Goal: Complete application form: Complete application form

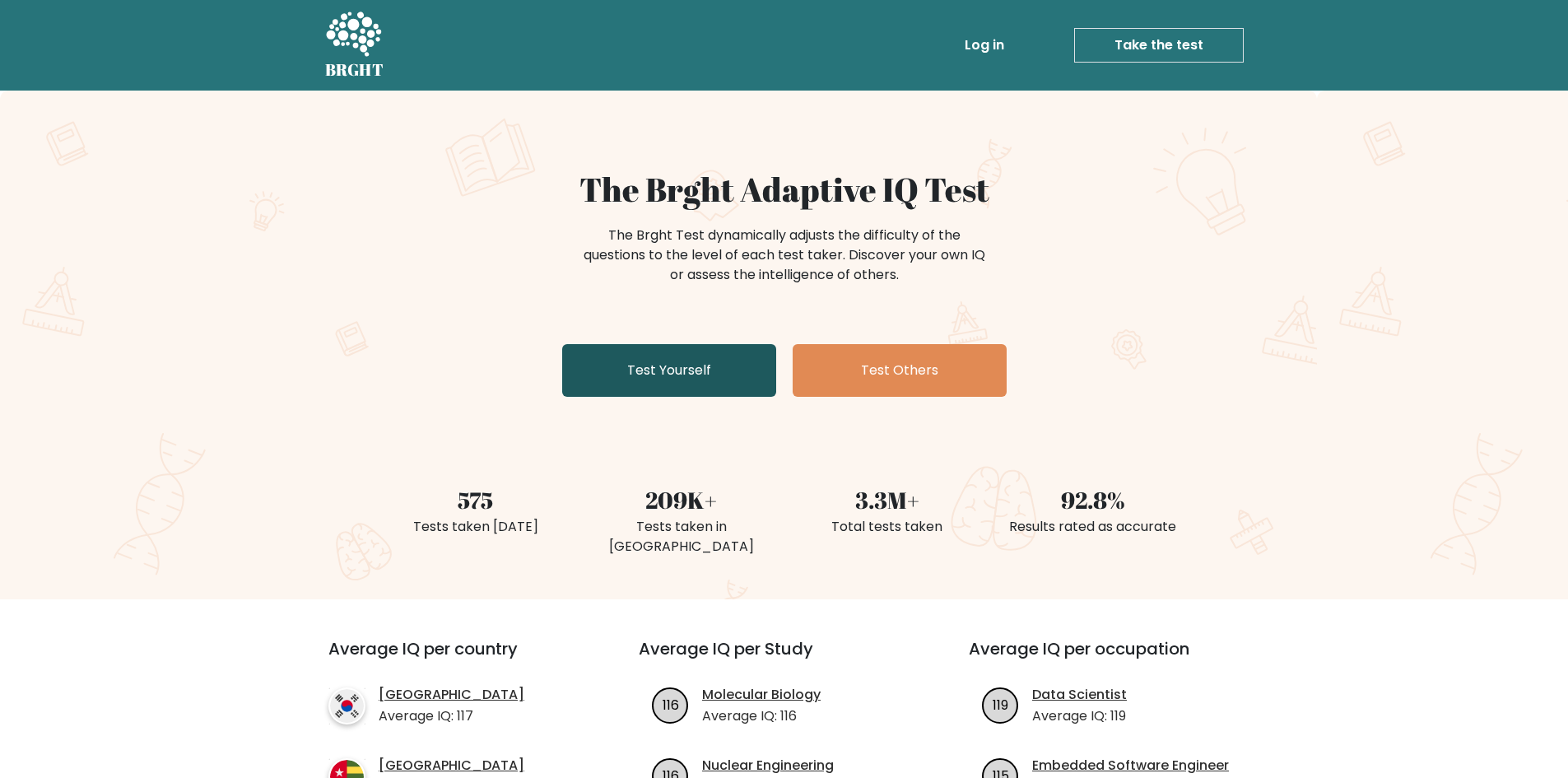
click at [675, 378] on link "Test Yourself" at bounding box center [669, 371] width 214 height 53
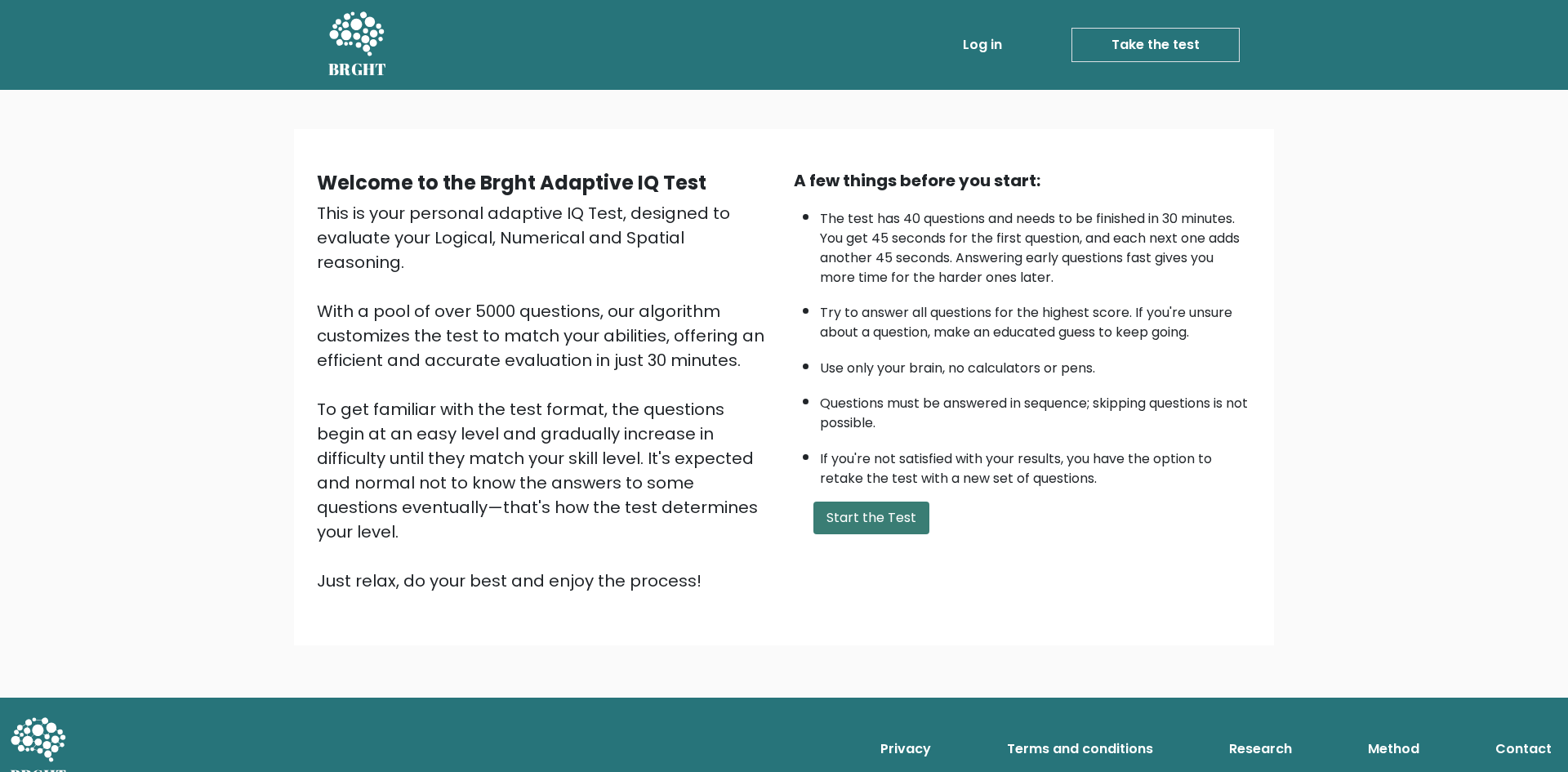
click at [849, 519] on button "Start the Test" at bounding box center [871, 517] width 116 height 33
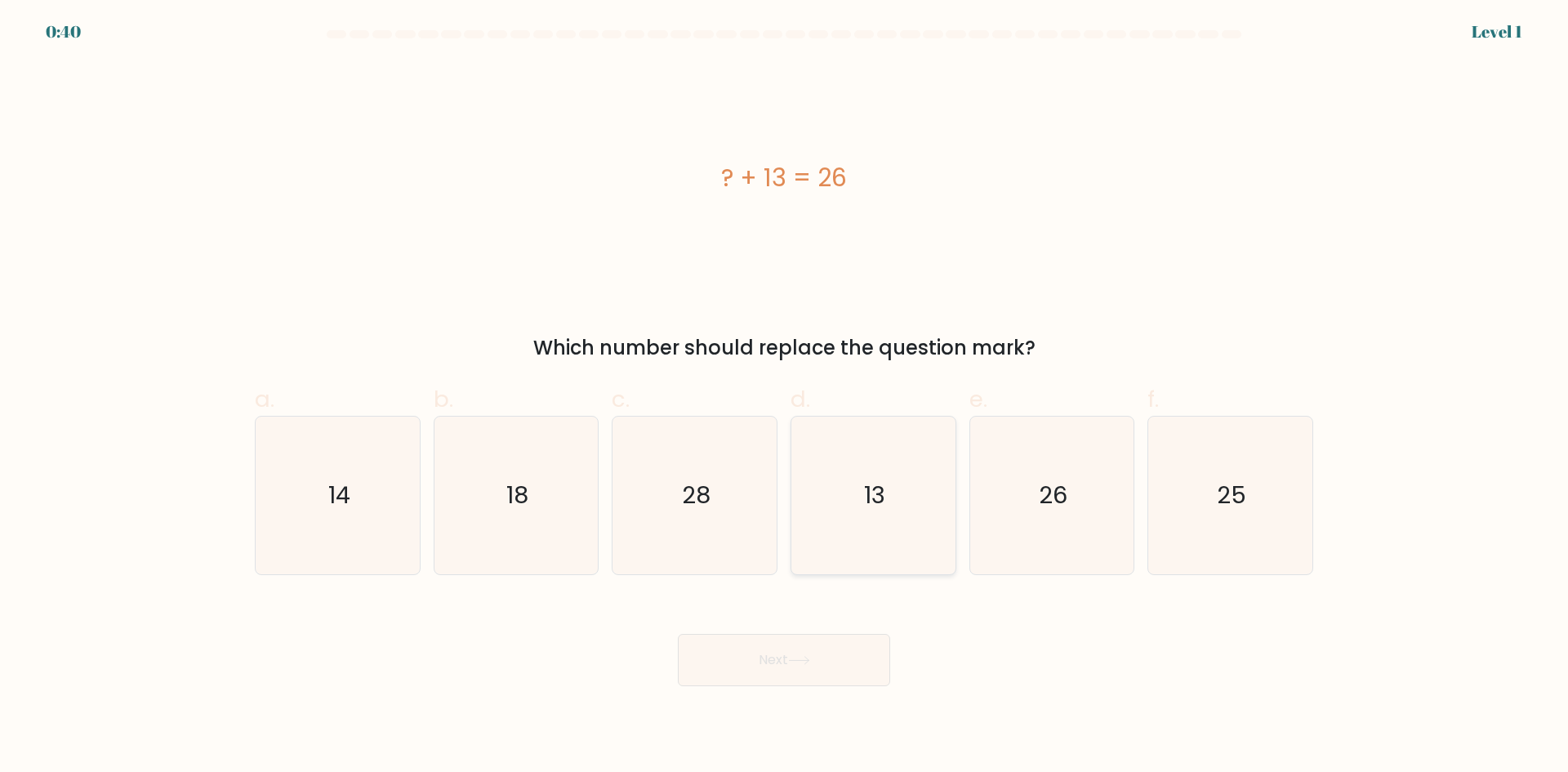
click at [919, 497] on icon "13" at bounding box center [874, 496] width 157 height 157
click at [785, 397] on input "d. 13" at bounding box center [784, 391] width 1 height 11
radio input "true"
click at [831, 654] on button "Next" at bounding box center [784, 660] width 212 height 52
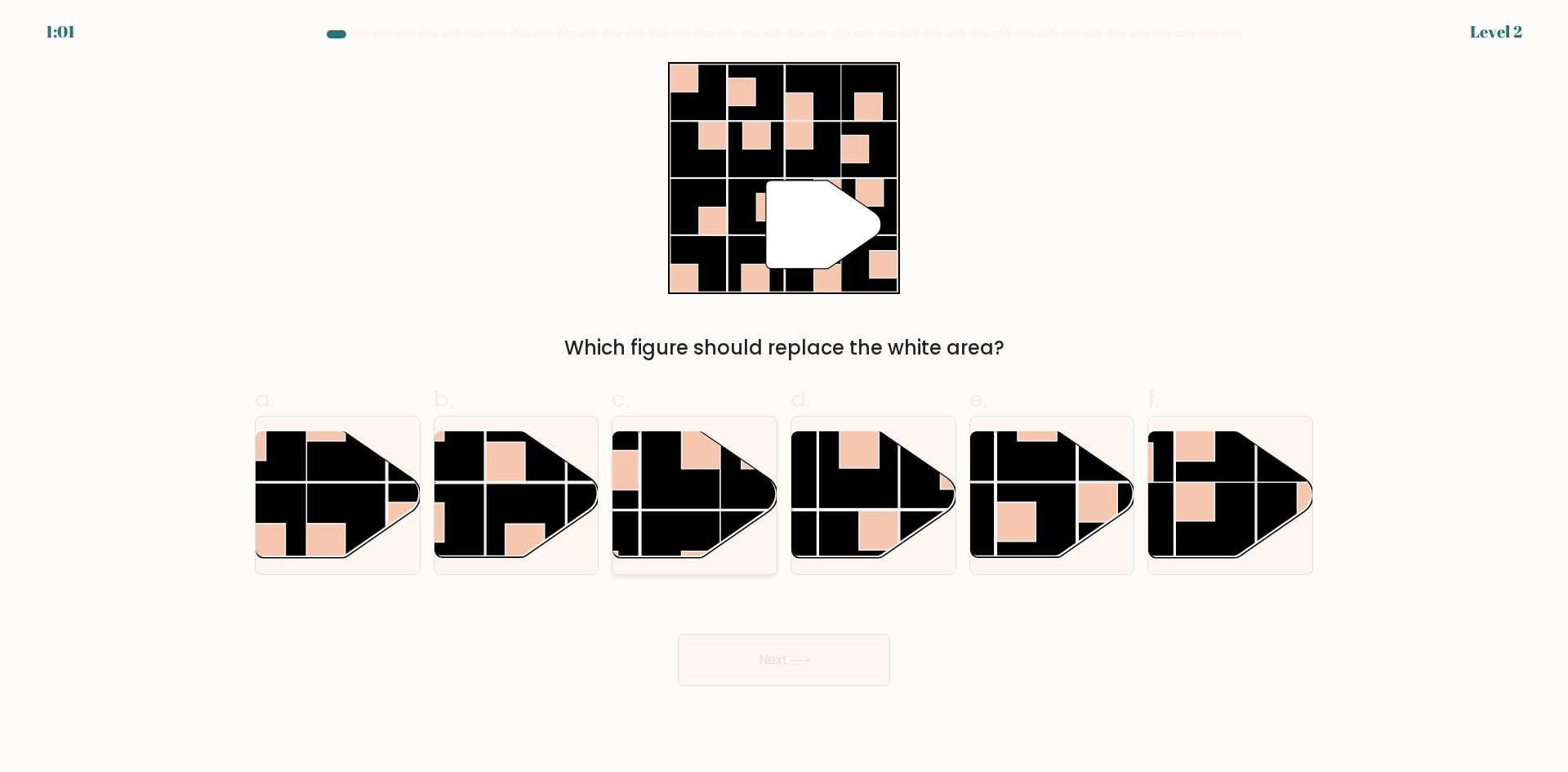
click at [732, 512] on rect at bounding box center [760, 550] width 80 height 80
click at [784, 397] on input "c." at bounding box center [784, 391] width 1 height 11
radio input "true"
click at [834, 672] on button "Next" at bounding box center [784, 660] width 212 height 52
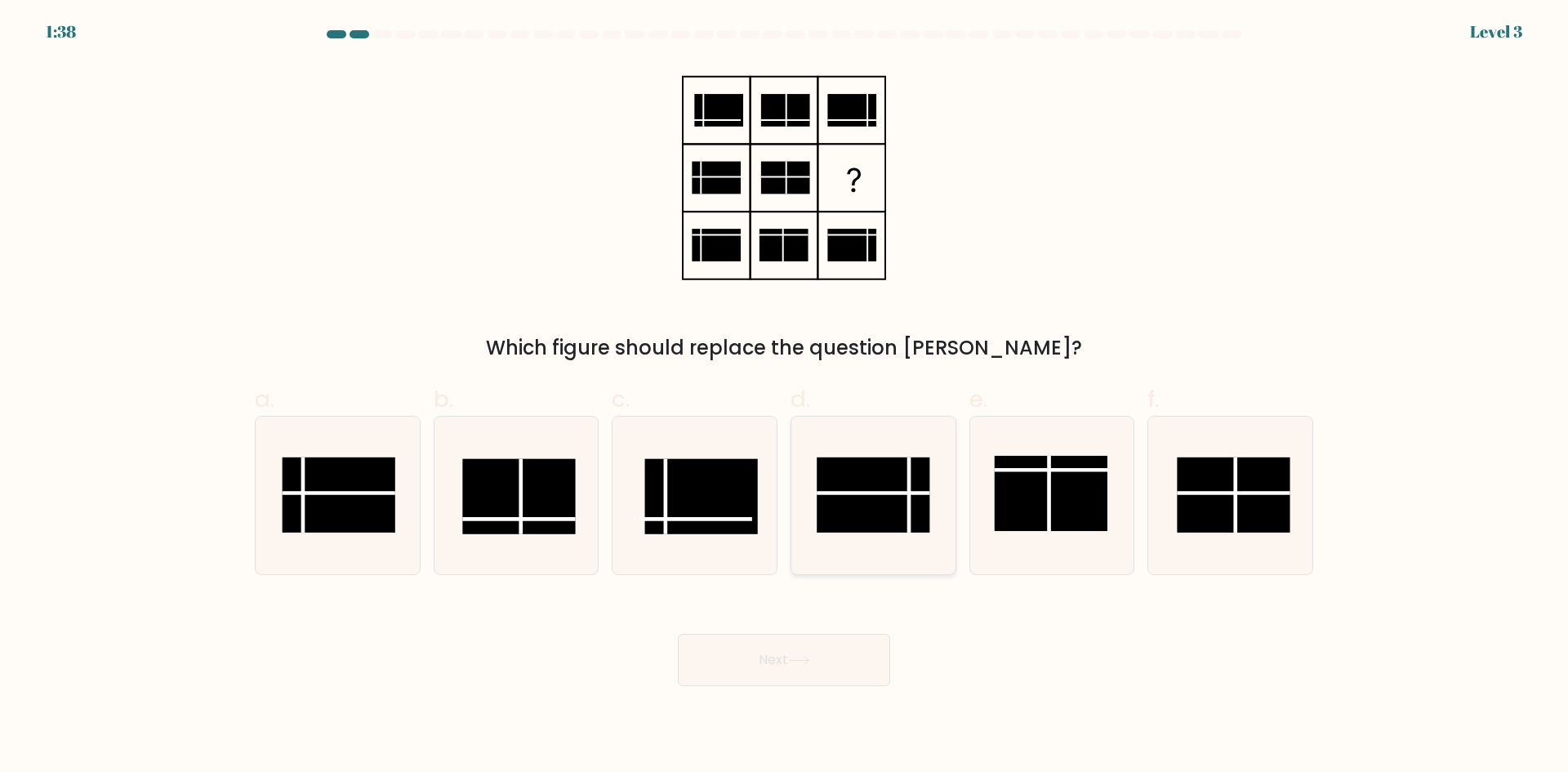
click at [928, 503] on rect at bounding box center [873, 495] width 112 height 75
click at [785, 397] on input "d." at bounding box center [784, 391] width 1 height 11
radio input "true"
click at [861, 635] on button "Next" at bounding box center [784, 660] width 212 height 52
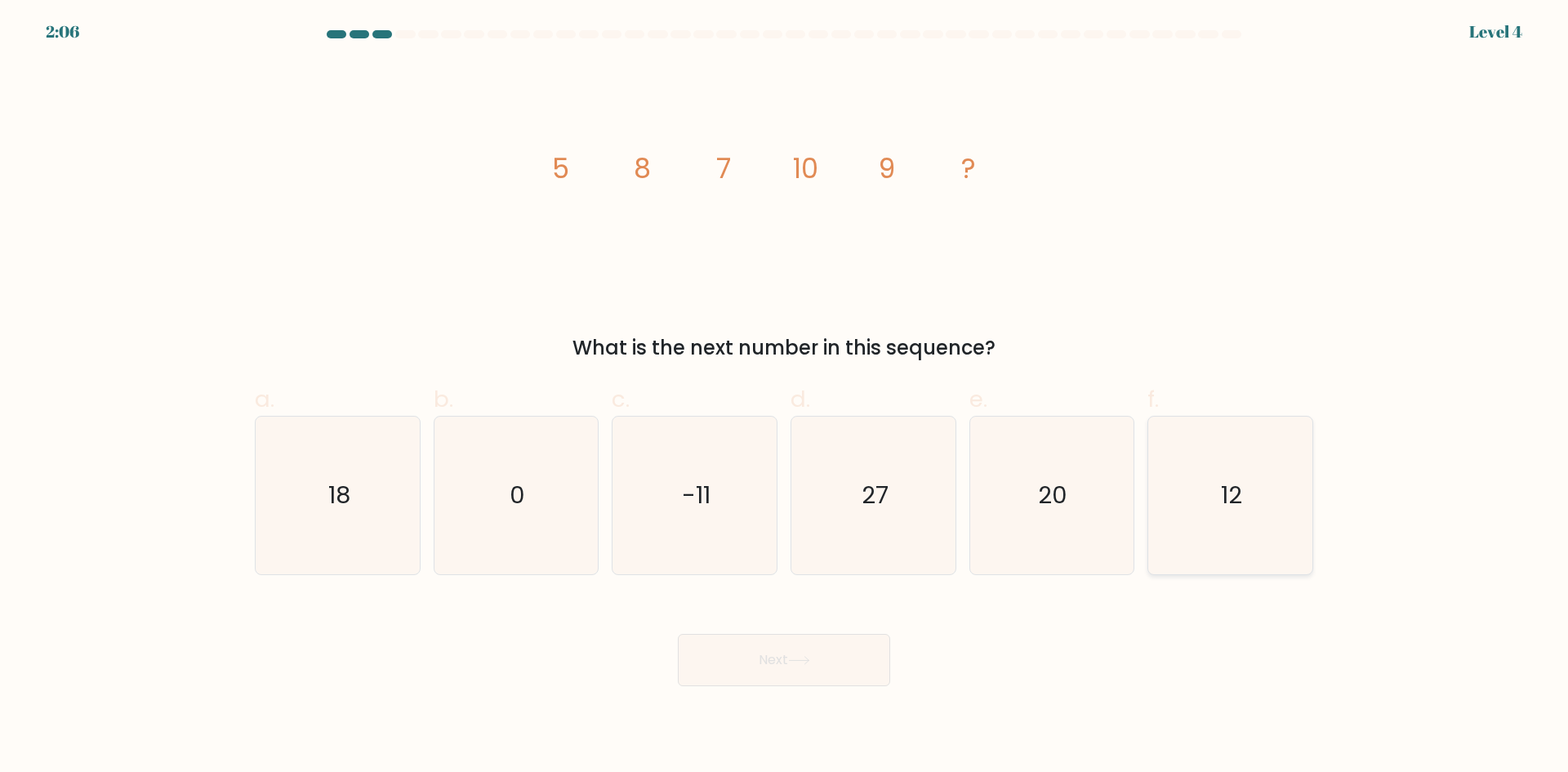
click at [1213, 508] on icon "12" at bounding box center [1231, 496] width 157 height 157
click at [785, 397] on input "f. 12" at bounding box center [784, 391] width 1 height 11
radio input "true"
click at [832, 678] on button "Next" at bounding box center [784, 660] width 212 height 52
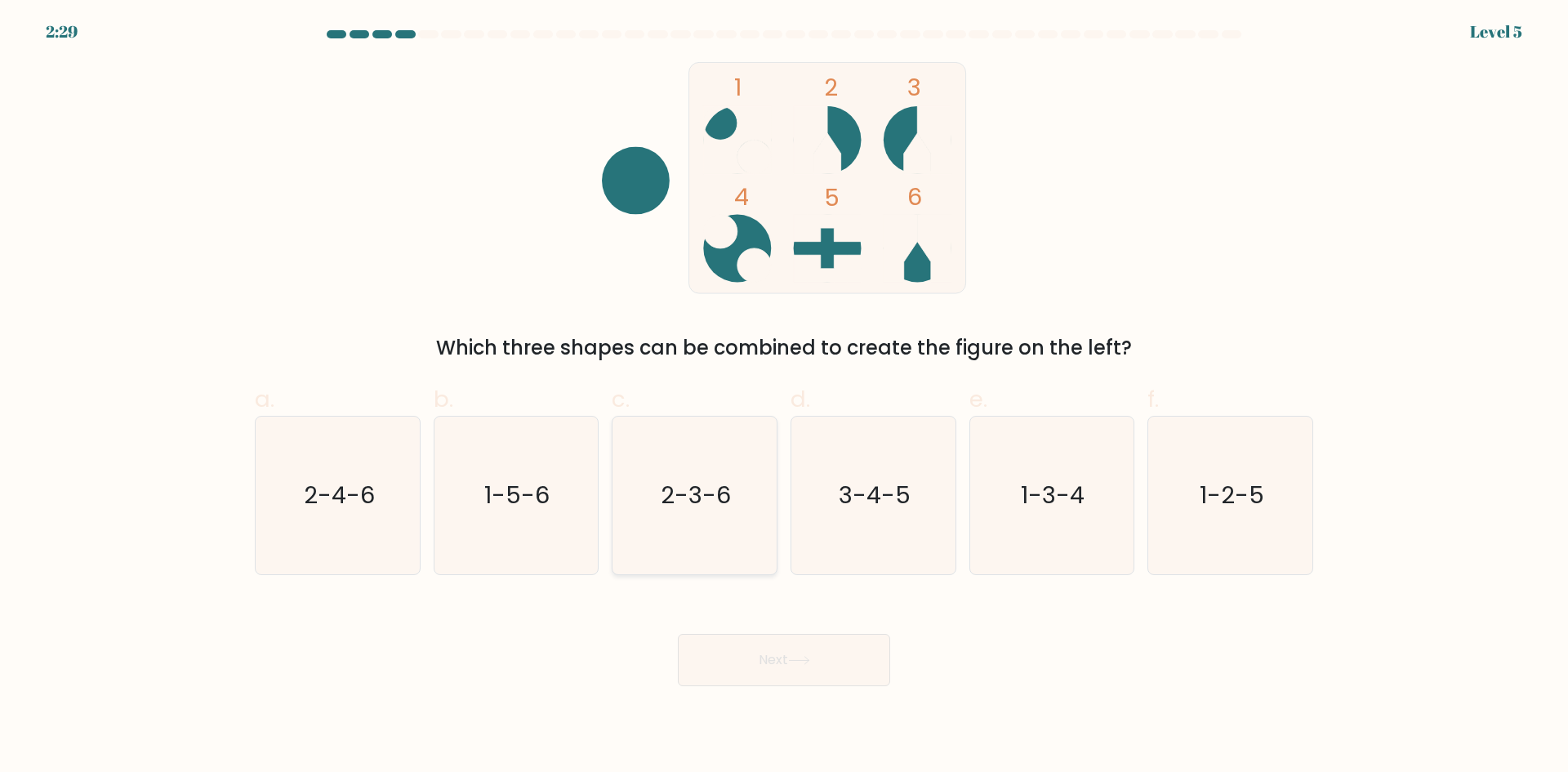
click at [726, 553] on icon "2-3-6" at bounding box center [694, 496] width 157 height 157
click at [784, 397] on input "c. 2-3-6" at bounding box center [784, 391] width 1 height 11
radio input "true"
click at [807, 668] on button "Next" at bounding box center [784, 660] width 212 height 52
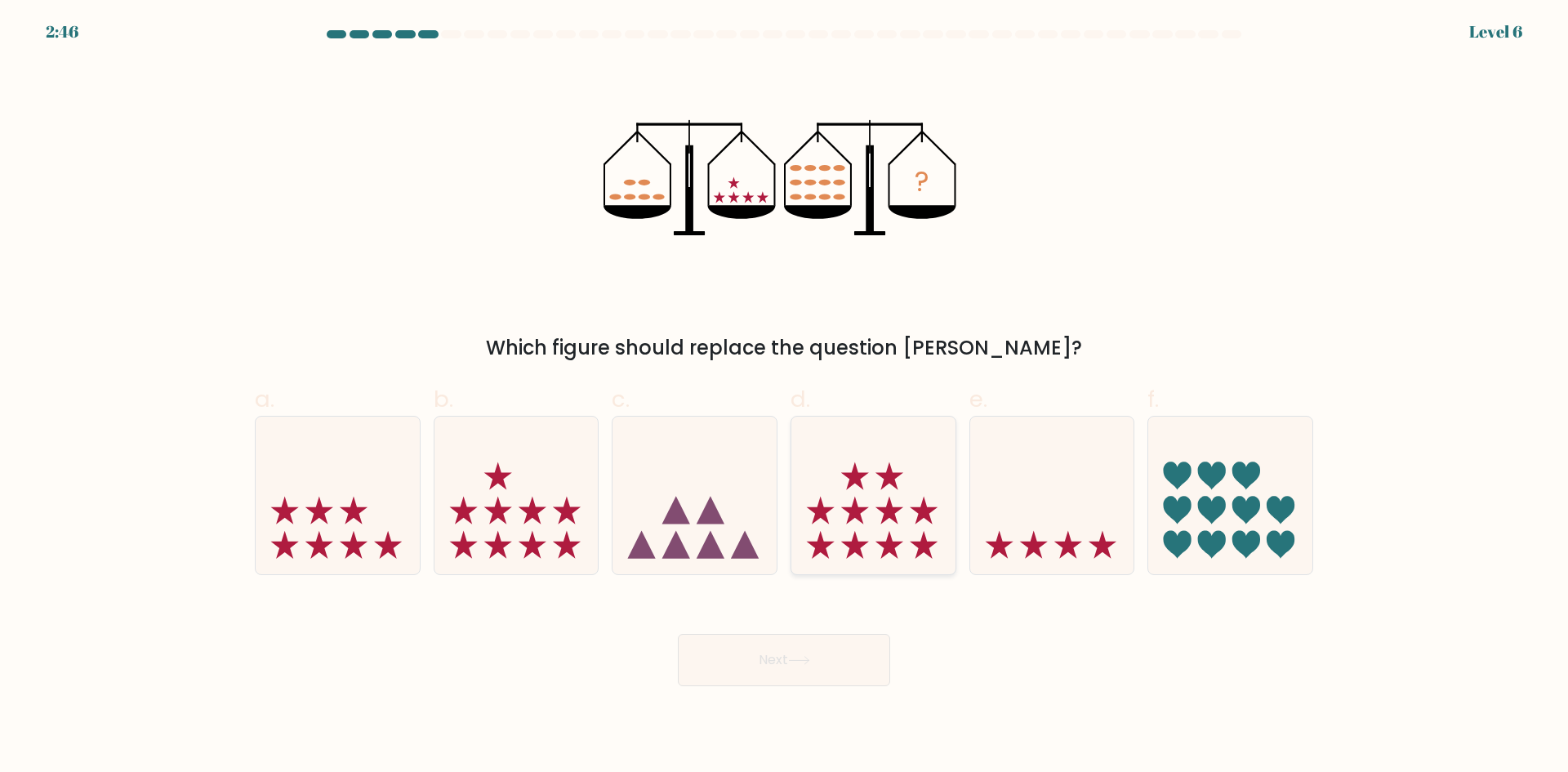
click at [887, 507] on icon at bounding box center [889, 510] width 28 height 28
click at [785, 397] on input "d." at bounding box center [784, 391] width 1 height 11
radio input "true"
click at [822, 658] on button "Next" at bounding box center [784, 660] width 212 height 52
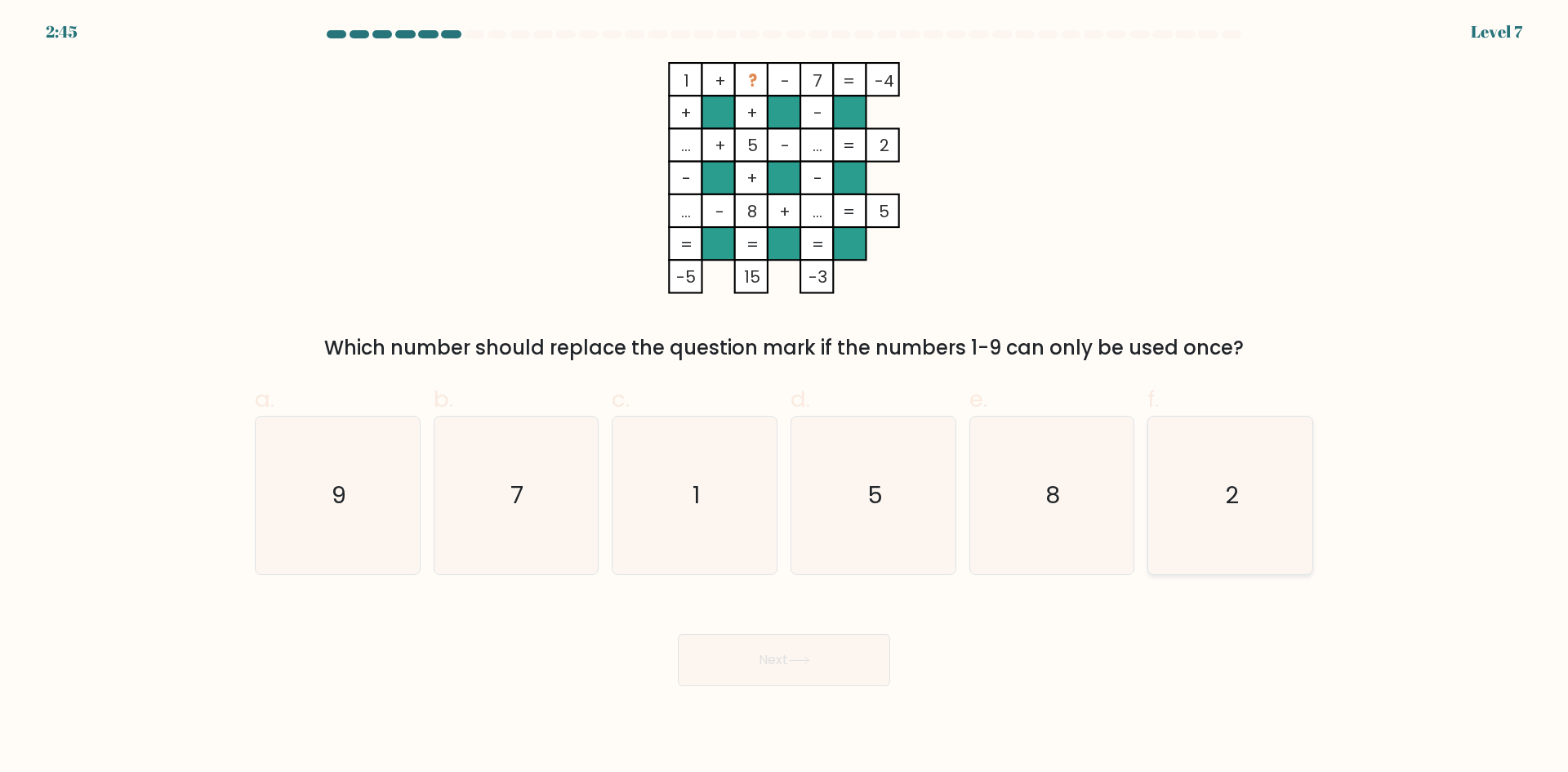
click at [1274, 508] on icon "2" at bounding box center [1231, 496] width 157 height 157
click at [785, 397] on input "f. 2" at bounding box center [784, 391] width 1 height 11
radio input "true"
click at [732, 693] on body "2:44 Level 7" at bounding box center [784, 386] width 1568 height 772
click at [739, 674] on button "Next" at bounding box center [784, 660] width 212 height 52
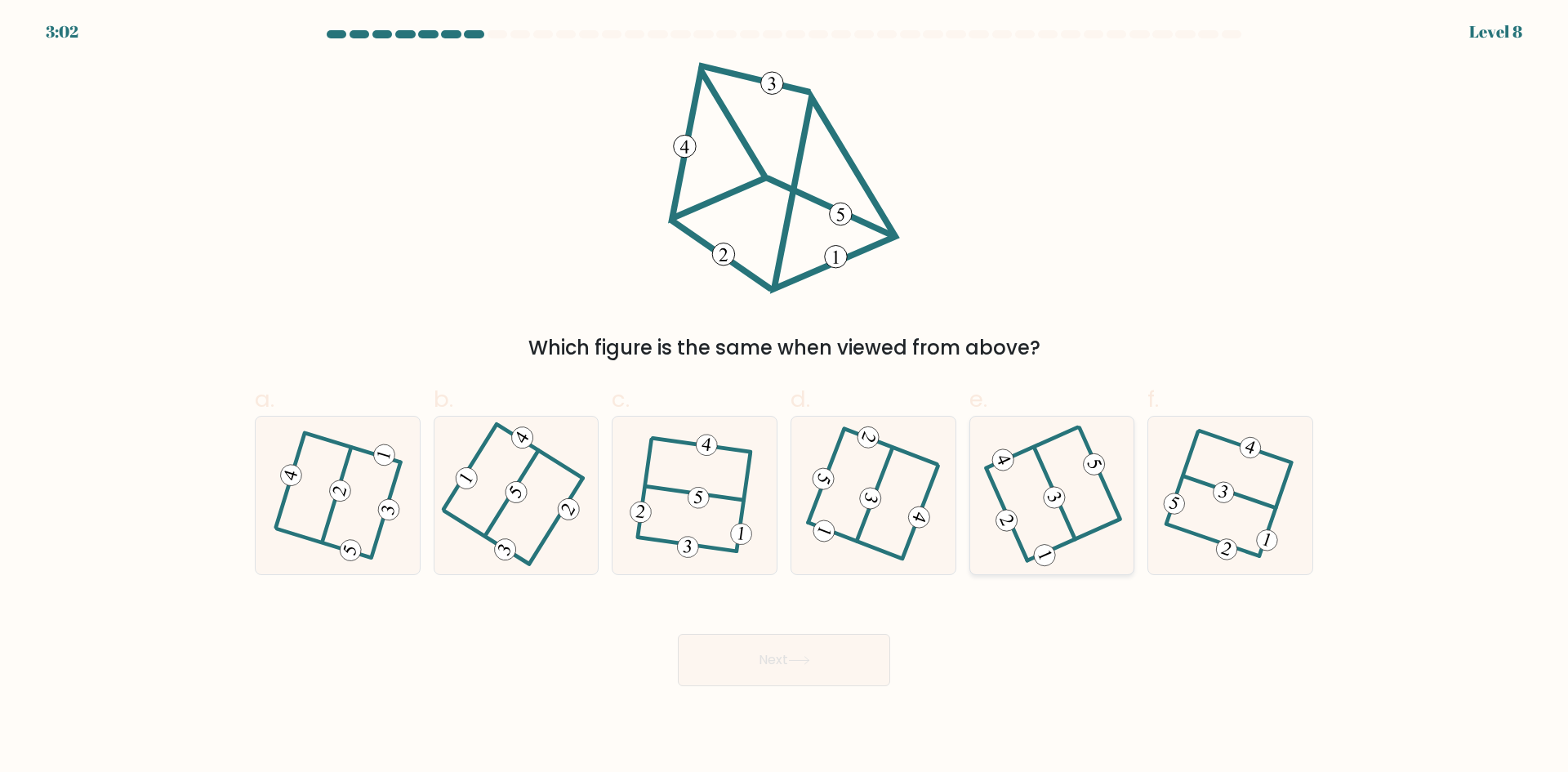
click at [1102, 479] on 405 at bounding box center [1100, 474] width 41 height 91
click at [785, 397] on input "e." at bounding box center [784, 391] width 1 height 11
radio input "true"
click at [851, 644] on button "Next" at bounding box center [784, 660] width 212 height 52
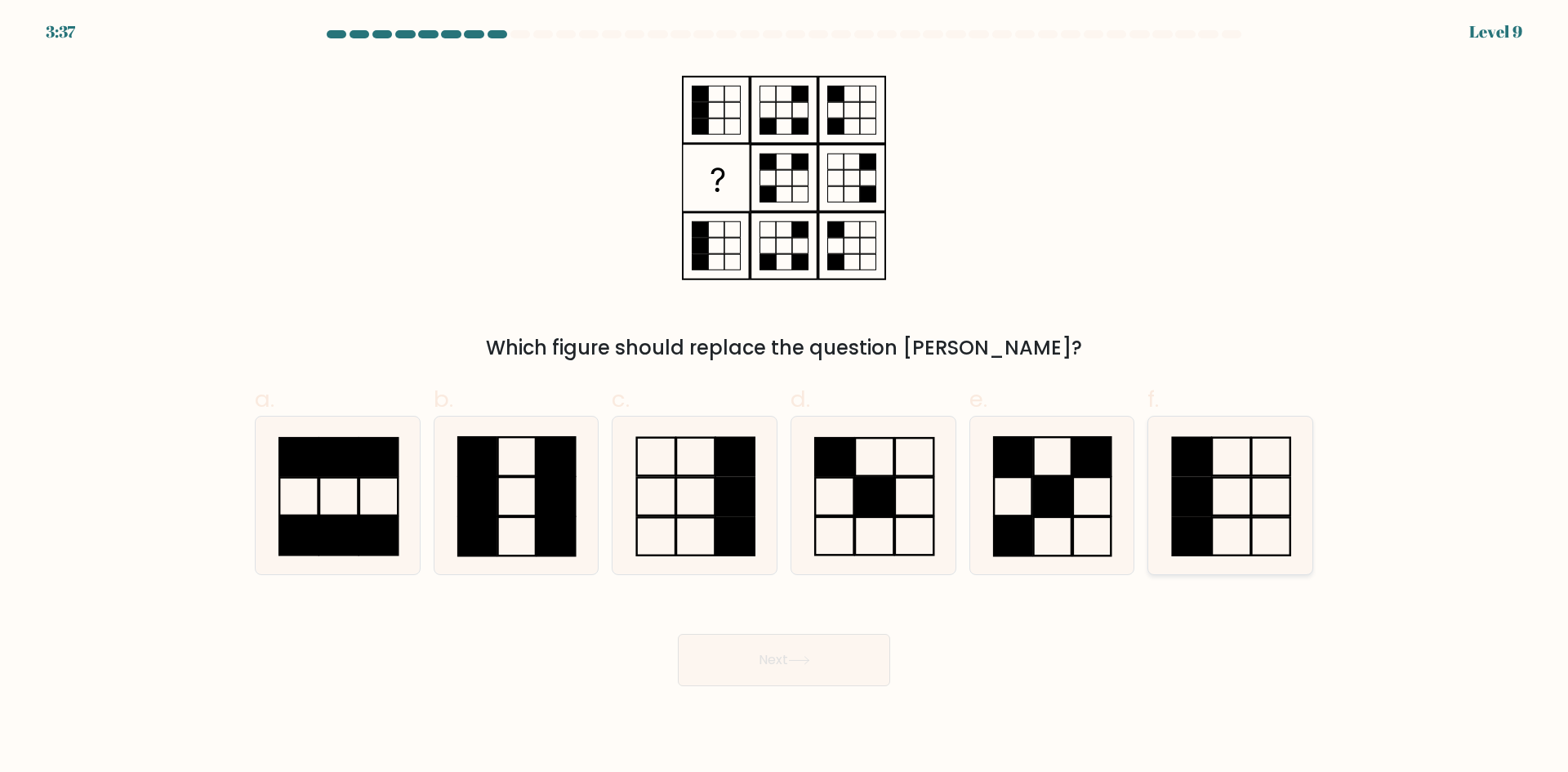
click at [1252, 528] on rect at bounding box center [1270, 535] width 38 height 37
click at [785, 397] on input "f." at bounding box center [784, 391] width 1 height 11
radio input "true"
click at [819, 643] on button "Next" at bounding box center [784, 660] width 212 height 52
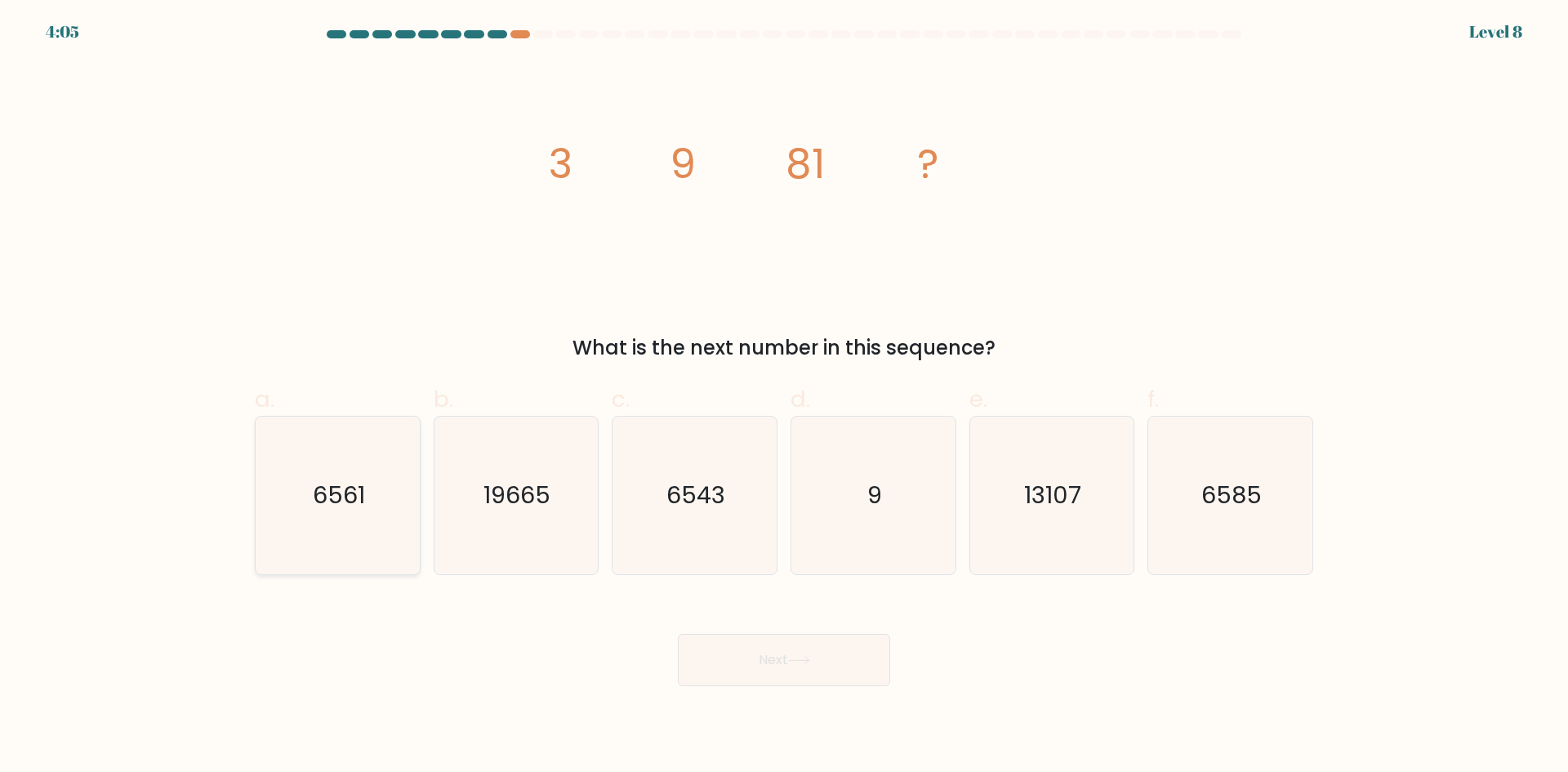
drag, startPoint x: 328, startPoint y: 512, endPoint x: 345, endPoint y: 517, distance: 17.7
click at [328, 512] on icon "6561" at bounding box center [337, 496] width 157 height 157
click at [784, 397] on input "a. 6561" at bounding box center [784, 391] width 1 height 11
radio input "true"
click at [815, 635] on button "Next" at bounding box center [784, 660] width 212 height 52
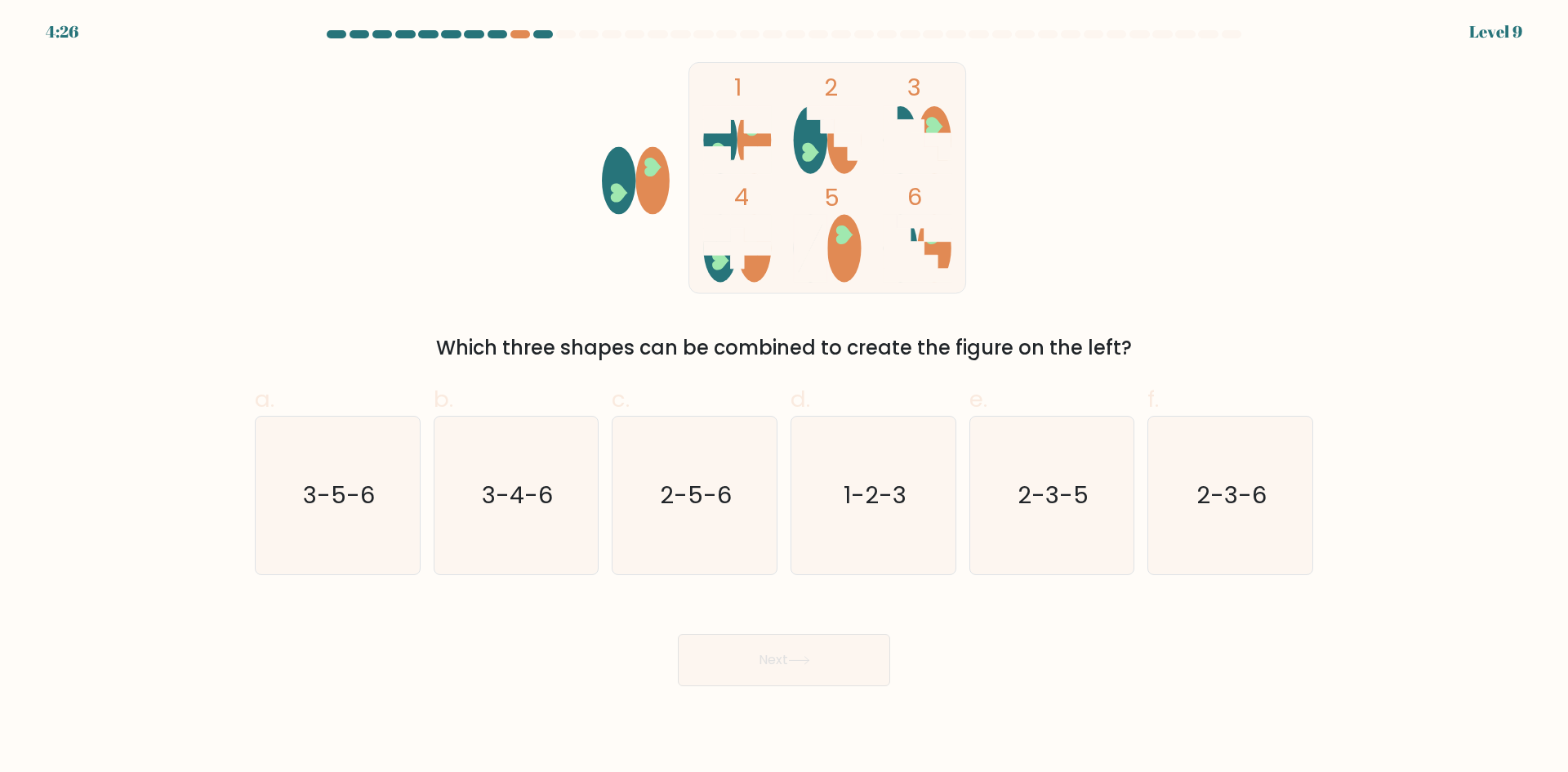
drag, startPoint x: 1100, startPoint y: 506, endPoint x: 902, endPoint y: 608, distance: 222.7
click at [1099, 506] on icon "2-3-5" at bounding box center [1051, 496] width 157 height 157
click at [785, 397] on input "e. 2-3-5" at bounding box center [784, 391] width 1 height 11
radio input "true"
click at [833, 651] on button "Next" at bounding box center [784, 660] width 212 height 52
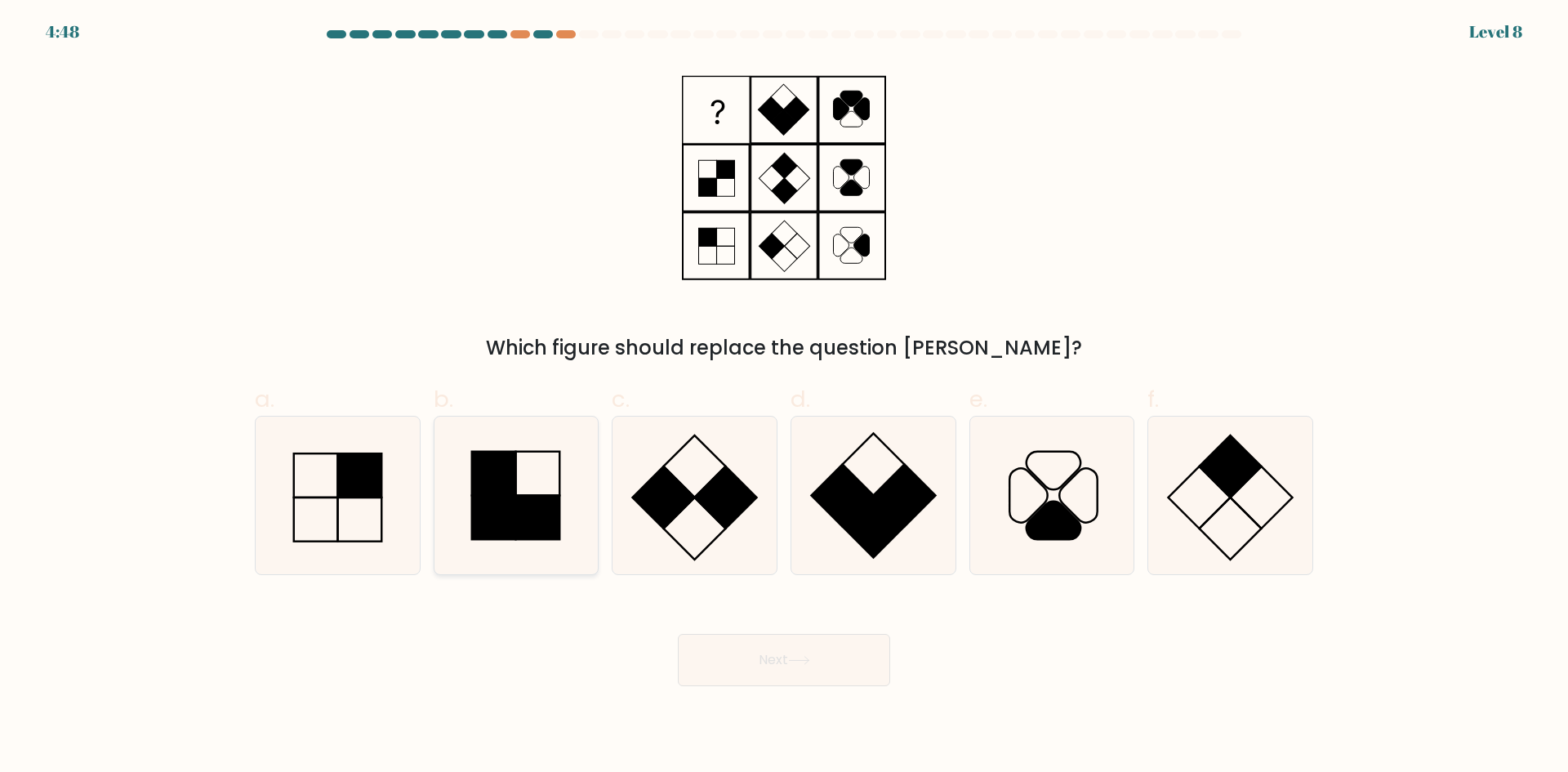
click at [551, 461] on icon at bounding box center [516, 496] width 157 height 157
click at [784, 397] on input "b." at bounding box center [784, 391] width 1 height 11
radio input "true"
click at [817, 656] on button "Next" at bounding box center [784, 660] width 212 height 52
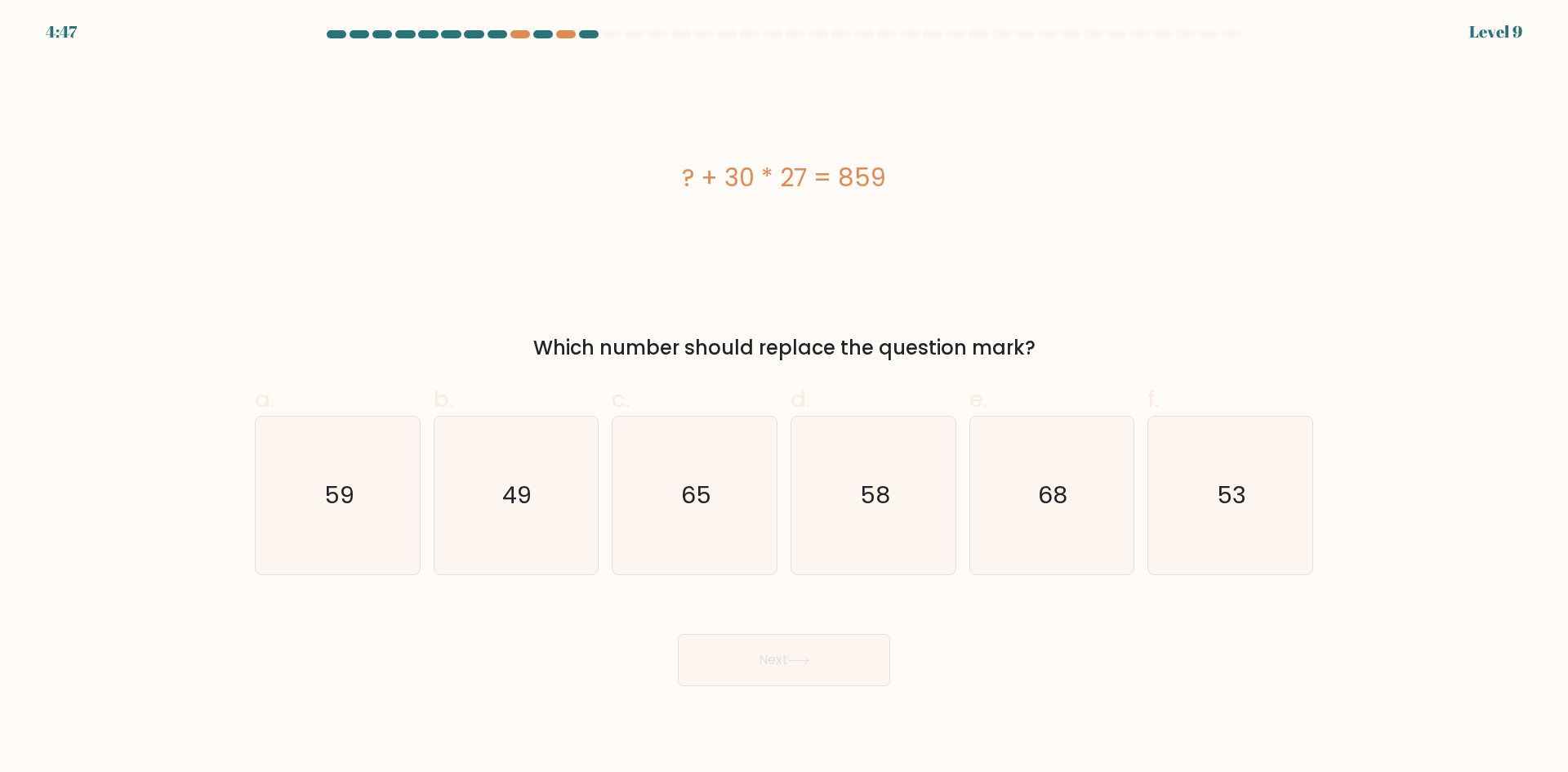
click at [1042, 296] on div "? + 30 * 27 = 859 Which number should replace the question mark?" at bounding box center [784, 211] width 1078 height 300
click at [906, 525] on icon "58" at bounding box center [874, 496] width 157 height 157
click at [785, 397] on input "d. 58" at bounding box center [784, 391] width 1 height 11
radio input "true"
click at [840, 665] on button "Next" at bounding box center [784, 660] width 212 height 52
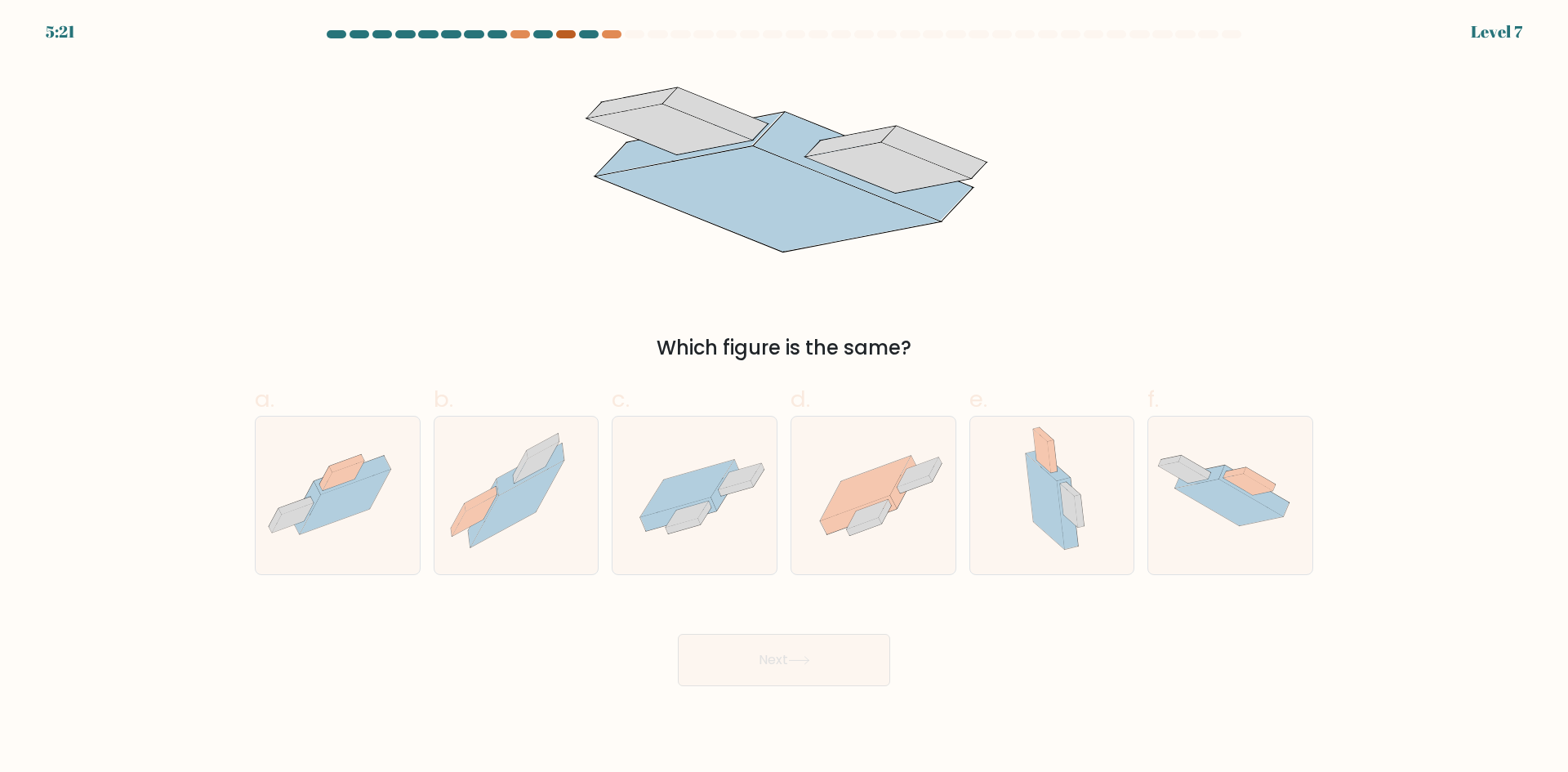
click at [565, 35] on div at bounding box center [566, 35] width 19 height 8
click at [693, 519] on icon at bounding box center [687, 513] width 42 height 26
click at [784, 397] on input "c." at bounding box center [784, 391] width 1 height 11
radio input "true"
click at [797, 665] on button "Next" at bounding box center [784, 660] width 212 height 52
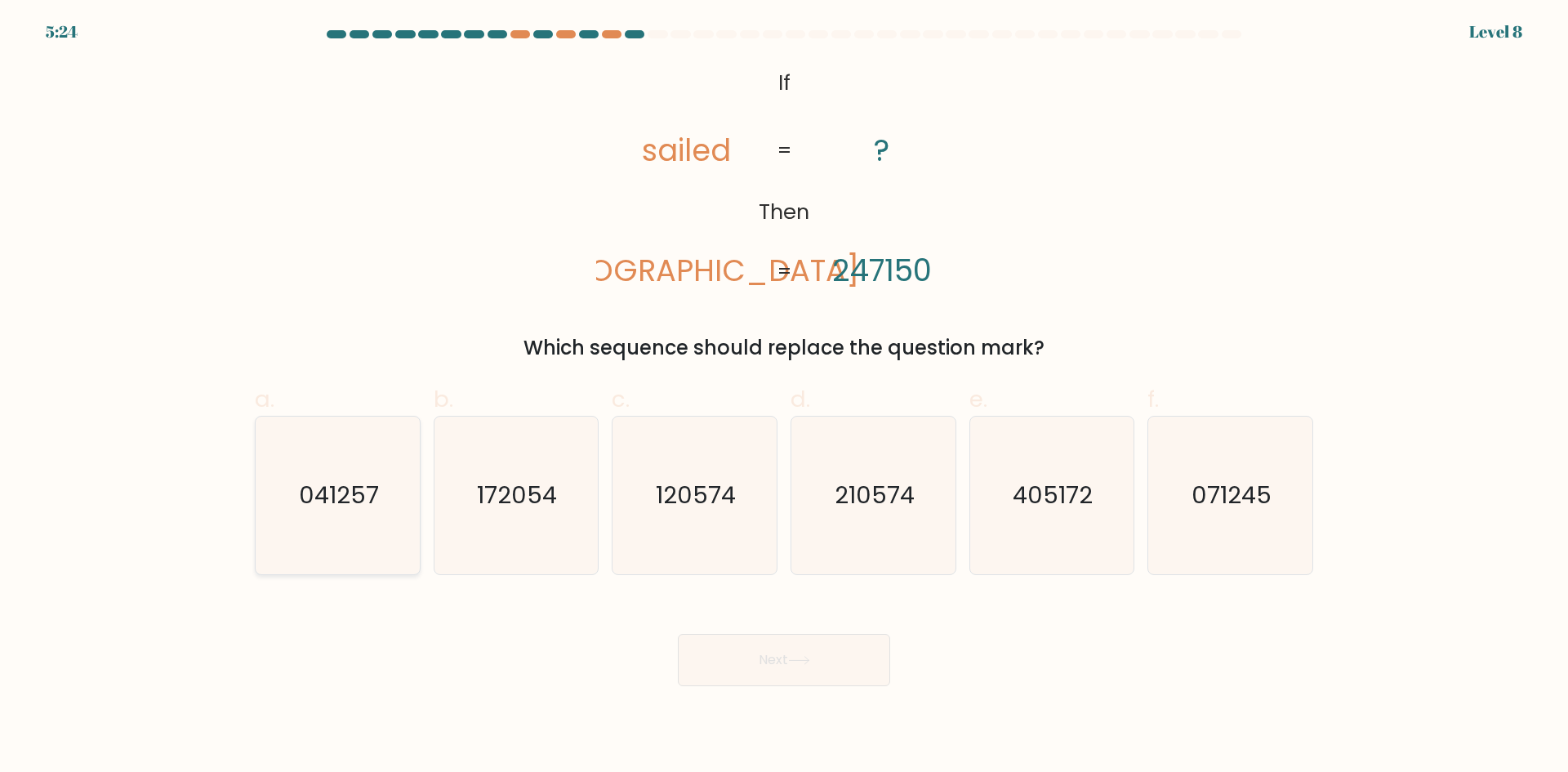
click at [380, 507] on icon "041257" at bounding box center [337, 496] width 157 height 157
click at [784, 397] on input "a. 041257" at bounding box center [784, 391] width 1 height 11
radio input "true"
click at [821, 671] on button "Next" at bounding box center [784, 660] width 212 height 52
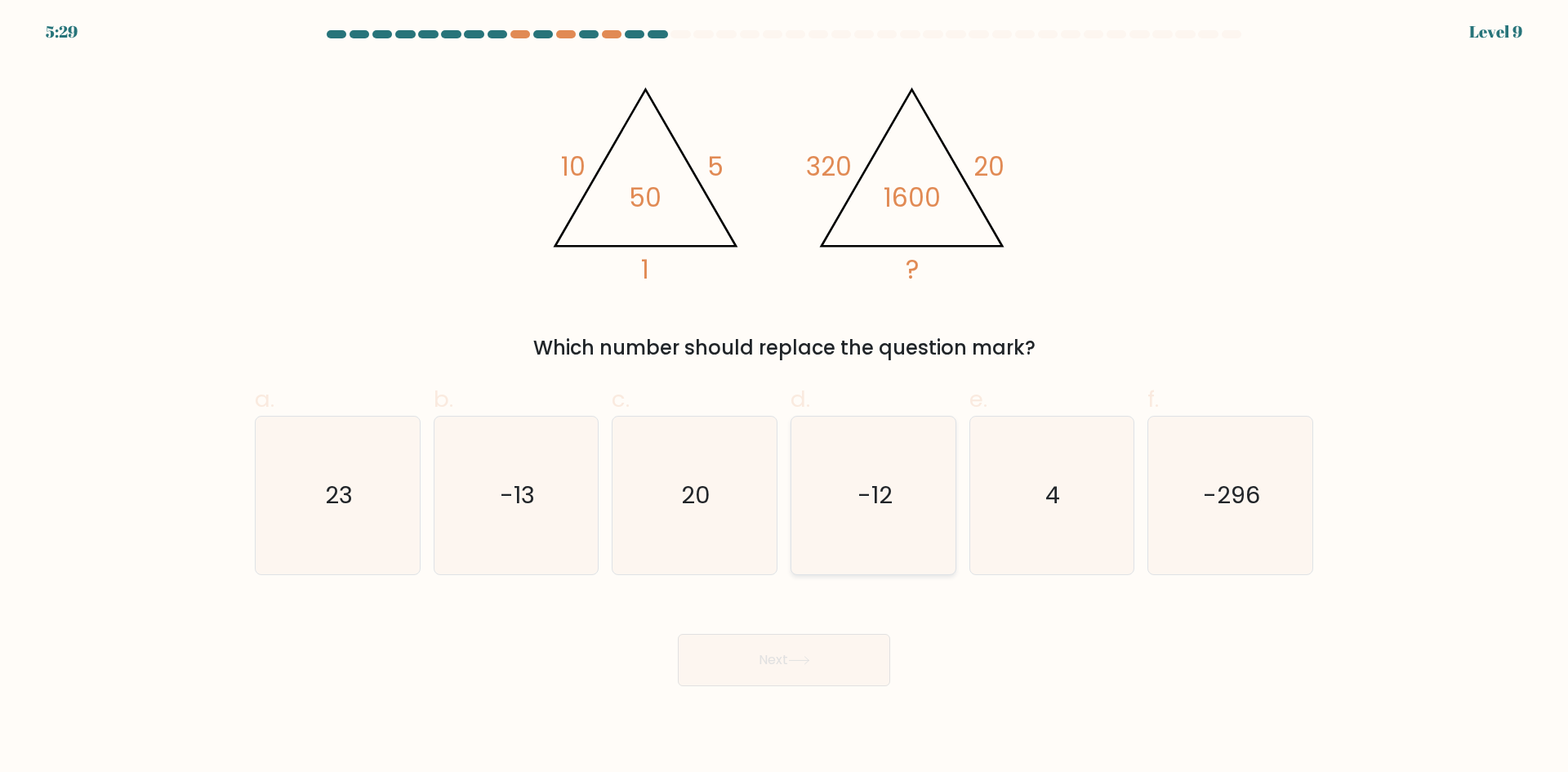
click at [927, 498] on icon "-12" at bounding box center [874, 496] width 157 height 157
click at [785, 397] on input "d. -12" at bounding box center [784, 391] width 1 height 11
radio input "true"
click at [820, 675] on button "Next" at bounding box center [784, 660] width 212 height 52
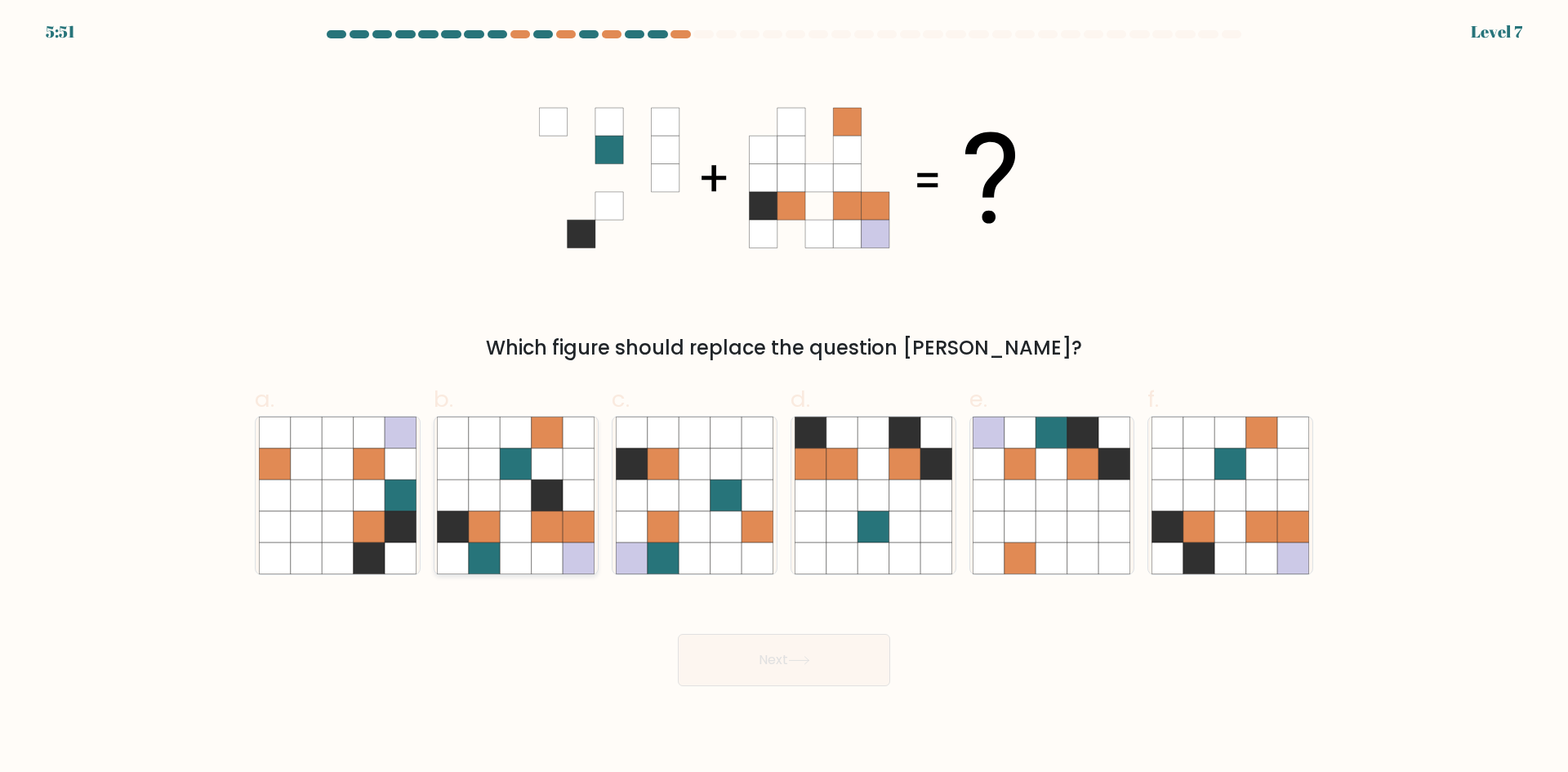
click at [536, 500] on icon at bounding box center [547, 495] width 31 height 31
click at [784, 397] on input "b." at bounding box center [784, 391] width 1 height 11
radio input "true"
click at [827, 650] on button "Next" at bounding box center [784, 660] width 212 height 52
click at [808, 657] on icon at bounding box center [799, 660] width 22 height 9
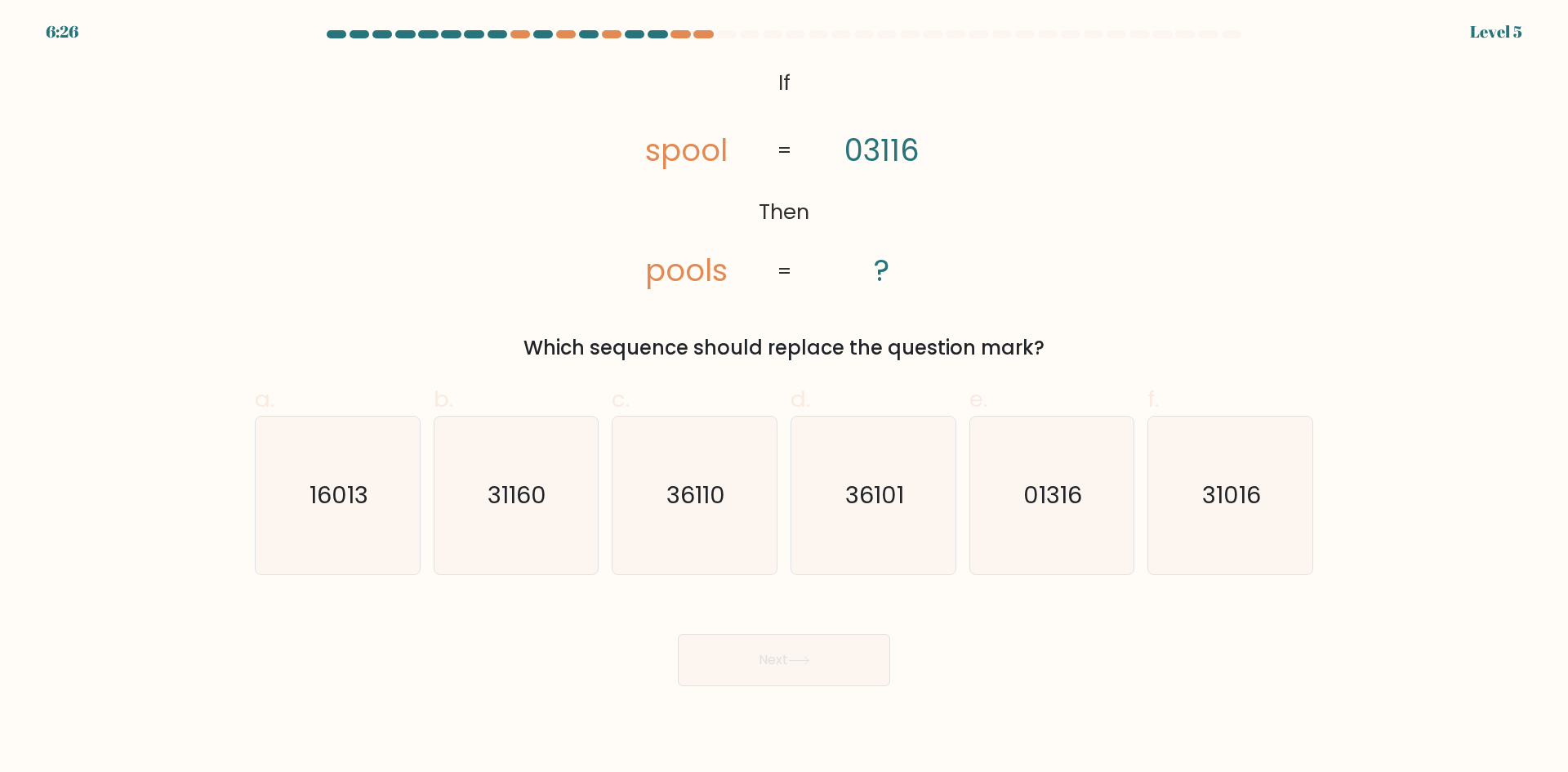
drag, startPoint x: 518, startPoint y: 517, endPoint x: 796, endPoint y: 676, distance: 320.3
click at [519, 517] on icon "31160" at bounding box center [516, 496] width 157 height 157
click at [784, 397] on input "b. 31160" at bounding box center [784, 391] width 1 height 11
radio input "true"
click at [817, 670] on button "Next" at bounding box center [784, 660] width 212 height 52
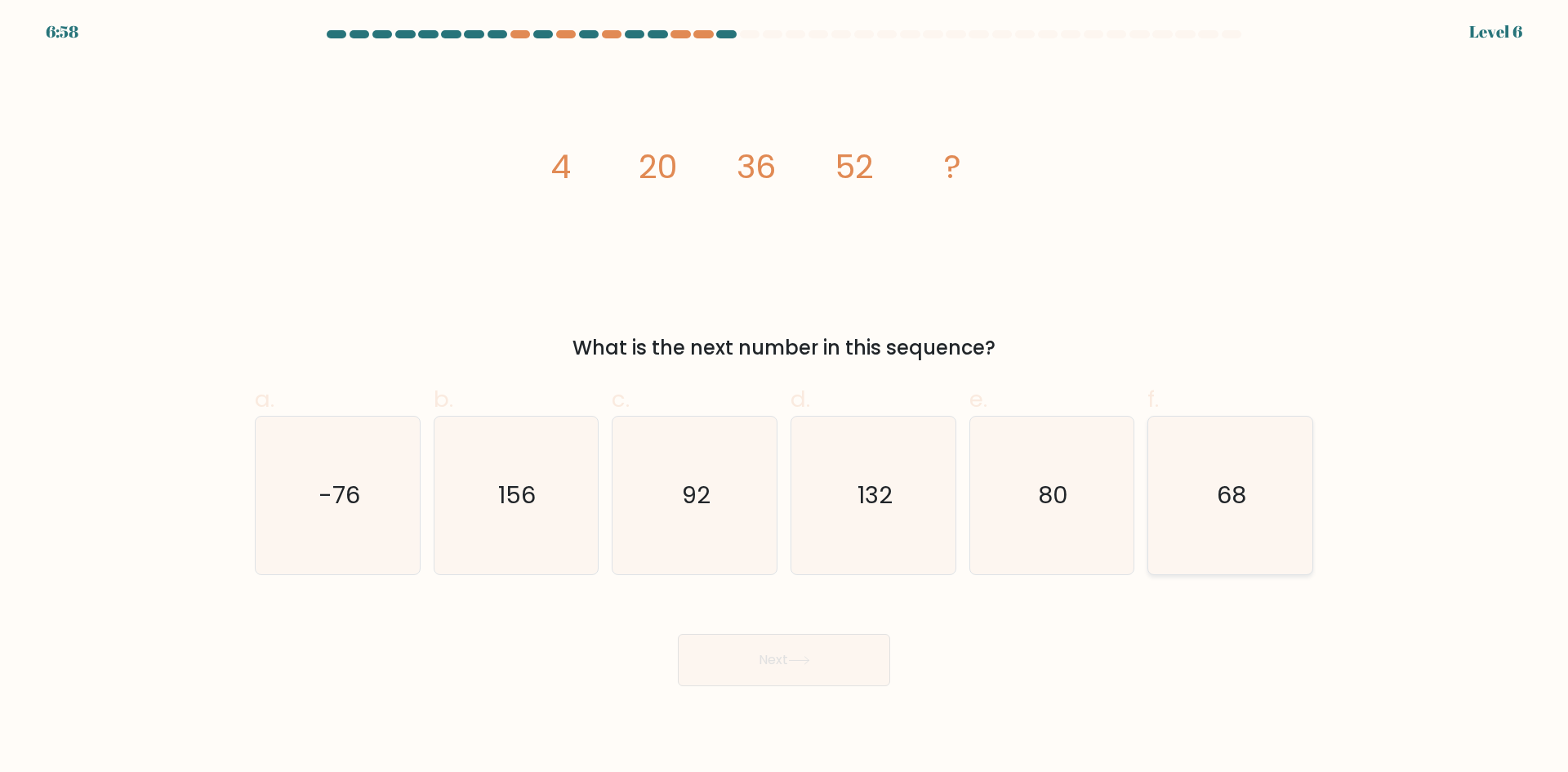
click at [1216, 506] on icon "68" at bounding box center [1231, 496] width 157 height 157
click at [785, 397] on input "f. 68" at bounding box center [784, 391] width 1 height 11
radio input "true"
click at [797, 664] on icon at bounding box center [799, 660] width 22 height 9
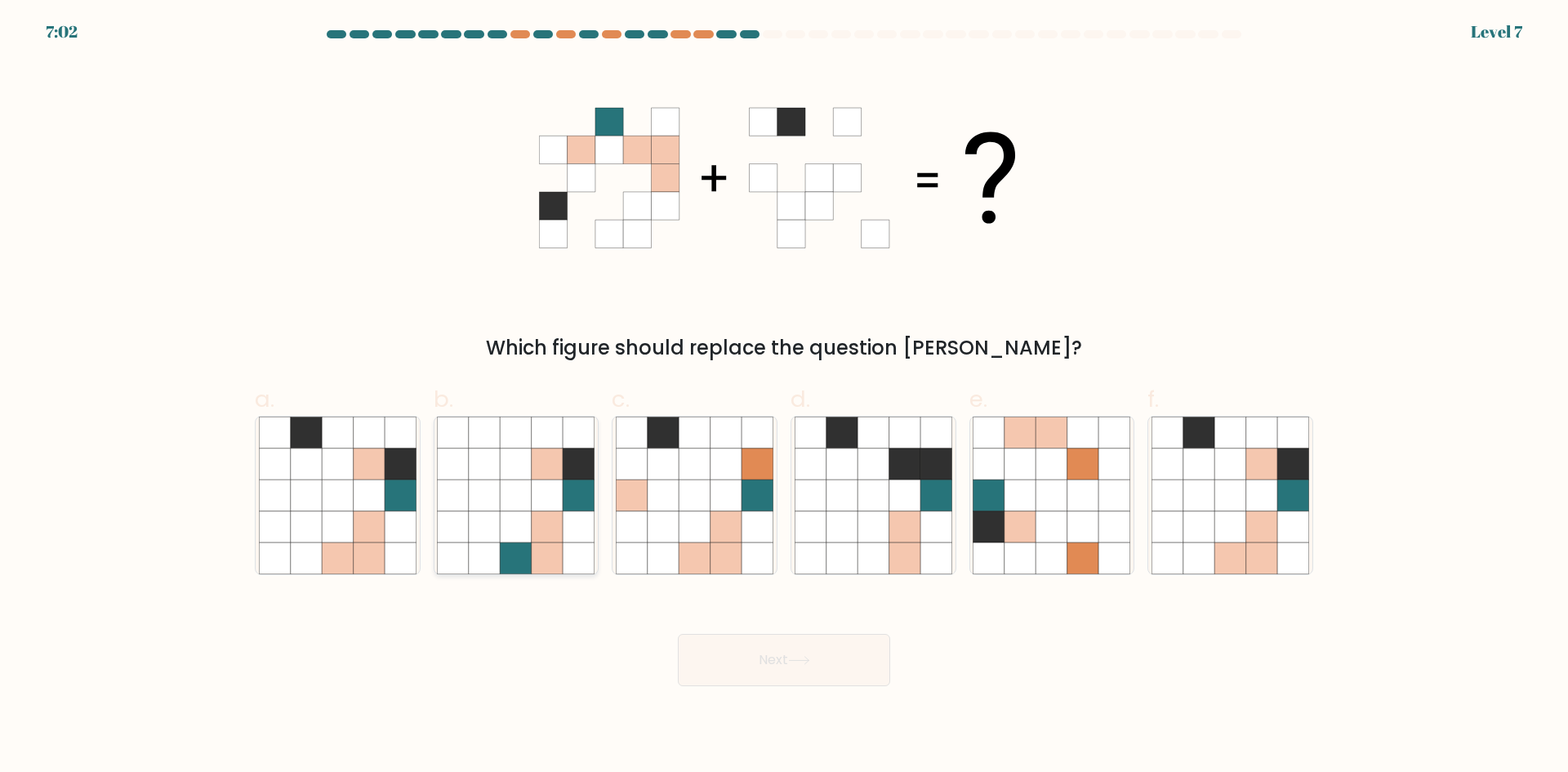
click at [551, 512] on icon at bounding box center [547, 527] width 31 height 31
click at [784, 397] on input "b." at bounding box center [784, 391] width 1 height 11
radio input "true"
click at [765, 687] on body "7:02 Level 7" at bounding box center [784, 386] width 1568 height 772
click at [776, 668] on button "Next" at bounding box center [784, 660] width 212 height 52
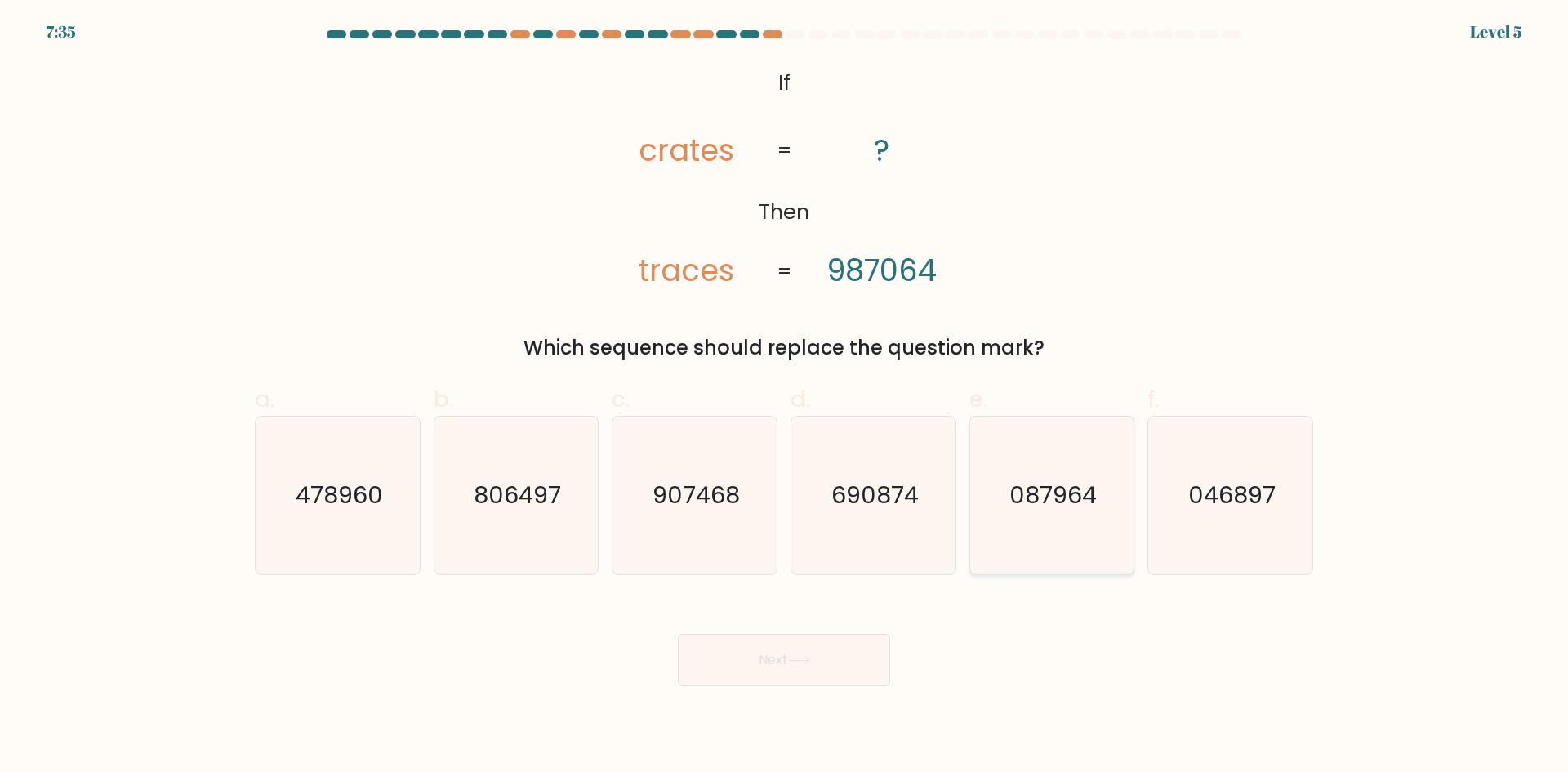
click at [1016, 524] on icon "087964" at bounding box center [1051, 496] width 157 height 157
click at [785, 397] on input "e. 087964" at bounding box center [784, 391] width 1 height 11
radio input "true"
click at [811, 665] on button "Next" at bounding box center [784, 660] width 212 height 52
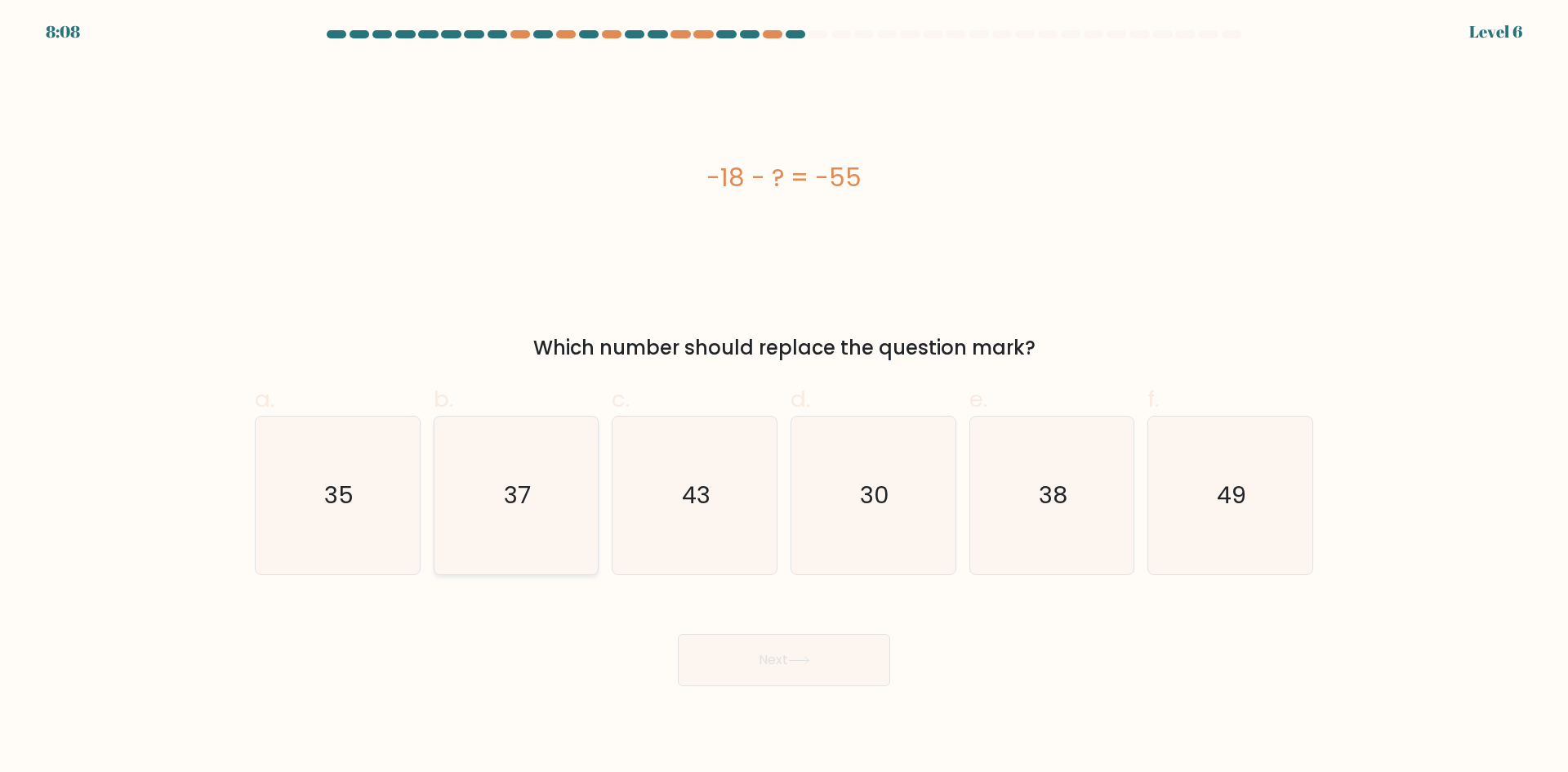
click at [556, 480] on icon "37" at bounding box center [516, 496] width 157 height 157
click at [784, 397] on input "b. 37" at bounding box center [784, 391] width 1 height 11
radio input "true"
click at [776, 708] on body "8:07 Level 6 a." at bounding box center [784, 386] width 1568 height 772
click at [752, 673] on button "Next" at bounding box center [784, 660] width 212 height 52
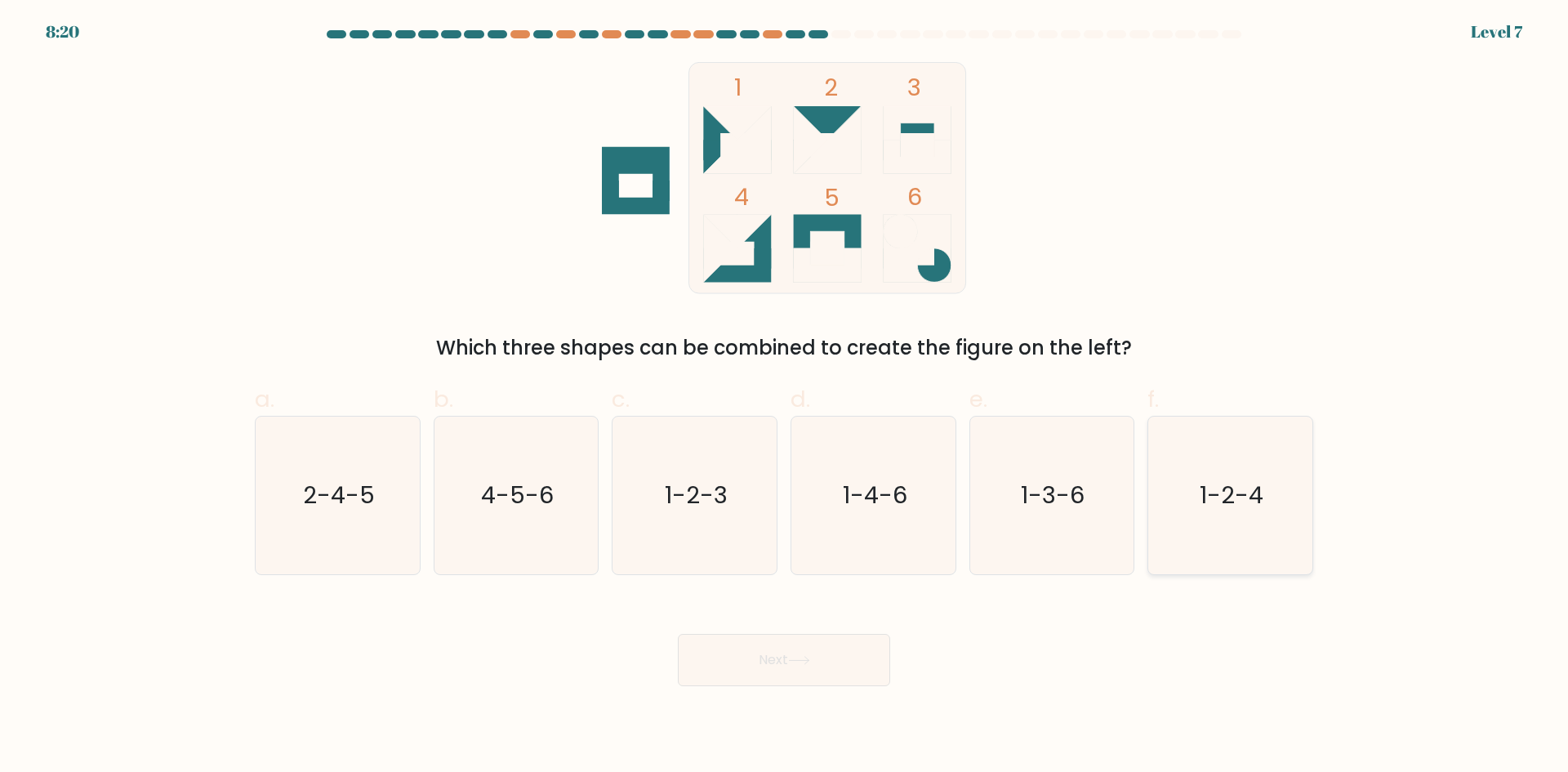
click at [1219, 510] on text "1-2-4" at bounding box center [1232, 495] width 63 height 33
click at [785, 397] on input "f. 1-2-4" at bounding box center [784, 391] width 1 height 11
radio input "true"
click at [812, 680] on button "Next" at bounding box center [784, 660] width 212 height 52
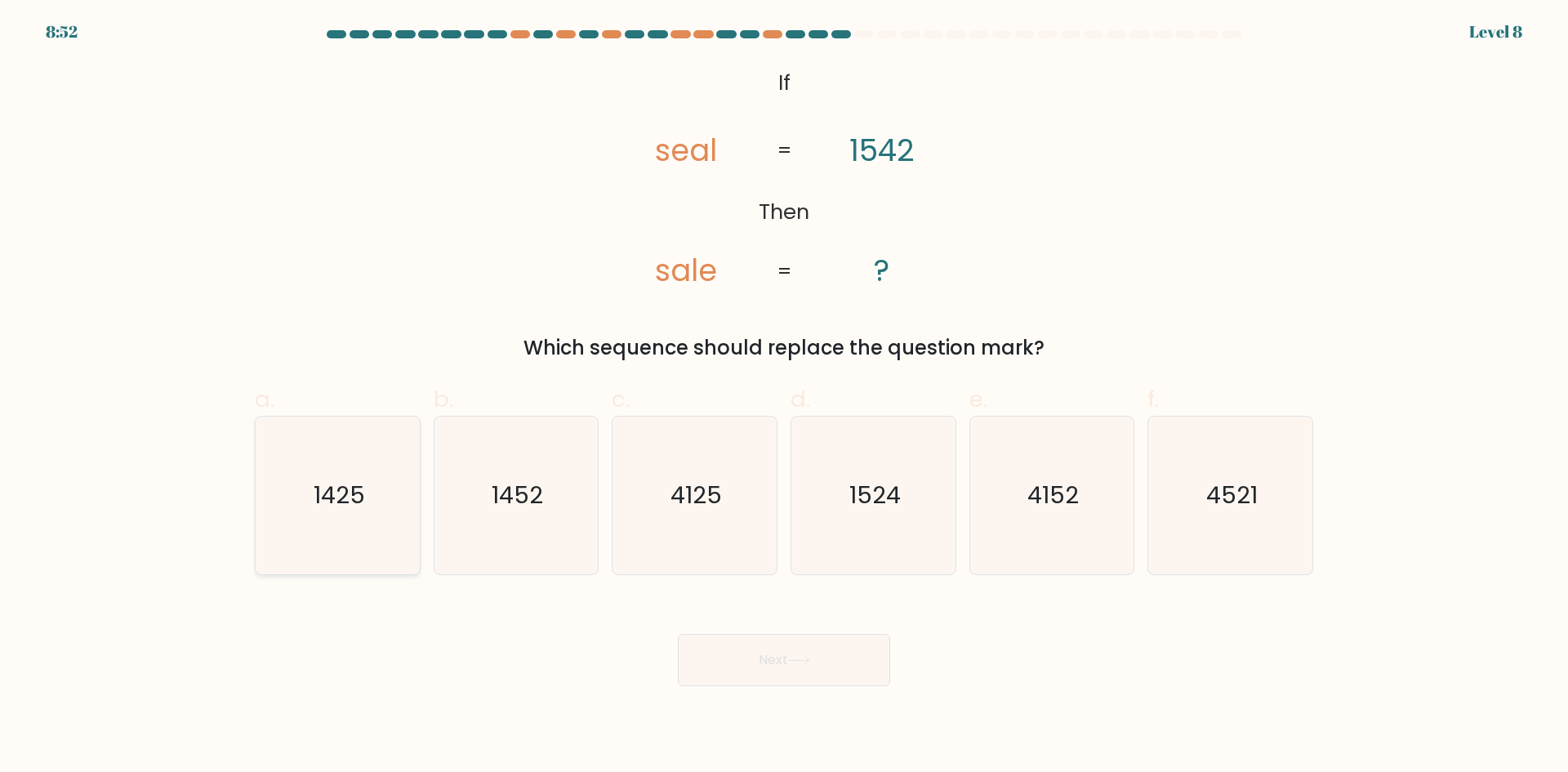
click at [337, 517] on icon "1425" at bounding box center [337, 496] width 157 height 157
click at [784, 397] on input "a. 1425" at bounding box center [784, 391] width 1 height 11
radio input "true"
click at [806, 655] on icon at bounding box center [799, 660] width 22 height 9
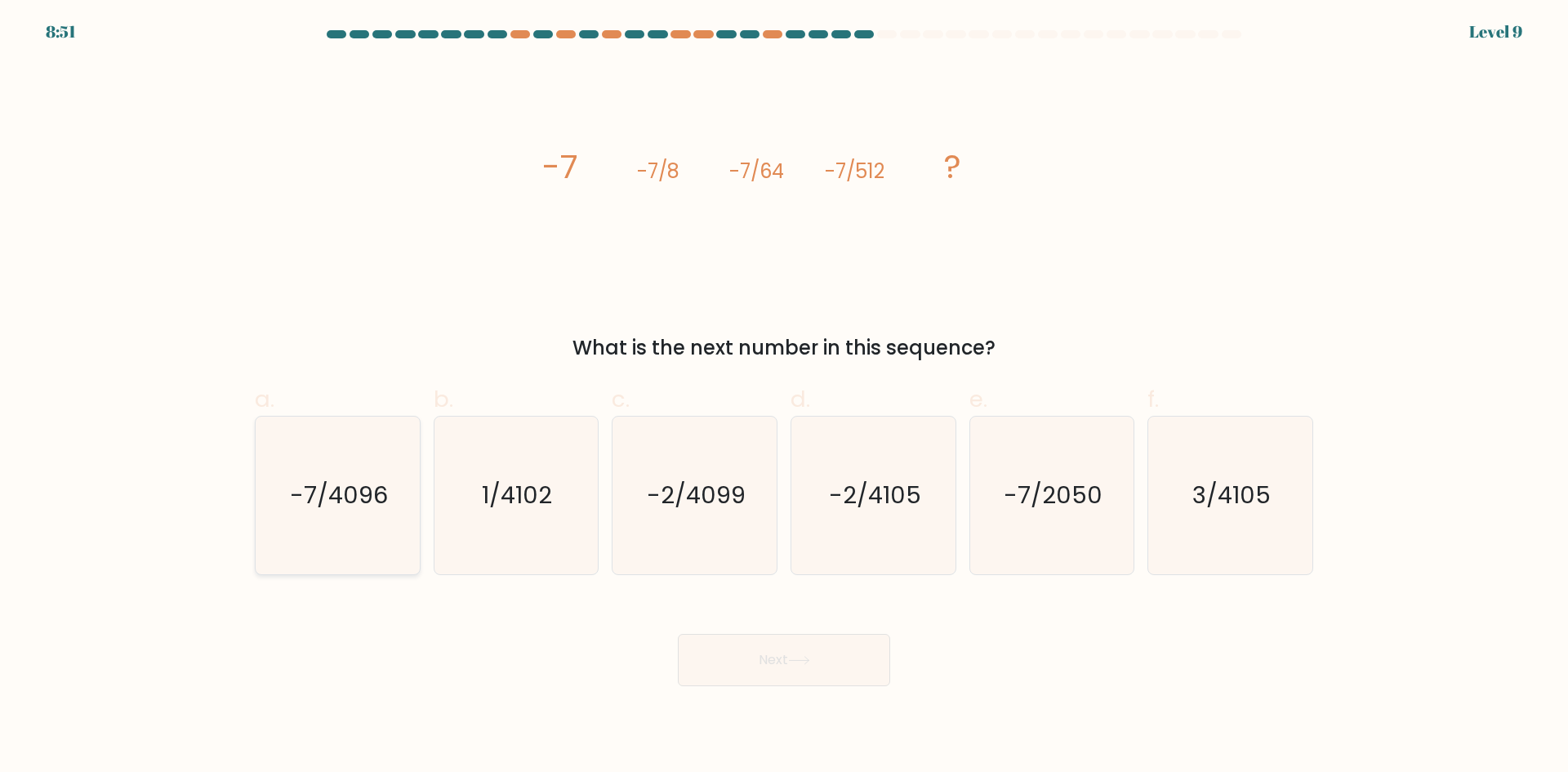
click at [379, 493] on text "-7/4096" at bounding box center [339, 495] width 98 height 33
click at [784, 397] on input "a. -7/4096" at bounding box center [784, 391] width 1 height 11
radio input "true"
click at [821, 663] on button "Next" at bounding box center [784, 660] width 212 height 52
click at [830, 639] on button "Next" at bounding box center [784, 660] width 212 height 52
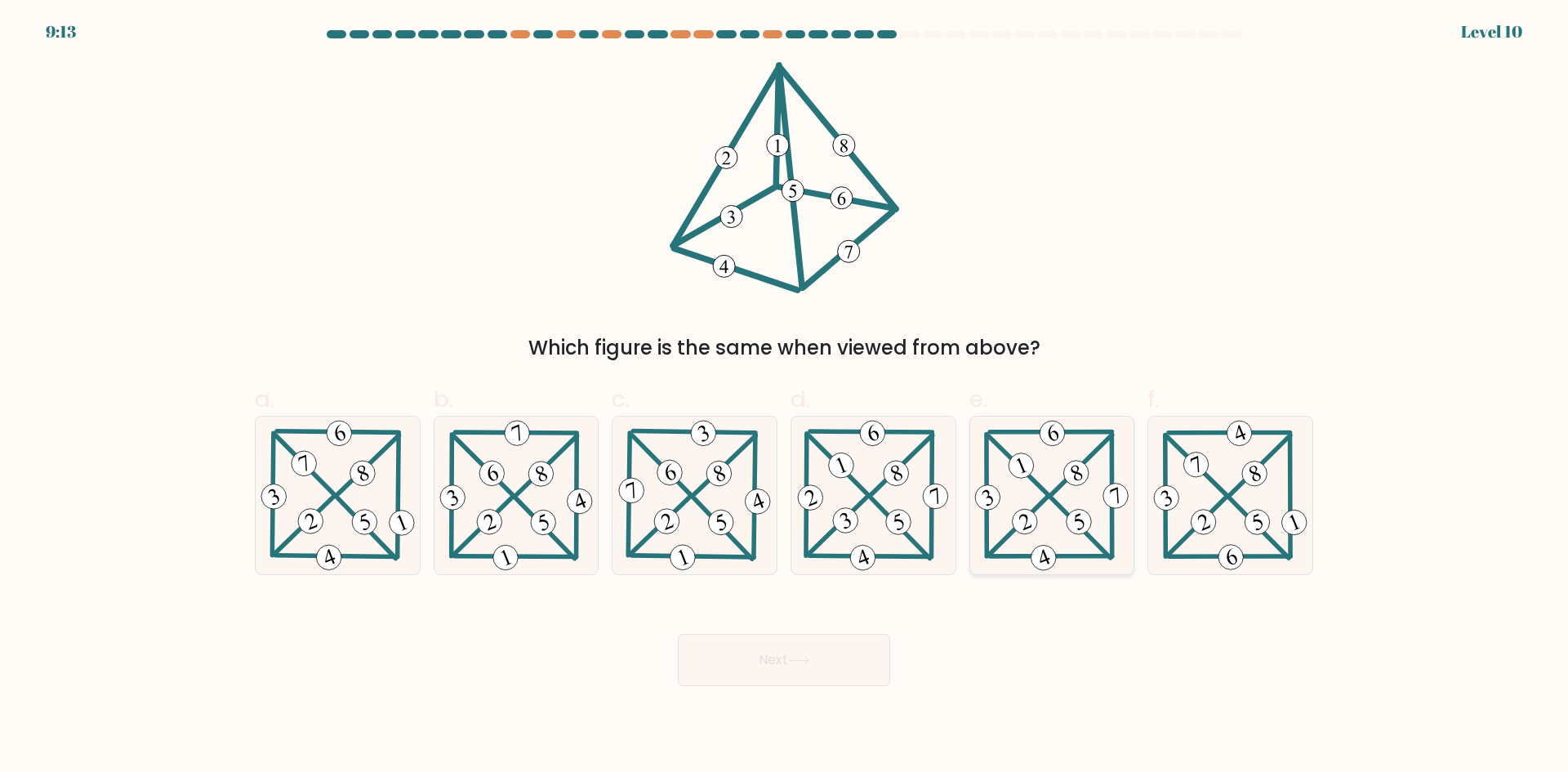
click at [1048, 507] on icon at bounding box center [1051, 496] width 161 height 157
click at [785, 397] on input "e." at bounding box center [784, 391] width 1 height 11
radio input "true"
click at [839, 645] on button "Next" at bounding box center [784, 660] width 212 height 52
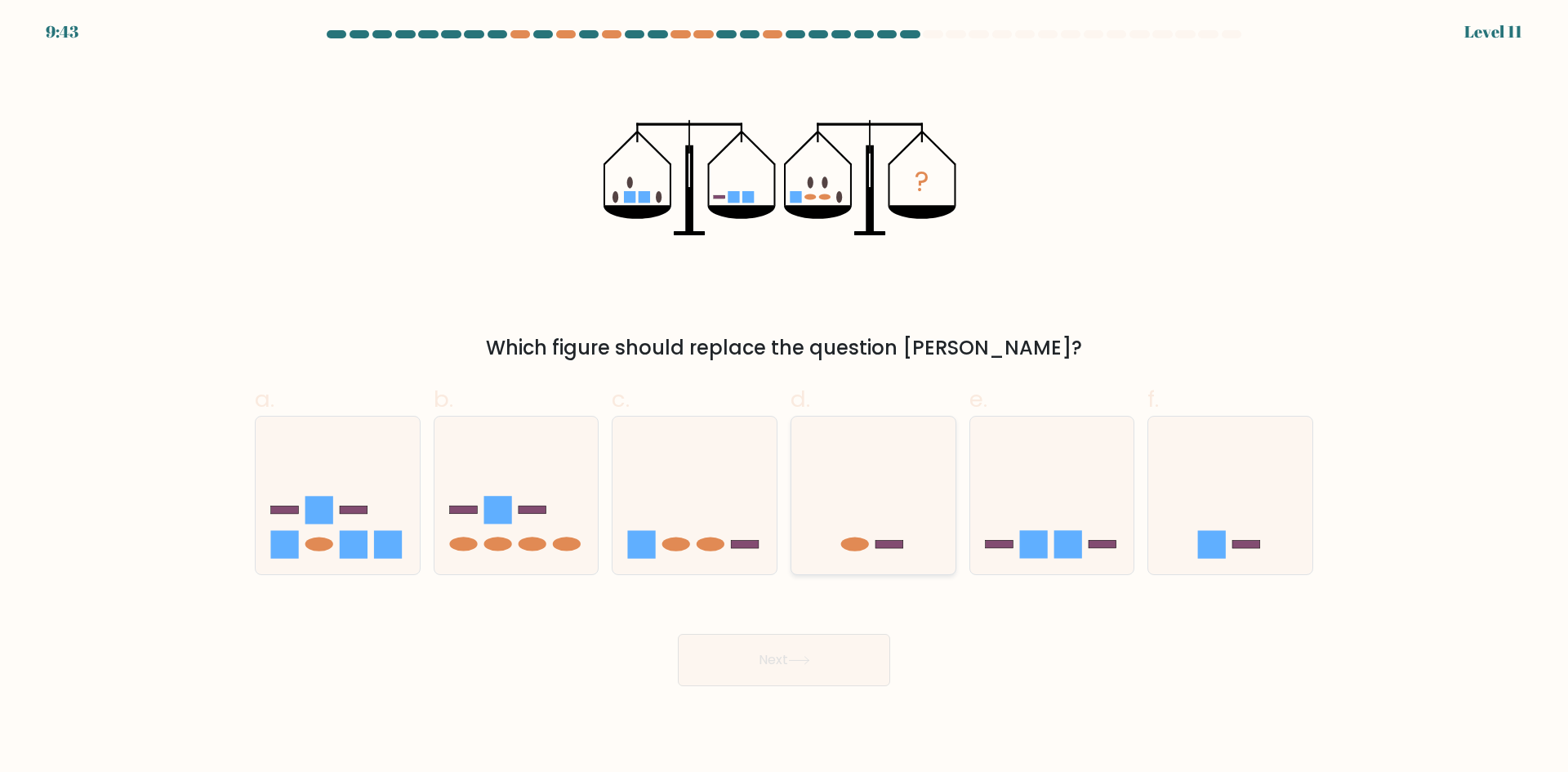
click at [899, 528] on icon at bounding box center [874, 495] width 164 height 135
click at [785, 397] on input "d." at bounding box center [784, 391] width 1 height 11
radio input "true"
click at [843, 650] on button "Next" at bounding box center [784, 660] width 212 height 52
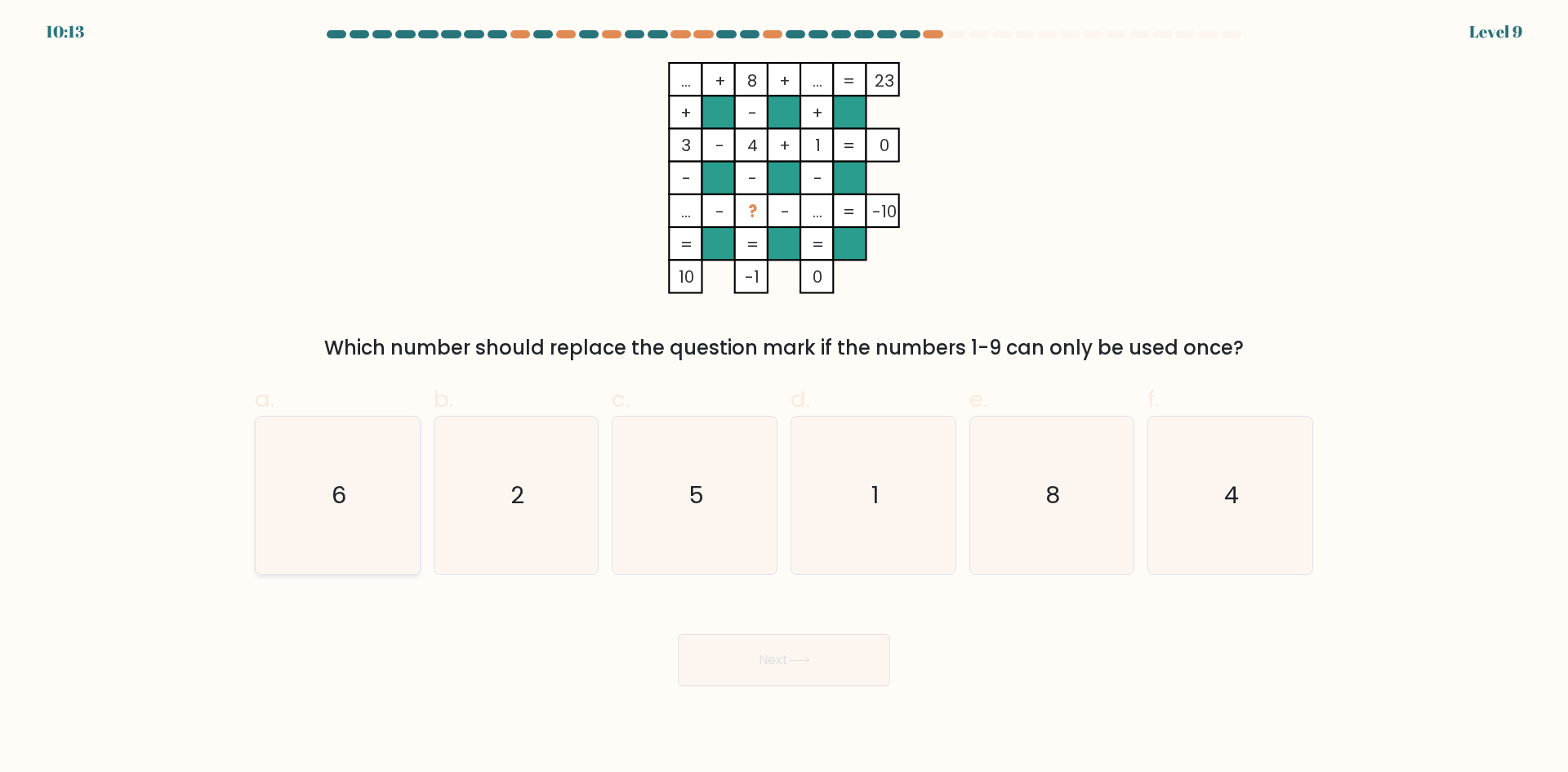
click at [360, 512] on icon "6" at bounding box center [337, 496] width 157 height 157
click at [784, 397] on input "a. 6" at bounding box center [784, 391] width 1 height 11
radio input "true"
click at [732, 675] on button "Next" at bounding box center [784, 660] width 212 height 52
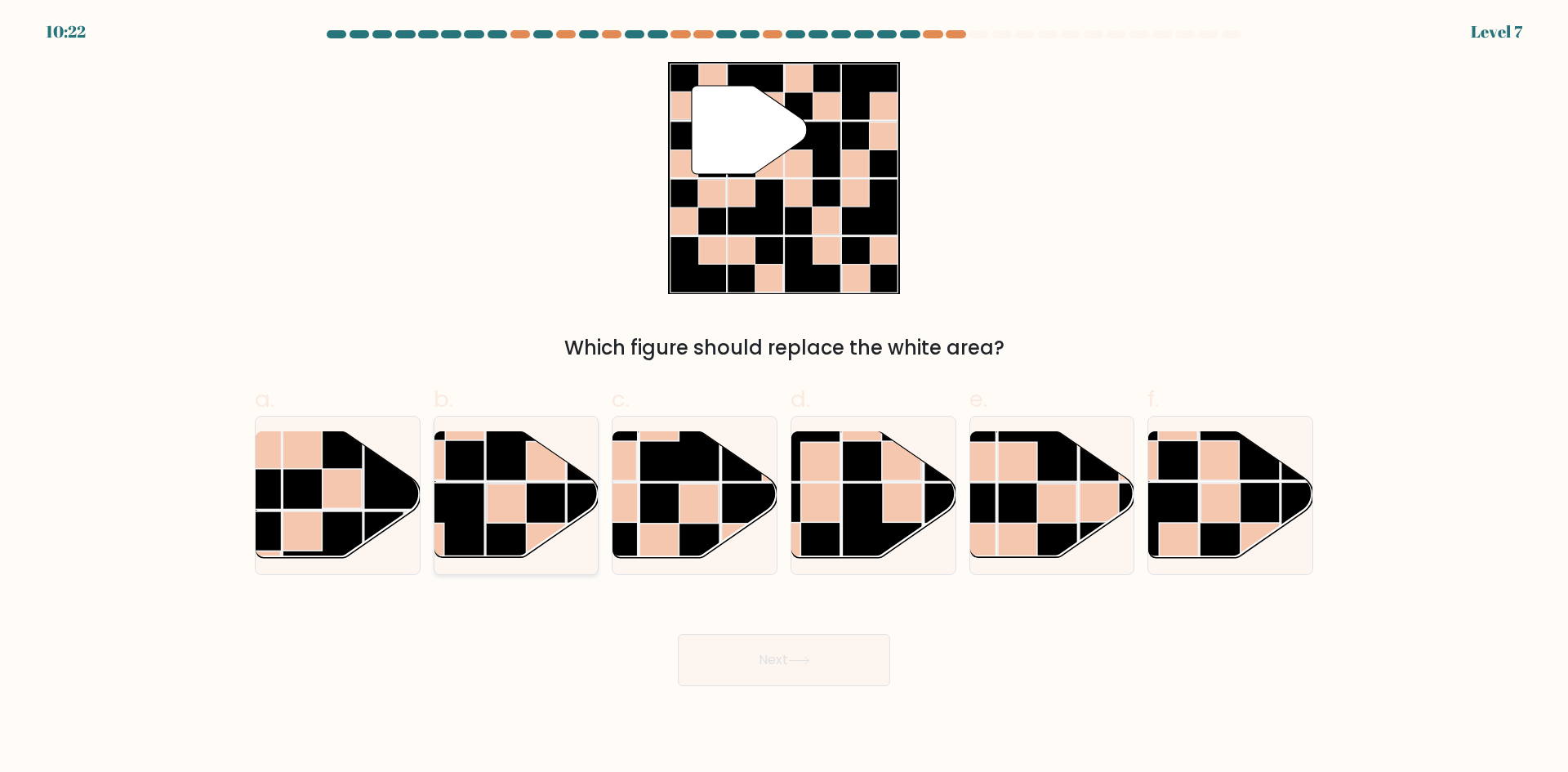
click at [524, 539] on rect at bounding box center [526, 523] width 80 height 80
click at [784, 397] on input "b." at bounding box center [784, 391] width 1 height 11
radio input "true"
click at [762, 644] on button "Next" at bounding box center [784, 660] width 212 height 52
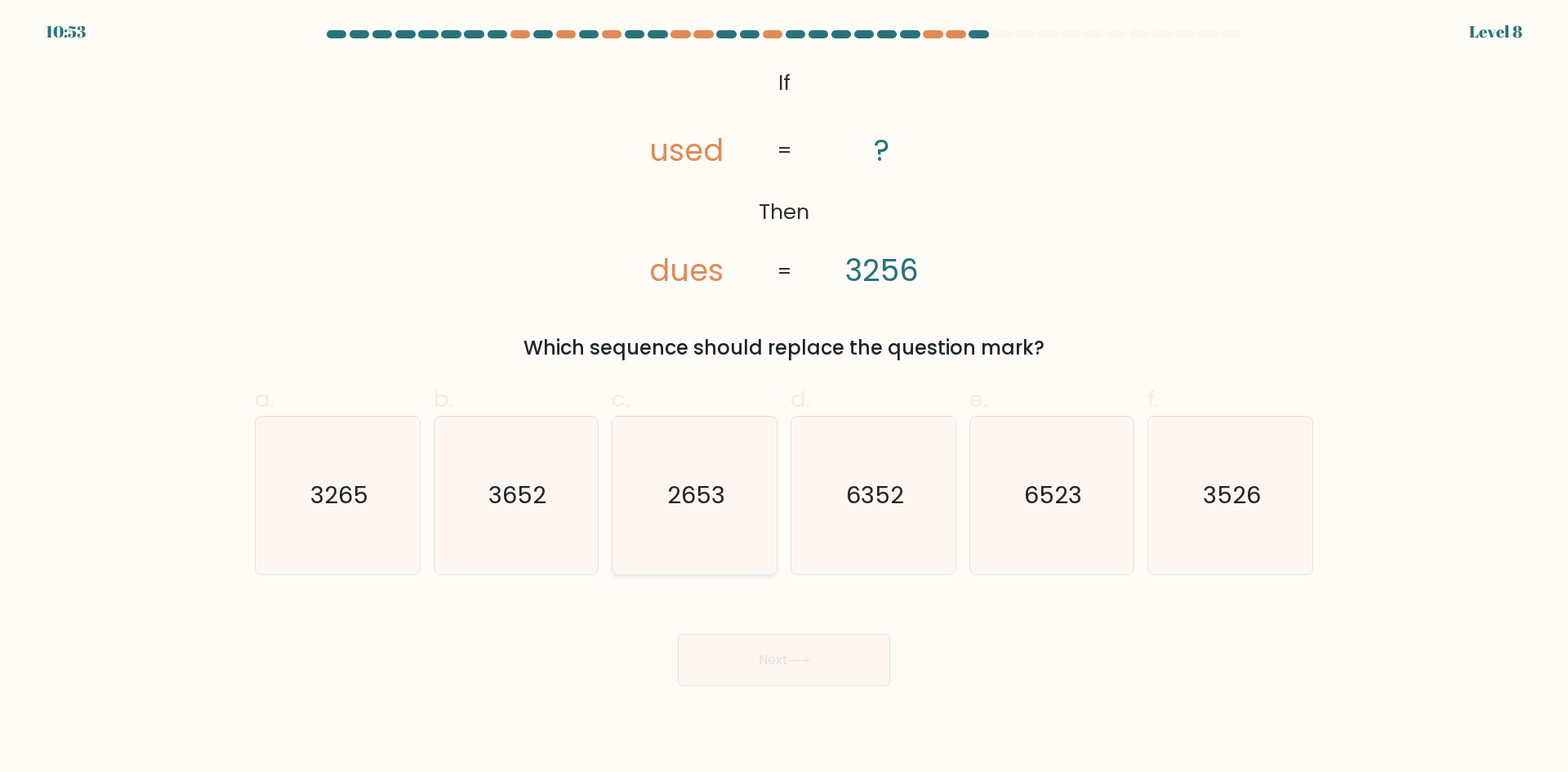
click at [712, 536] on icon "2653" at bounding box center [694, 496] width 157 height 157
click at [784, 397] on input "c. 2653" at bounding box center [784, 391] width 1 height 11
radio input "true"
click at [788, 660] on button "Next" at bounding box center [784, 660] width 212 height 52
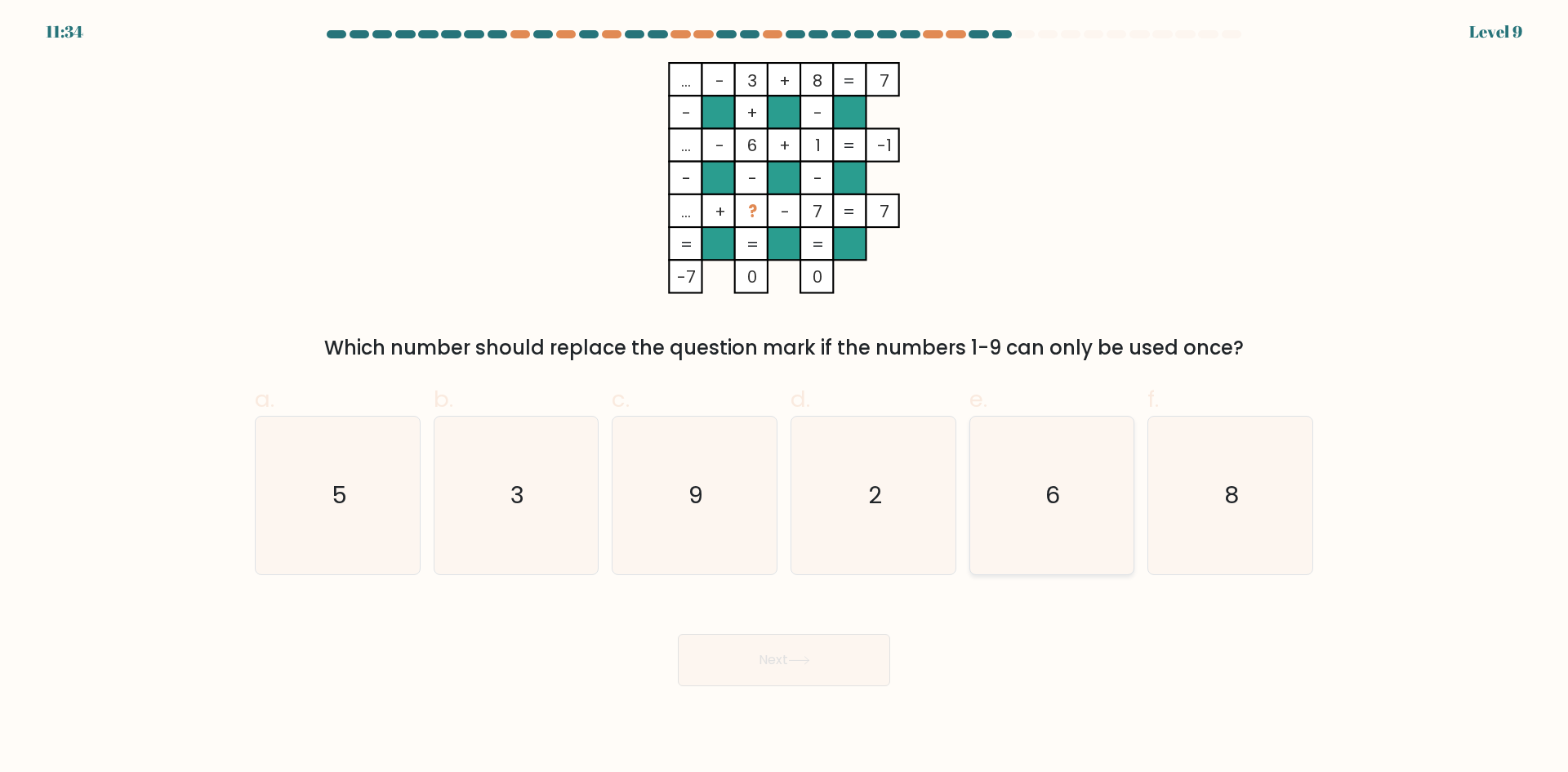
click at [1027, 486] on icon "6" at bounding box center [1051, 496] width 157 height 157
click at [785, 397] on input "e. 6" at bounding box center [784, 391] width 1 height 11
radio input "true"
click at [858, 635] on button "Next" at bounding box center [784, 660] width 212 height 52
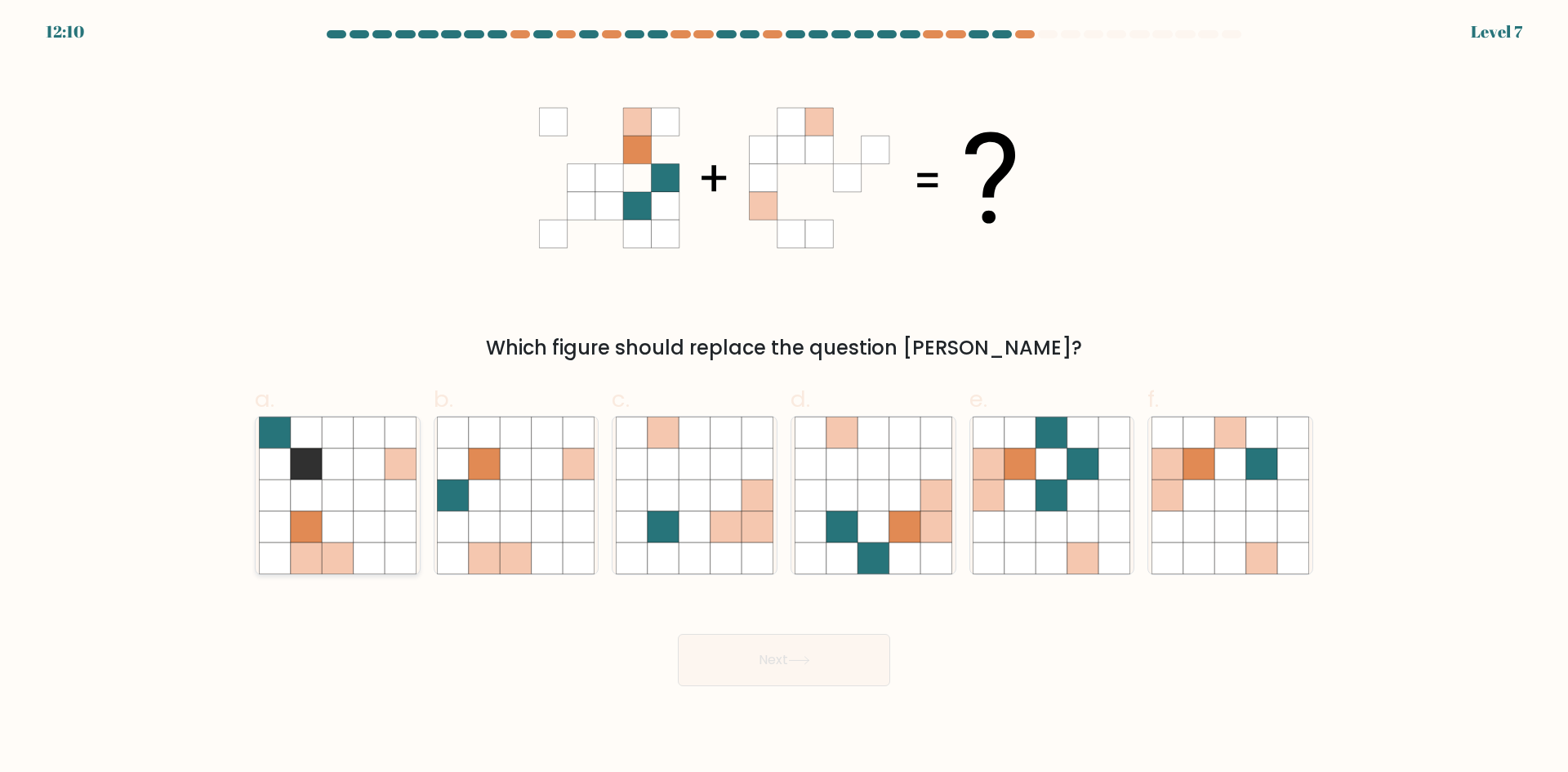
click at [330, 536] on icon at bounding box center [337, 527] width 31 height 31
click at [784, 397] on input "a." at bounding box center [784, 391] width 1 height 11
radio input "true"
click at [816, 660] on button "Next" at bounding box center [784, 660] width 212 height 52
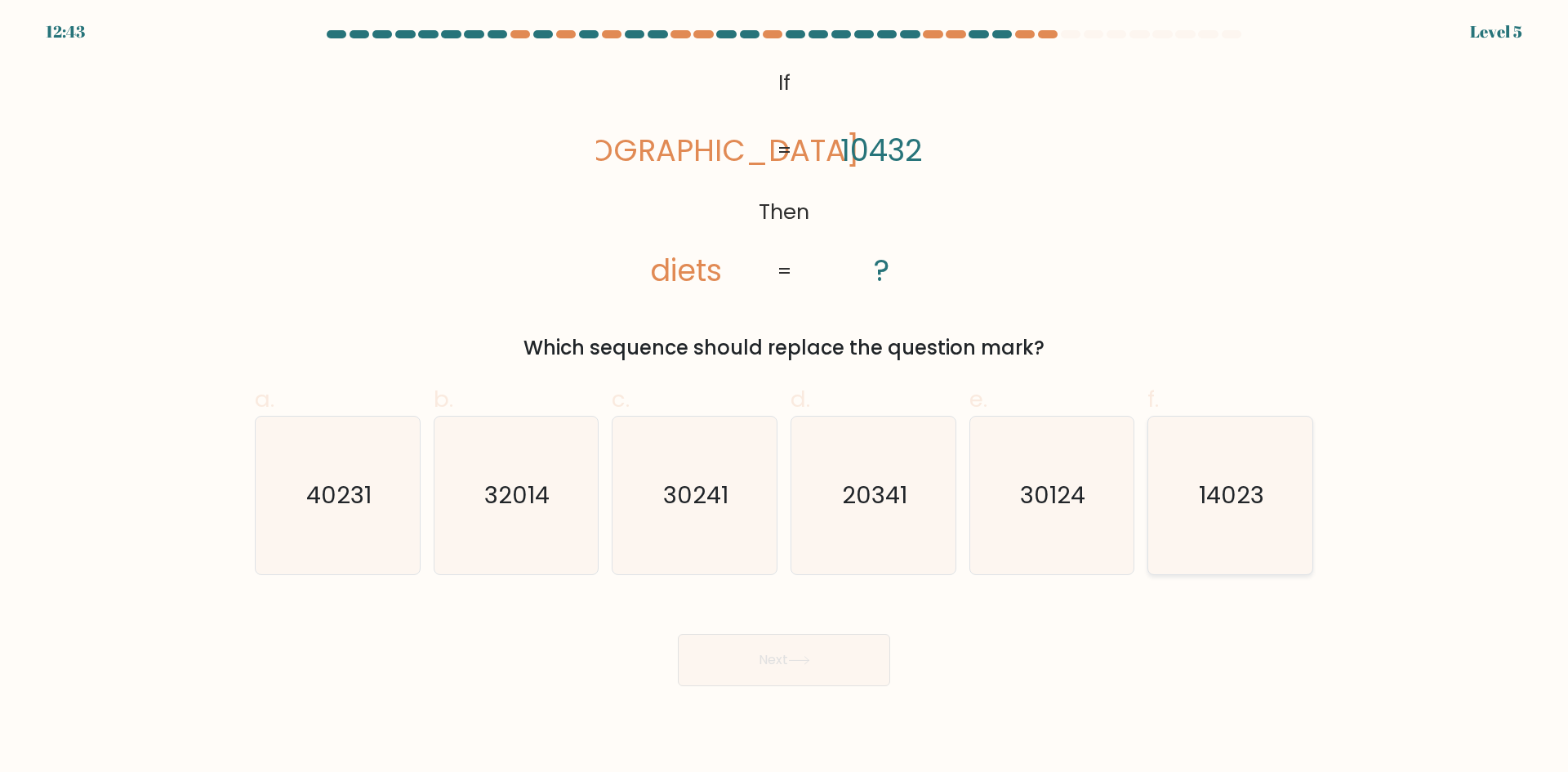
click at [1229, 512] on text "14023" at bounding box center [1232, 495] width 65 height 33
click at [785, 397] on input "f. 14023" at bounding box center [784, 391] width 1 height 11
radio input "true"
click at [754, 663] on button "Next" at bounding box center [784, 660] width 212 height 52
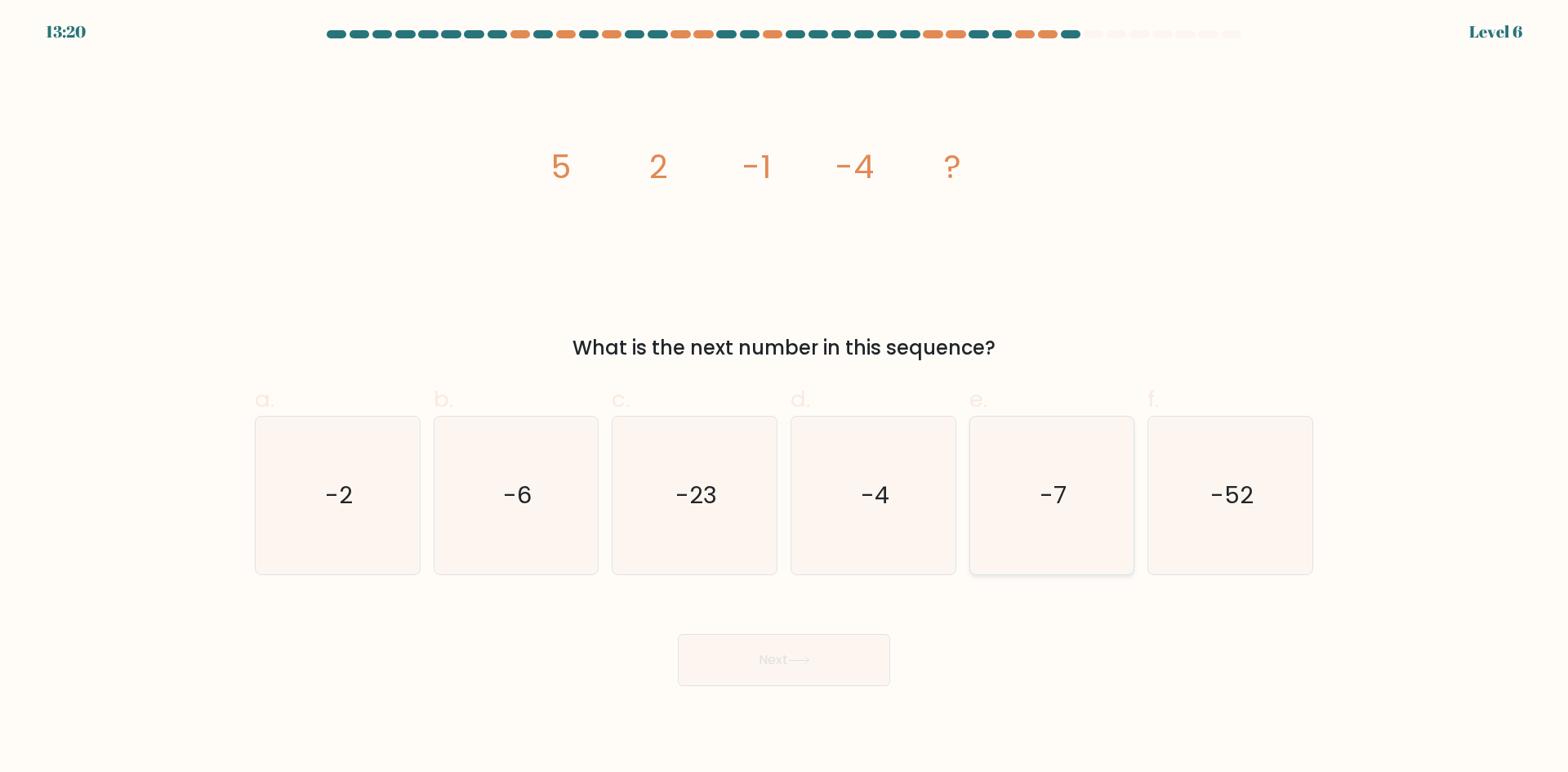
click at [1037, 494] on icon "-7" at bounding box center [1051, 496] width 157 height 157
click at [785, 397] on input "e. -7" at bounding box center [784, 391] width 1 height 11
radio input "true"
click at [847, 666] on button "Next" at bounding box center [784, 660] width 212 height 52
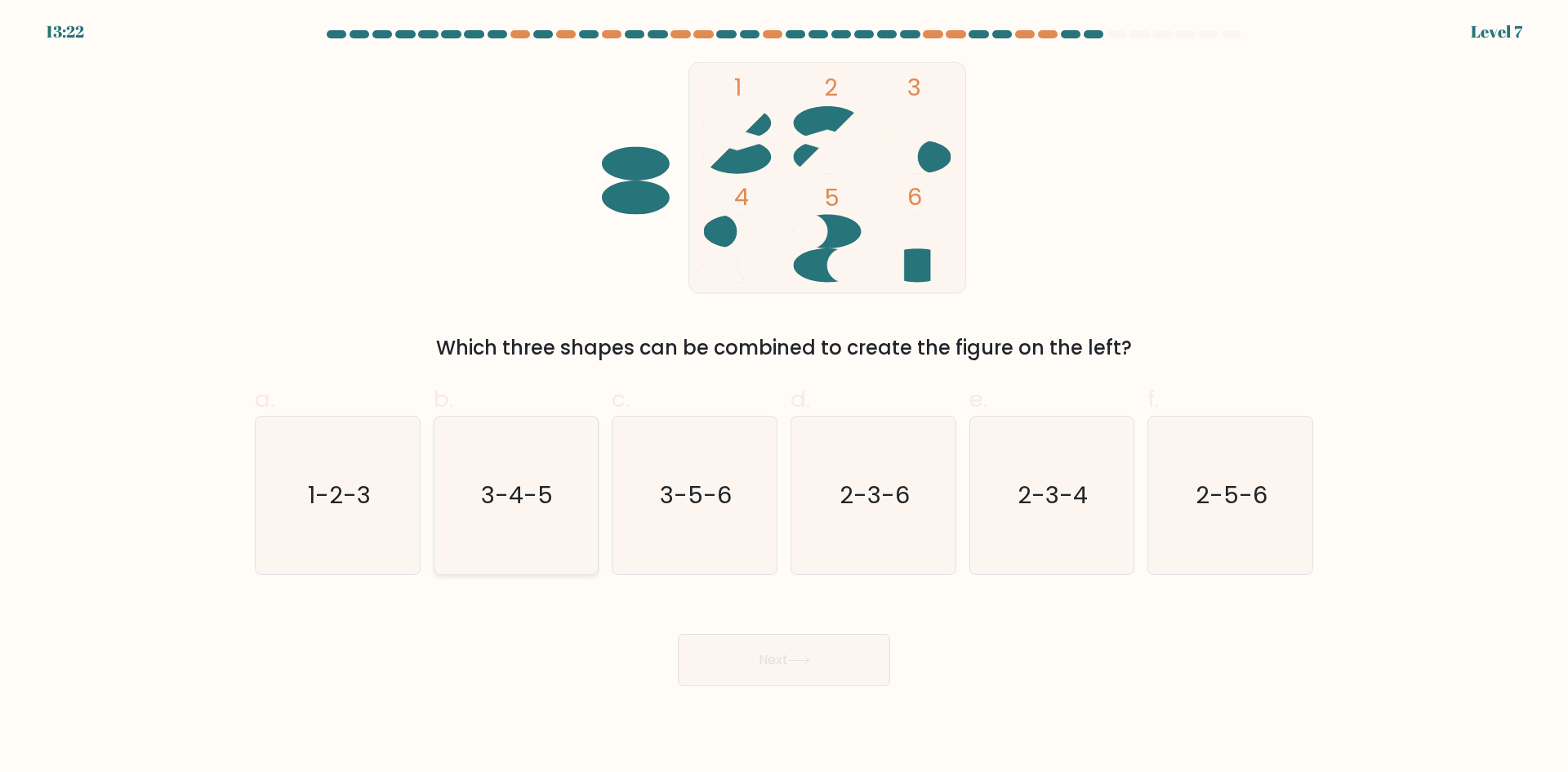
click at [462, 499] on icon "3-4-5" at bounding box center [516, 496] width 157 height 157
click at [784, 397] on input "b. 3-4-5" at bounding box center [784, 391] width 1 height 11
radio input "true"
click at [766, 656] on button "Next" at bounding box center [784, 660] width 212 height 52
click at [768, 656] on button "Next" at bounding box center [784, 660] width 212 height 52
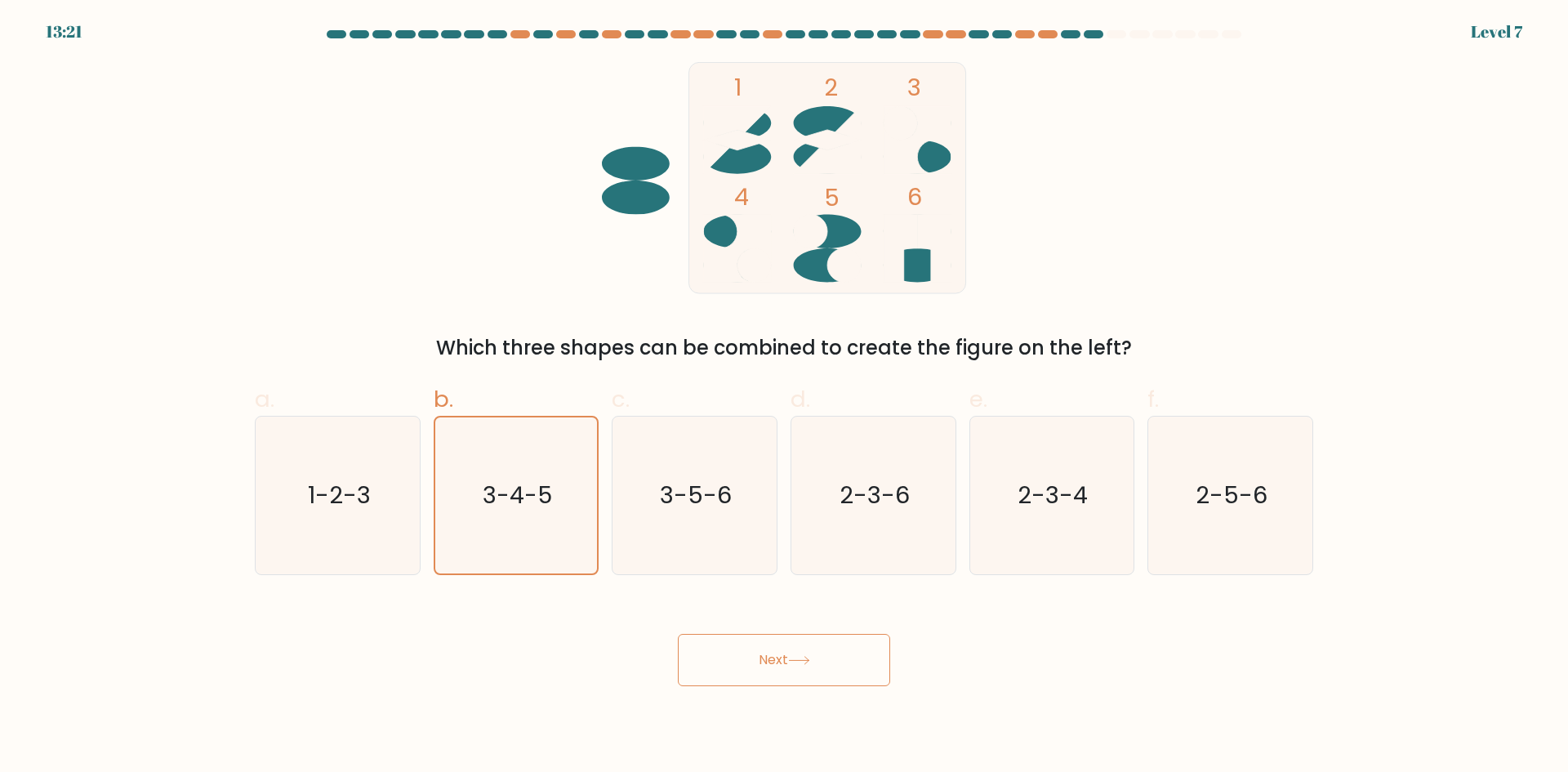
click at [768, 656] on button "Next" at bounding box center [784, 660] width 212 height 52
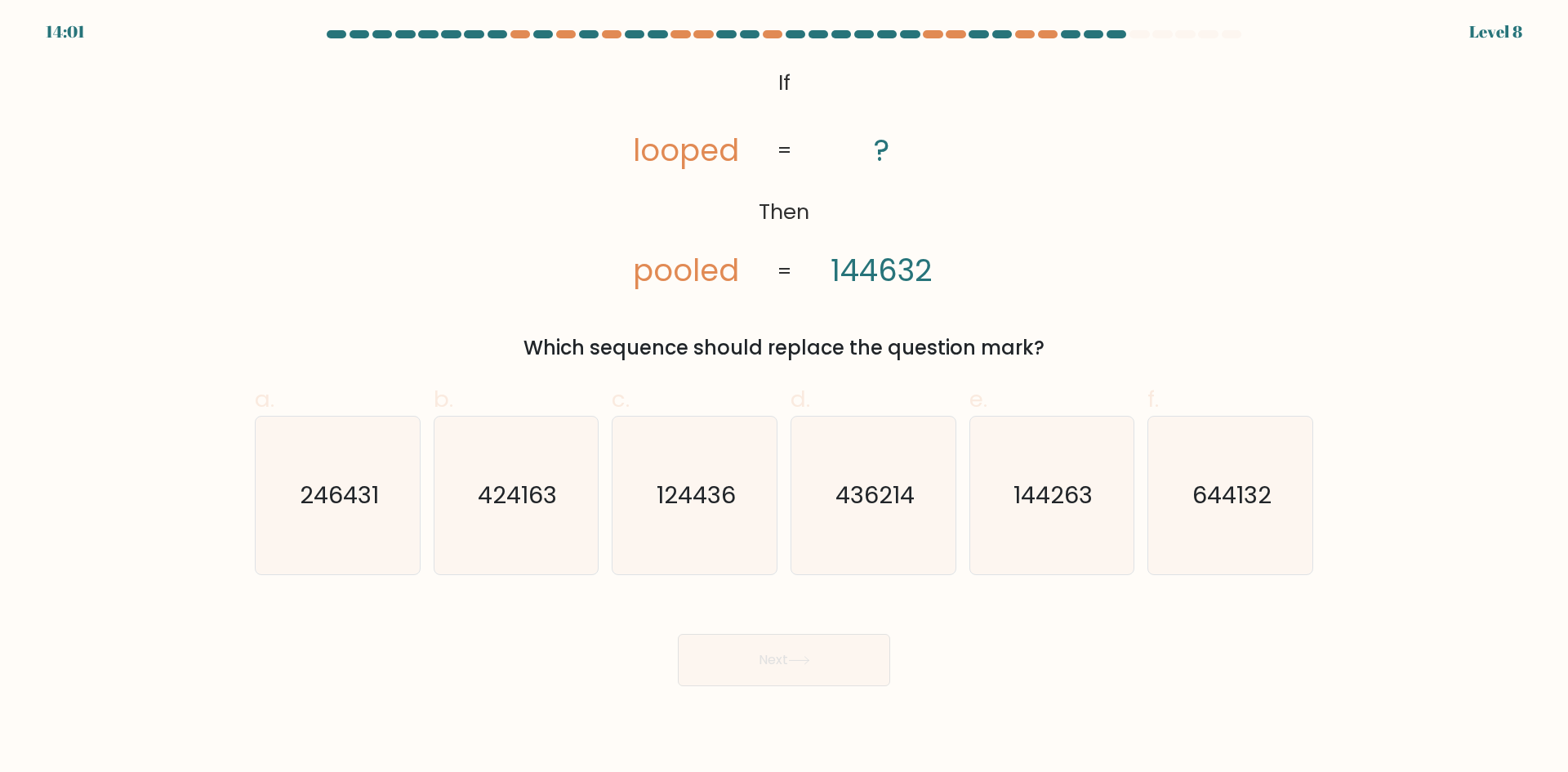
click at [891, 262] on tspan "144632" at bounding box center [881, 271] width 102 height 42
click at [1232, 493] on text "644132" at bounding box center [1232, 495] width 79 height 33
click at [785, 397] on input "f. 644132" at bounding box center [784, 391] width 1 height 11
radio input "true"
click at [741, 678] on button "Next" at bounding box center [784, 660] width 212 height 52
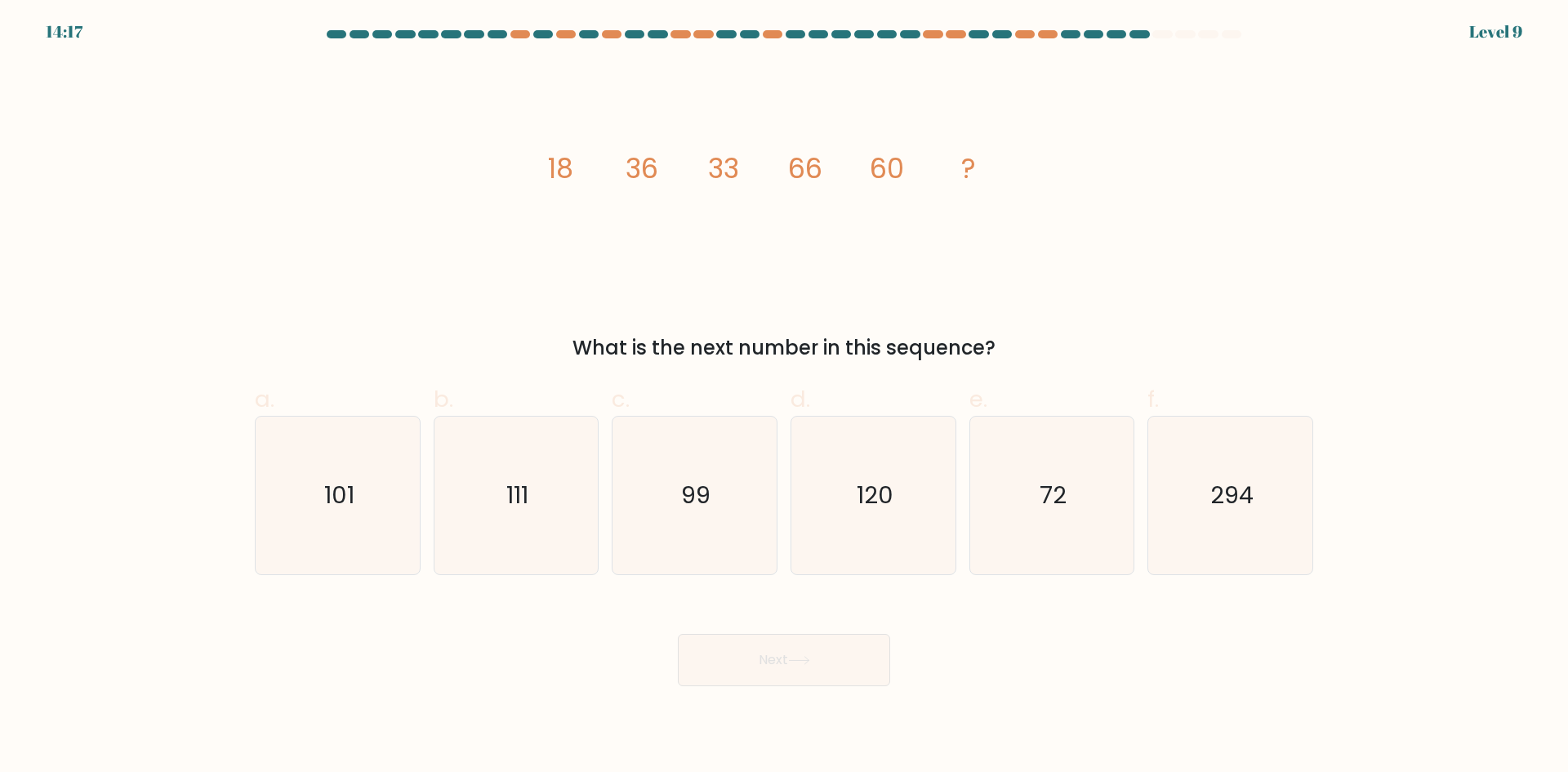
click at [894, 172] on tspan "60" at bounding box center [886, 168] width 35 height 38
click at [1060, 460] on icon "72" at bounding box center [1051, 496] width 157 height 157
click at [785, 397] on input "e. 72" at bounding box center [784, 391] width 1 height 11
radio input "true"
click at [820, 653] on button "Next" at bounding box center [784, 660] width 212 height 52
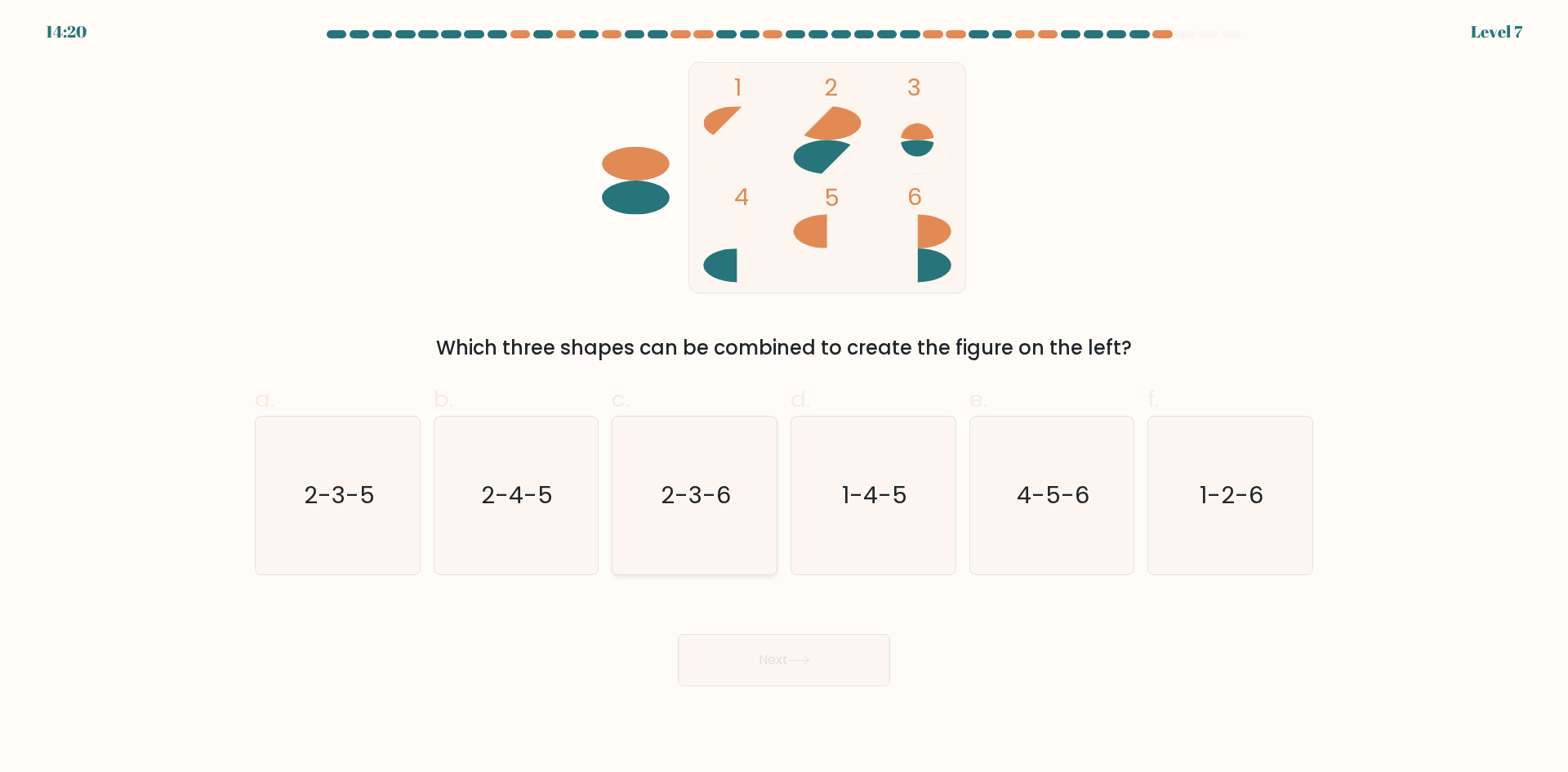
click at [699, 532] on icon "2-3-6" at bounding box center [694, 496] width 157 height 157
click at [784, 397] on input "c. 2-3-6" at bounding box center [784, 391] width 1 height 11
radio input "true"
click at [828, 676] on button "Next" at bounding box center [784, 660] width 212 height 52
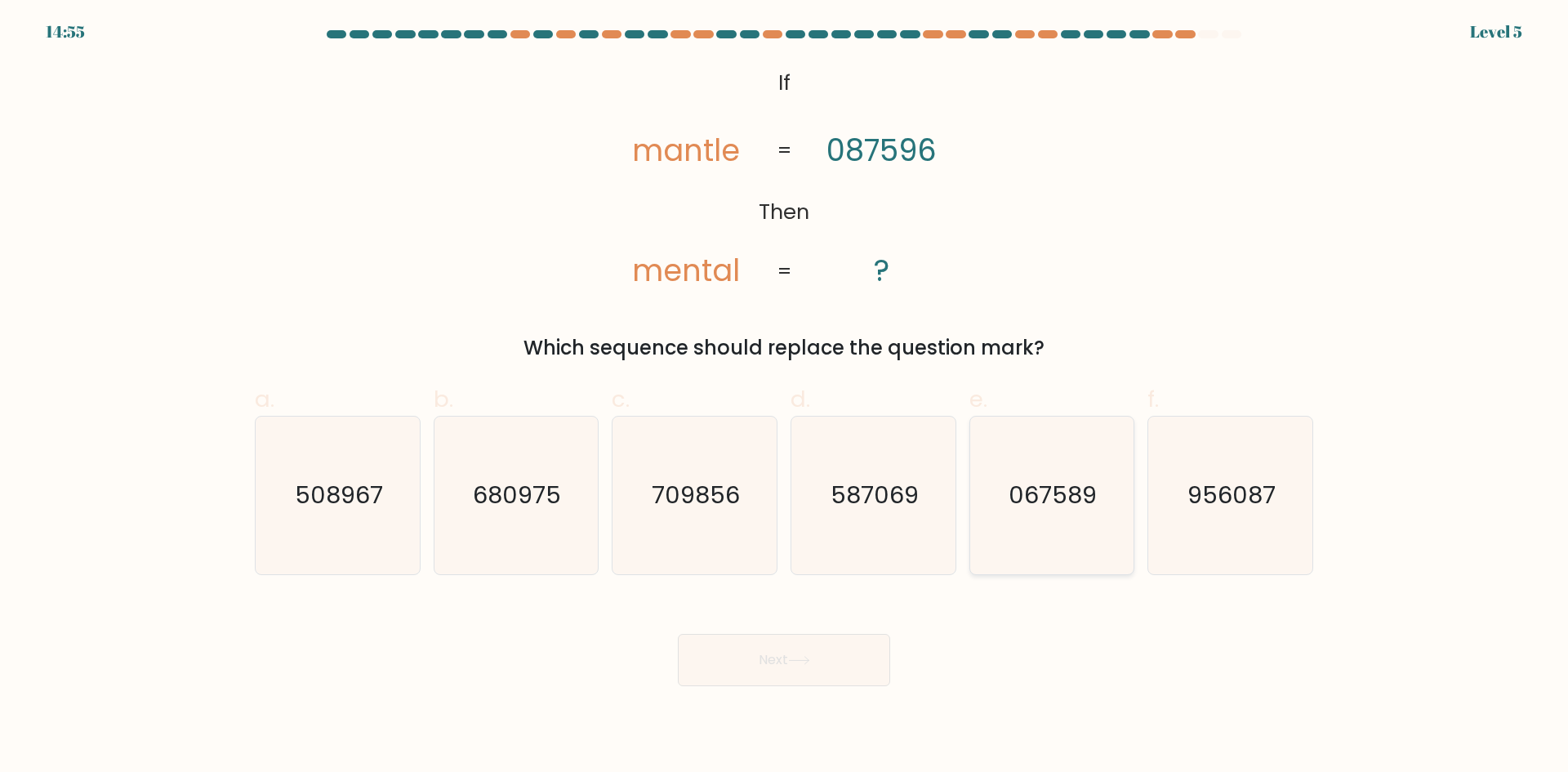
click at [1061, 525] on icon "067589" at bounding box center [1051, 496] width 157 height 157
click at [785, 397] on input "e. 067589" at bounding box center [784, 391] width 1 height 11
radio input "true"
click at [836, 654] on button "Next" at bounding box center [784, 660] width 212 height 52
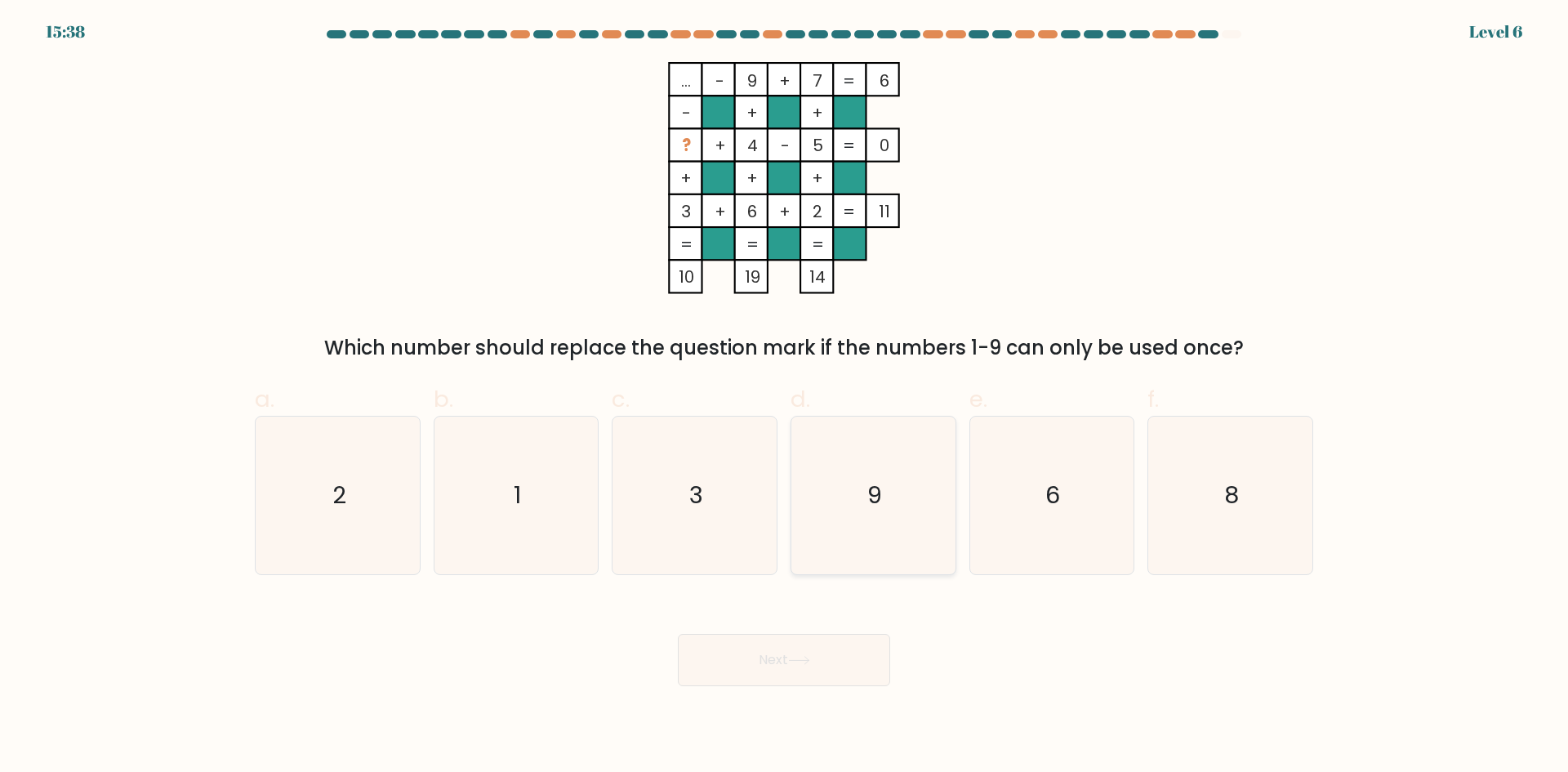
click at [899, 513] on icon "9" at bounding box center [874, 496] width 157 height 157
click at [785, 397] on input "d. 9" at bounding box center [784, 391] width 1 height 11
radio input "true"
click at [1052, 515] on icon "6" at bounding box center [1051, 496] width 157 height 157
click at [785, 397] on input "e. 6" at bounding box center [784, 391] width 1 height 11
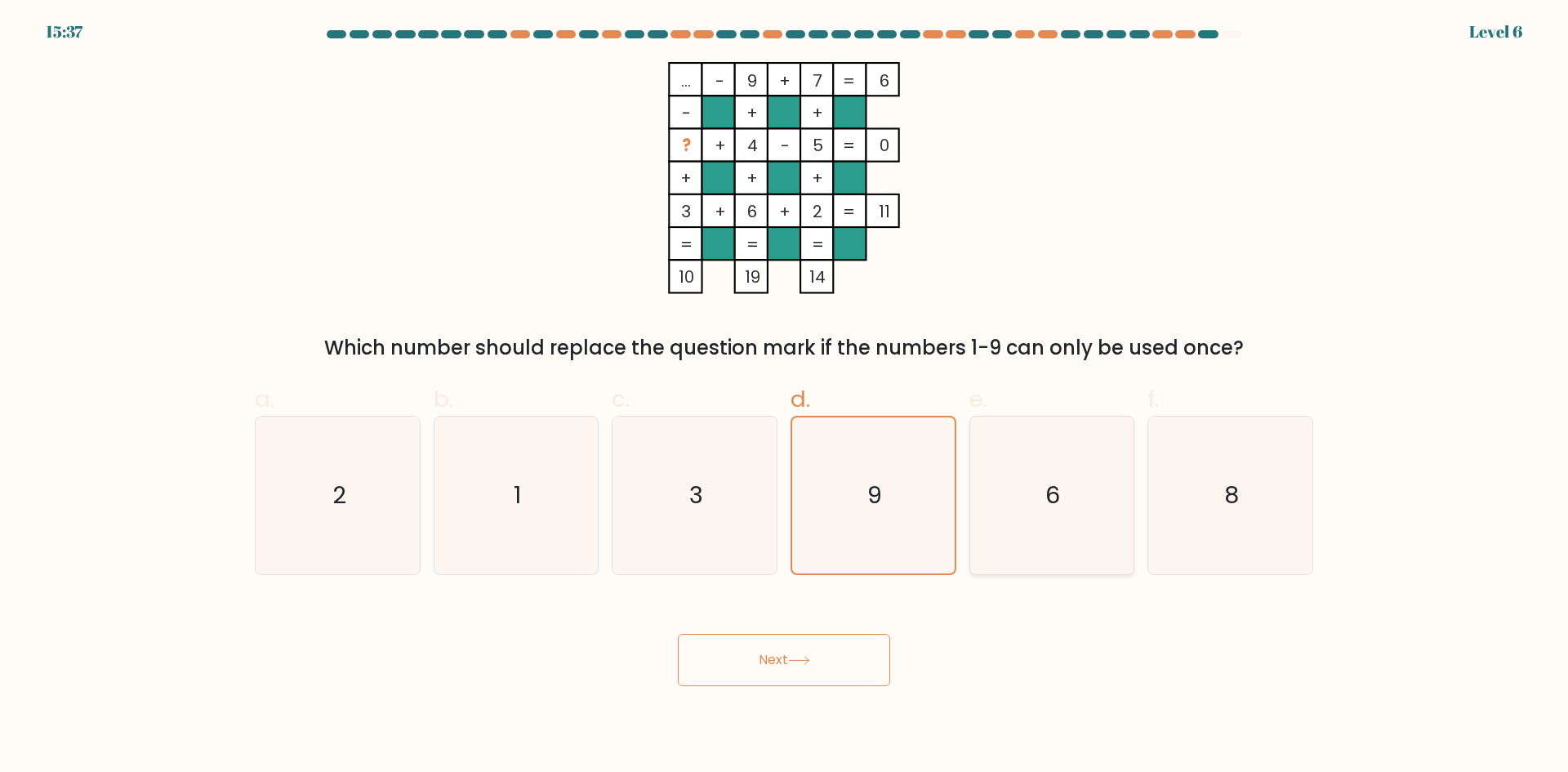
radio input "true"
click at [864, 660] on button "Next" at bounding box center [784, 660] width 212 height 52
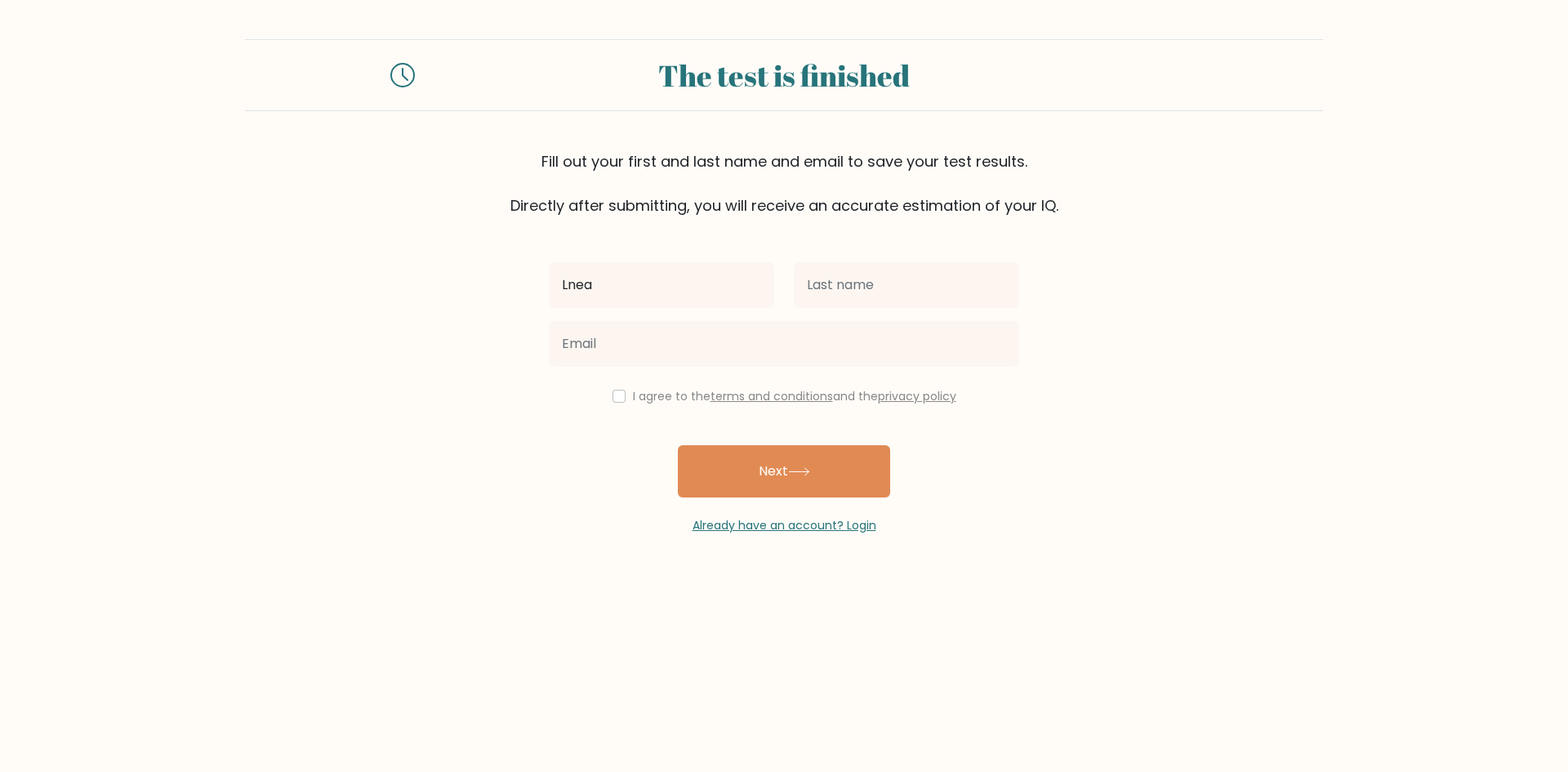
type input "Lnea"
click at [830, 281] on input "arp;las" at bounding box center [907, 285] width 226 height 46
type input "arplas"
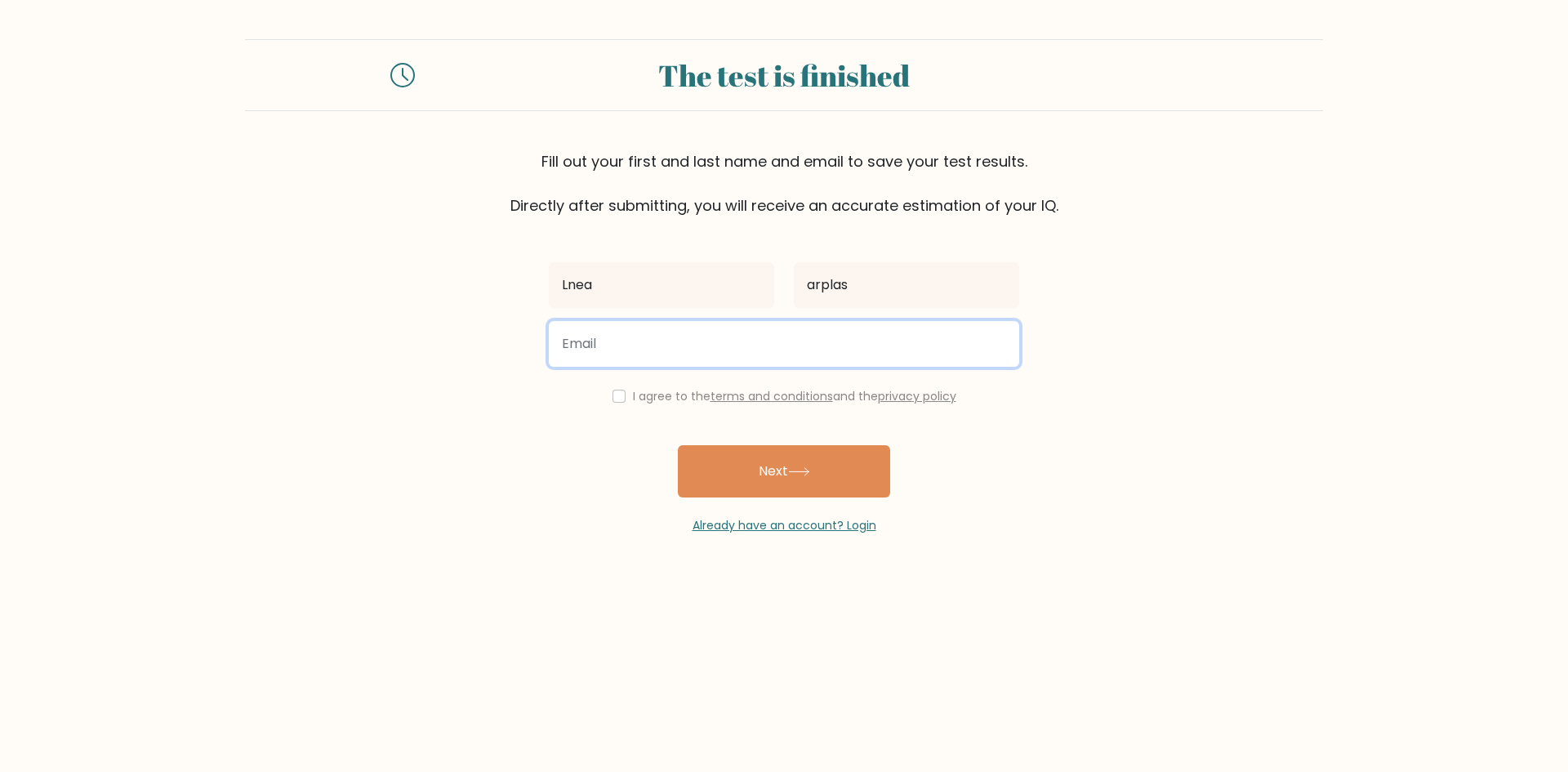
click at [818, 359] on input "email" at bounding box center [784, 344] width 470 height 46
type input "ail02@gmail.com"
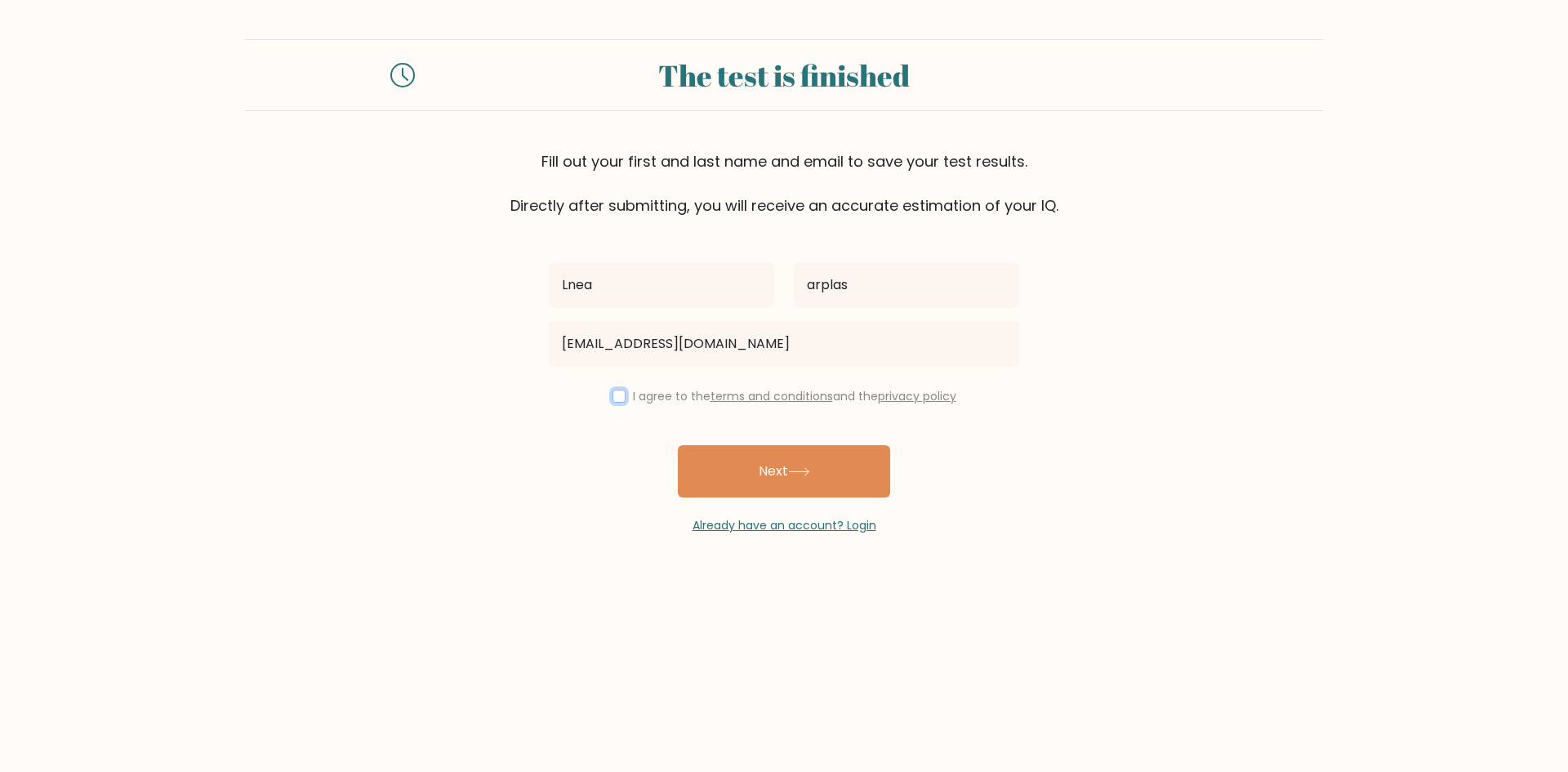
click at [612, 393] on input "checkbox" at bounding box center [618, 396] width 13 height 13
checkbox input "true"
click at [778, 465] on button "Next" at bounding box center [784, 471] width 212 height 52
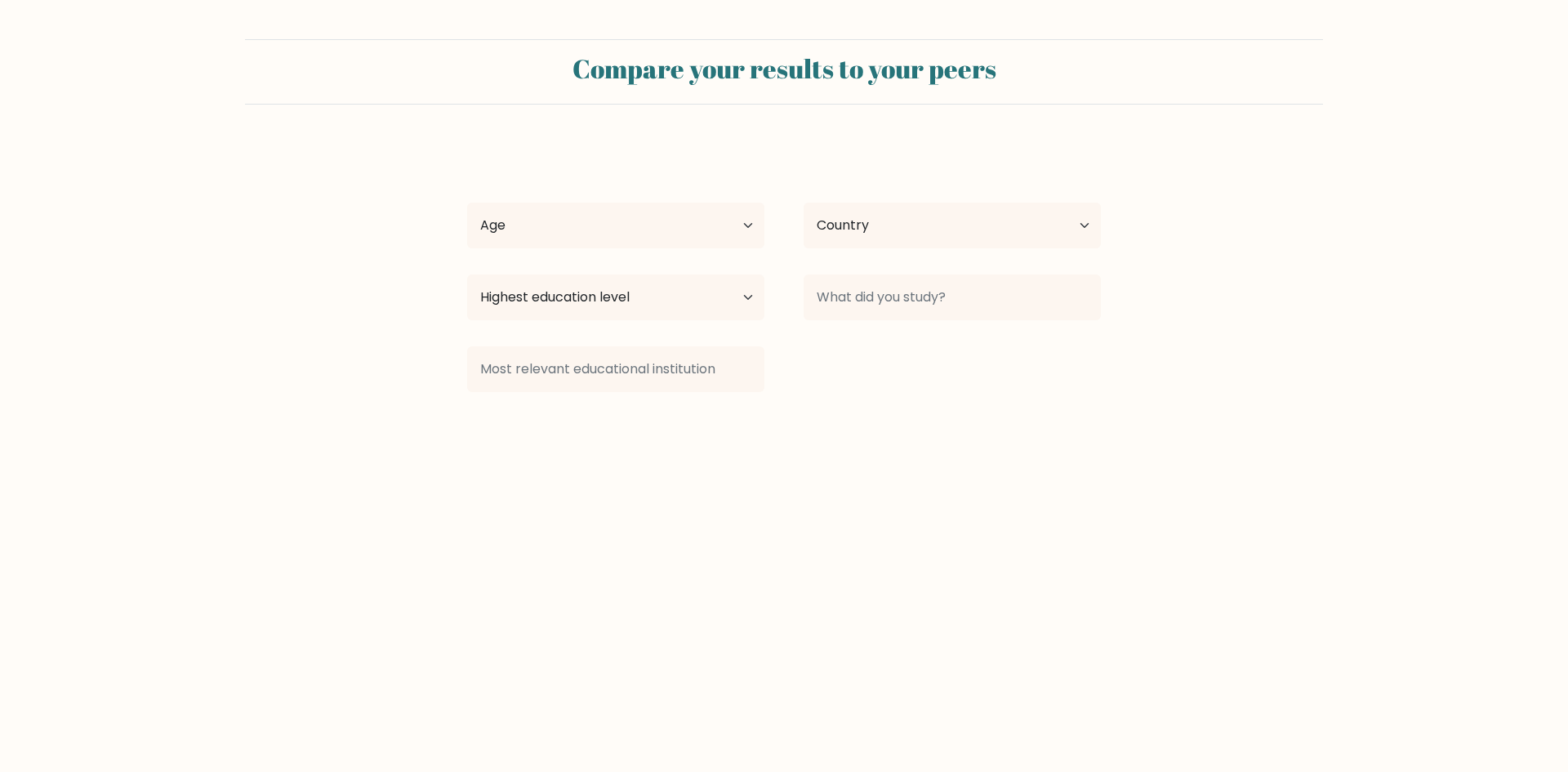
select select "PH"
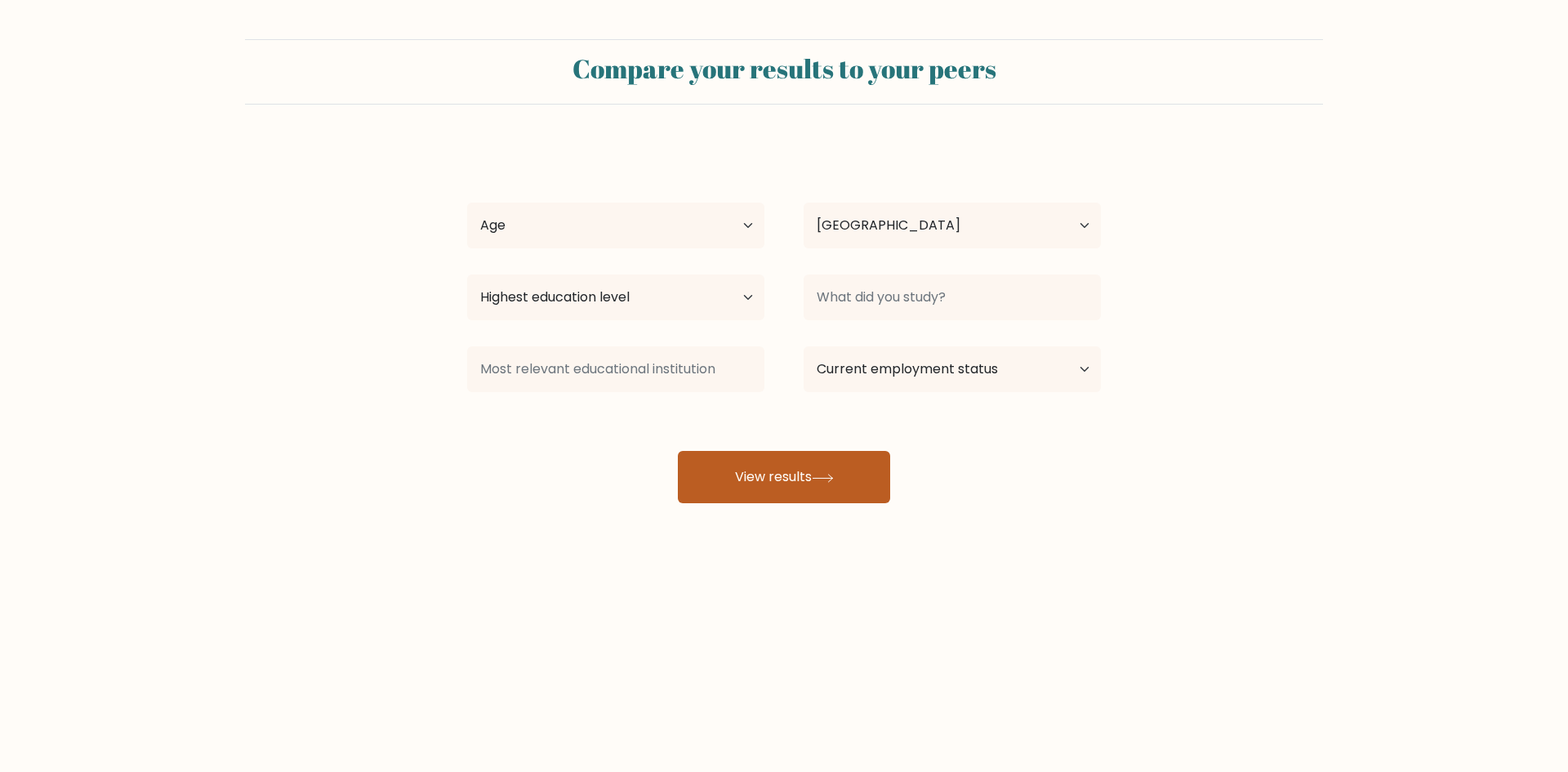
click at [776, 475] on button "View results" at bounding box center [784, 477] width 212 height 52
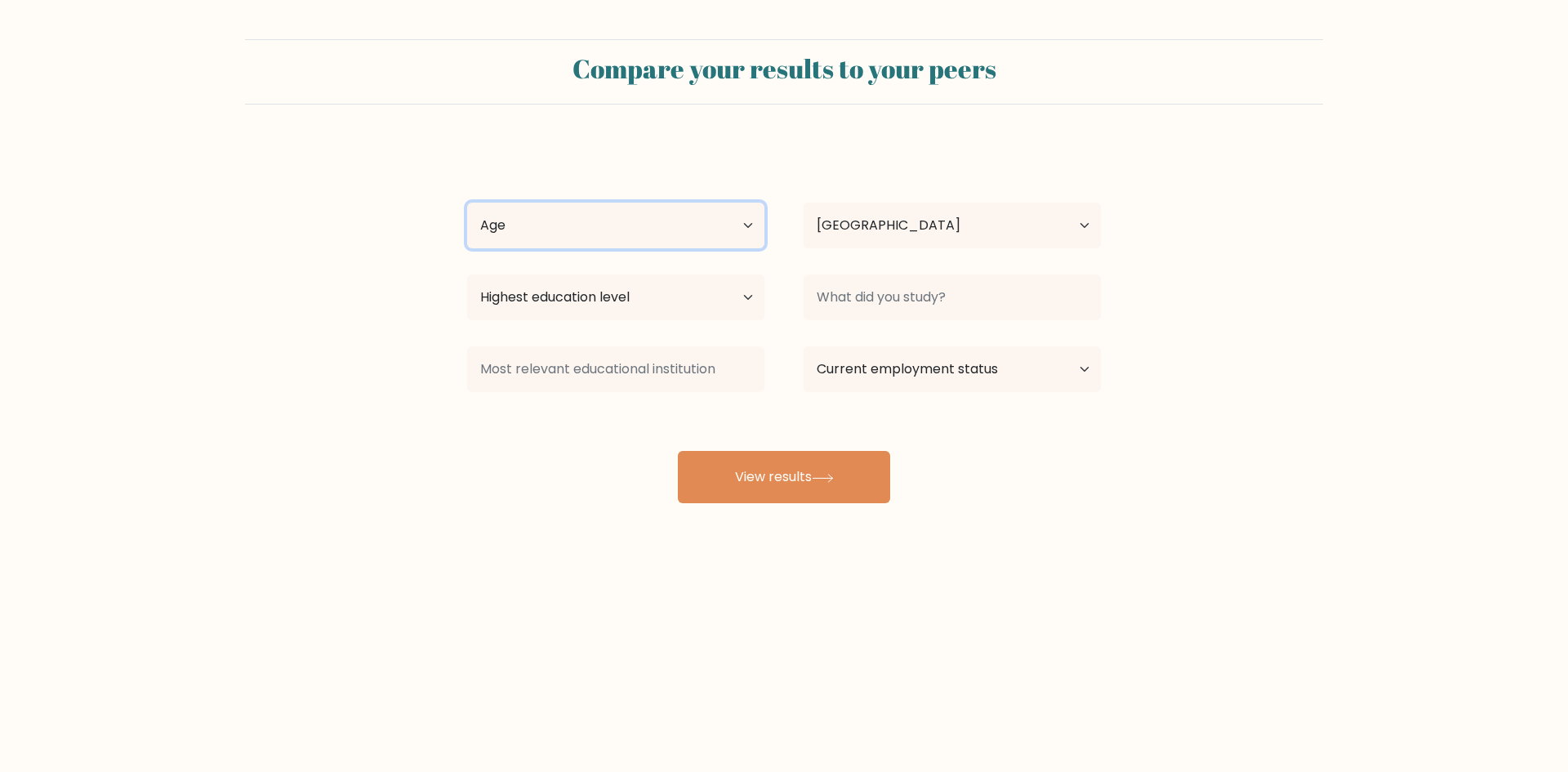
click at [666, 207] on select "Age Under [DEMOGRAPHIC_DATA] [DEMOGRAPHIC_DATA] [DEMOGRAPHIC_DATA] [DEMOGRAPHIC…" at bounding box center [616, 225] width 298 height 46
select select "25_34"
click at [467, 202] on select "Age Under [DEMOGRAPHIC_DATA] [DEMOGRAPHIC_DATA] [DEMOGRAPHIC_DATA] [DEMOGRAPHIC…" at bounding box center [616, 225] width 298 height 46
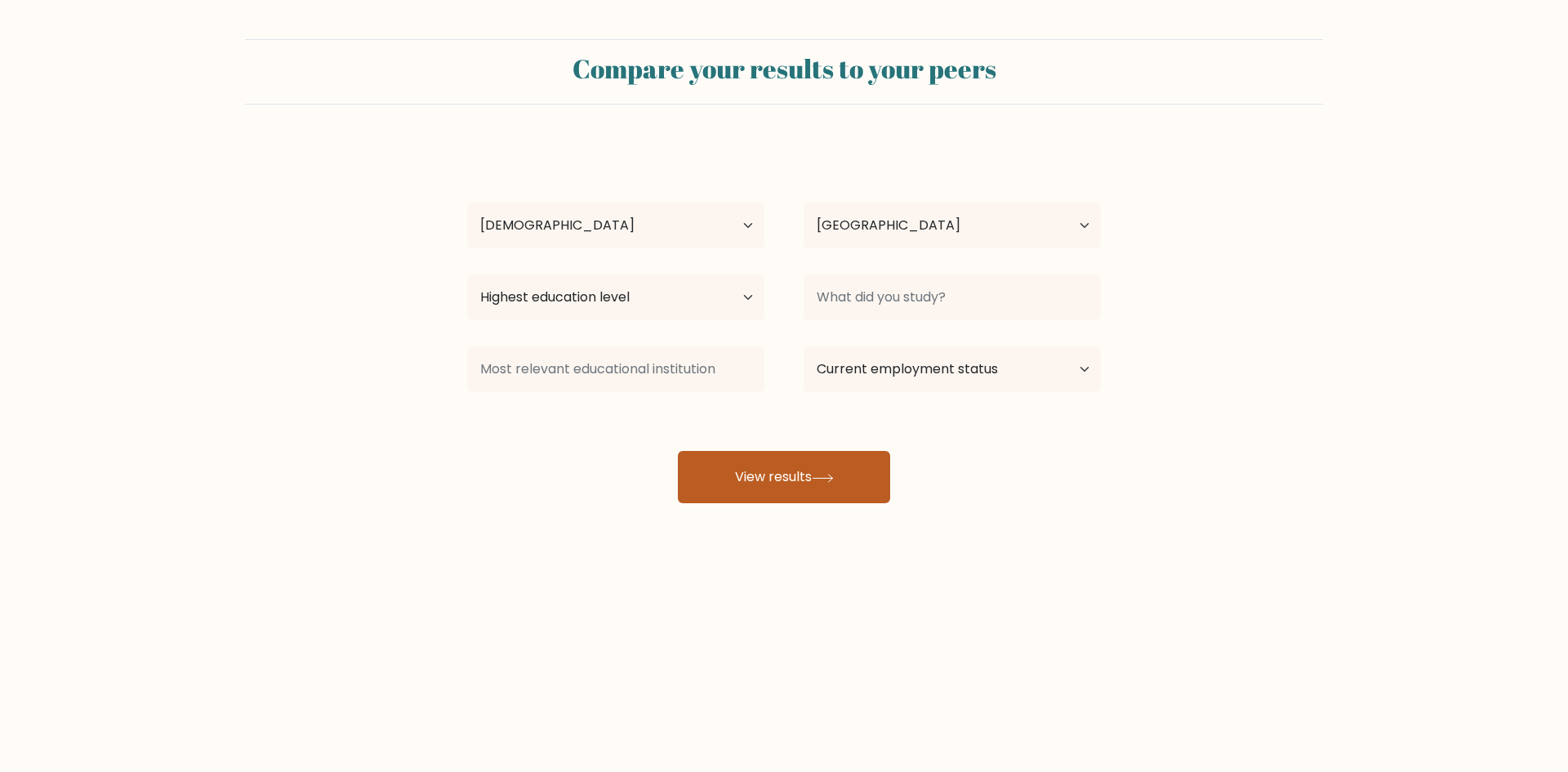
click at [798, 467] on button "View results" at bounding box center [784, 477] width 212 height 52
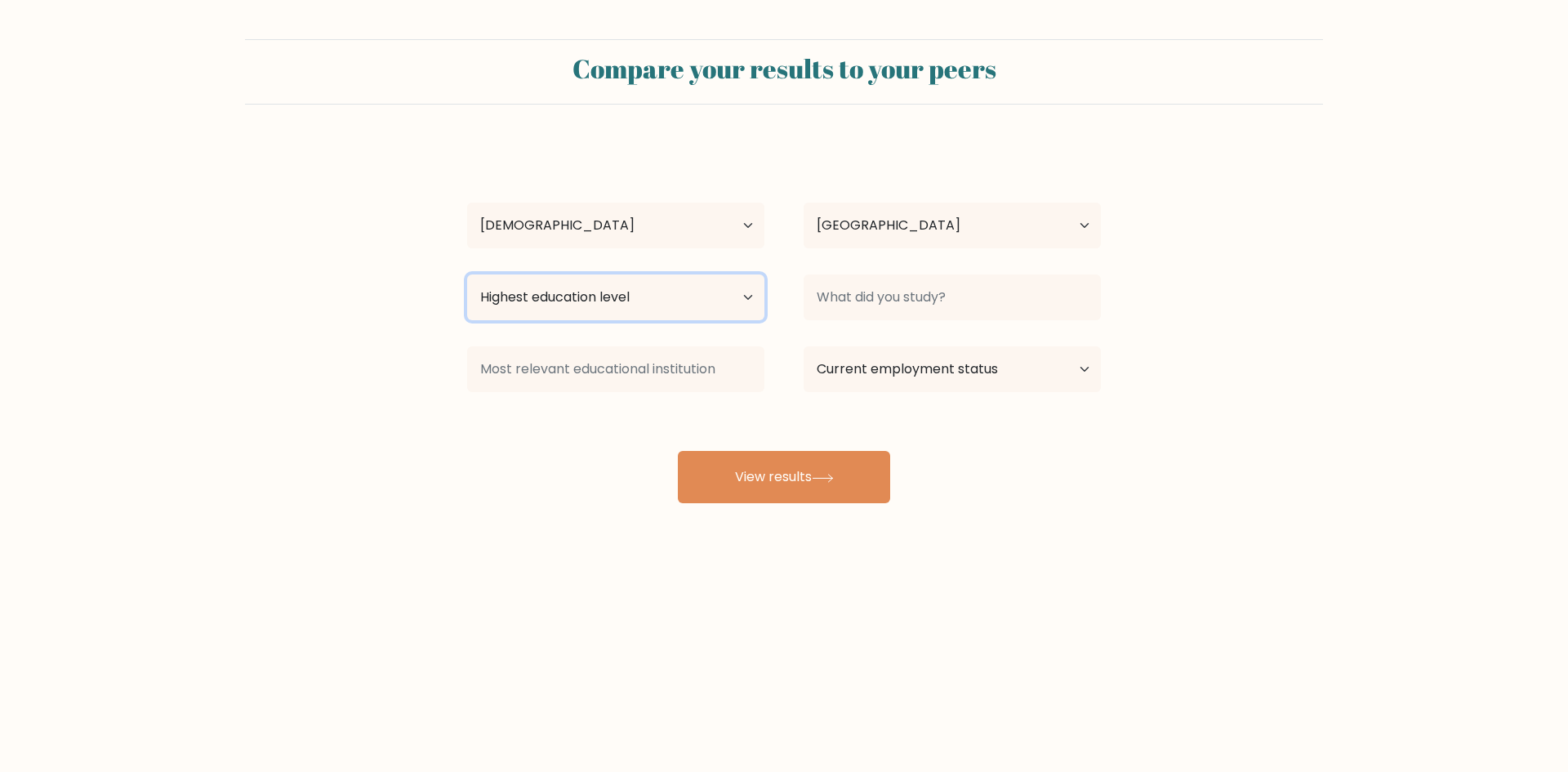
click at [721, 301] on select "Highest education level No schooling Primary Lower Secondary Upper Secondary Oc…" at bounding box center [616, 297] width 298 height 46
select select "upper_secondary"
click at [467, 274] on select "Highest education level No schooling Primary Lower Secondary Upper Secondary Oc…" at bounding box center [616, 297] width 298 height 46
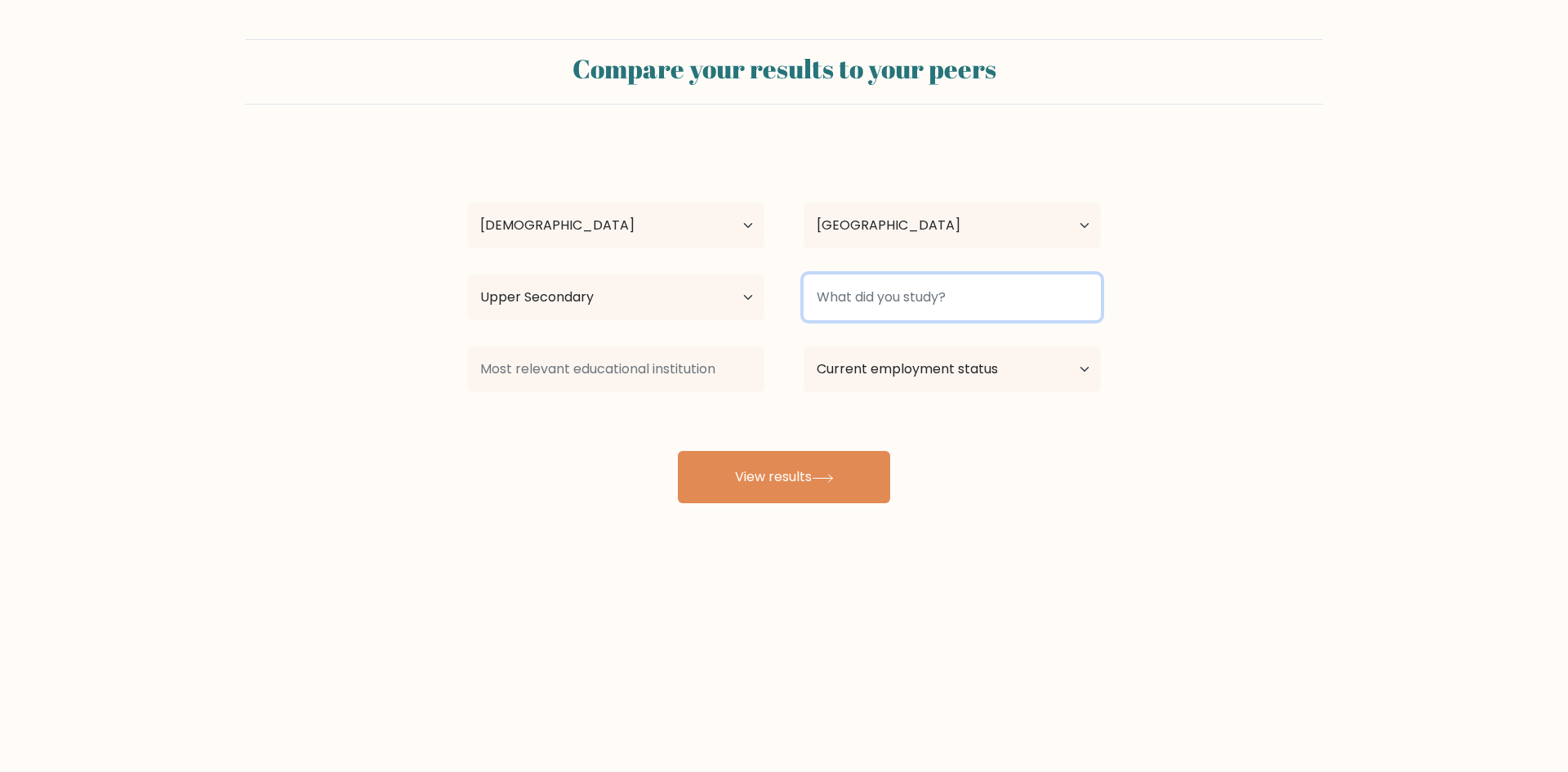
click at [866, 293] on input at bounding box center [952, 297] width 298 height 46
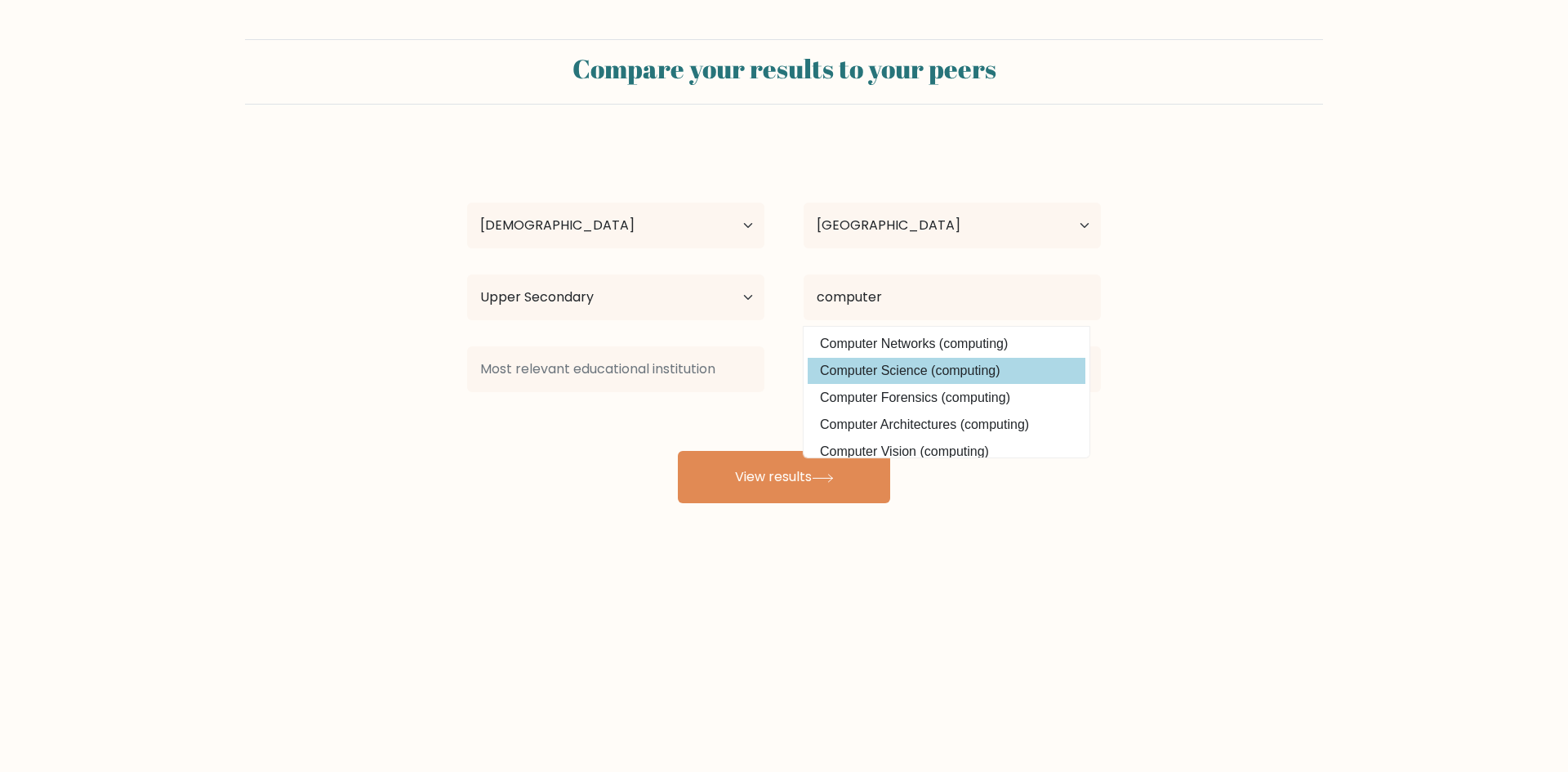
click at [920, 377] on option "Computer Science (computing)" at bounding box center [946, 370] width 277 height 26
type input "Computer Science"
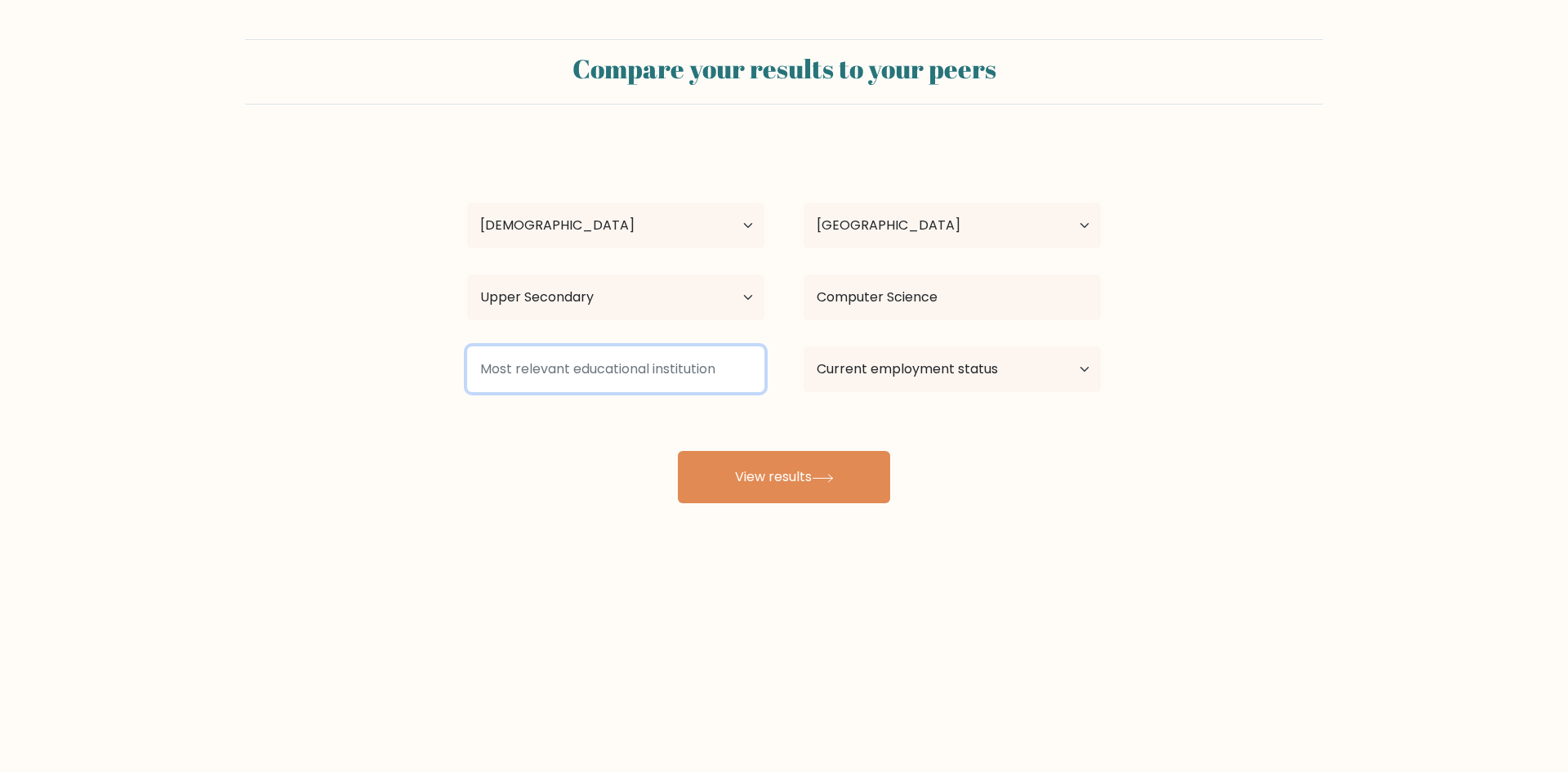
click at [583, 352] on input at bounding box center [616, 369] width 298 height 46
click at [885, 378] on select "Current employment status Employed Student Retired Other / prefer not to answer" at bounding box center [952, 369] width 298 height 46
select select "employed"
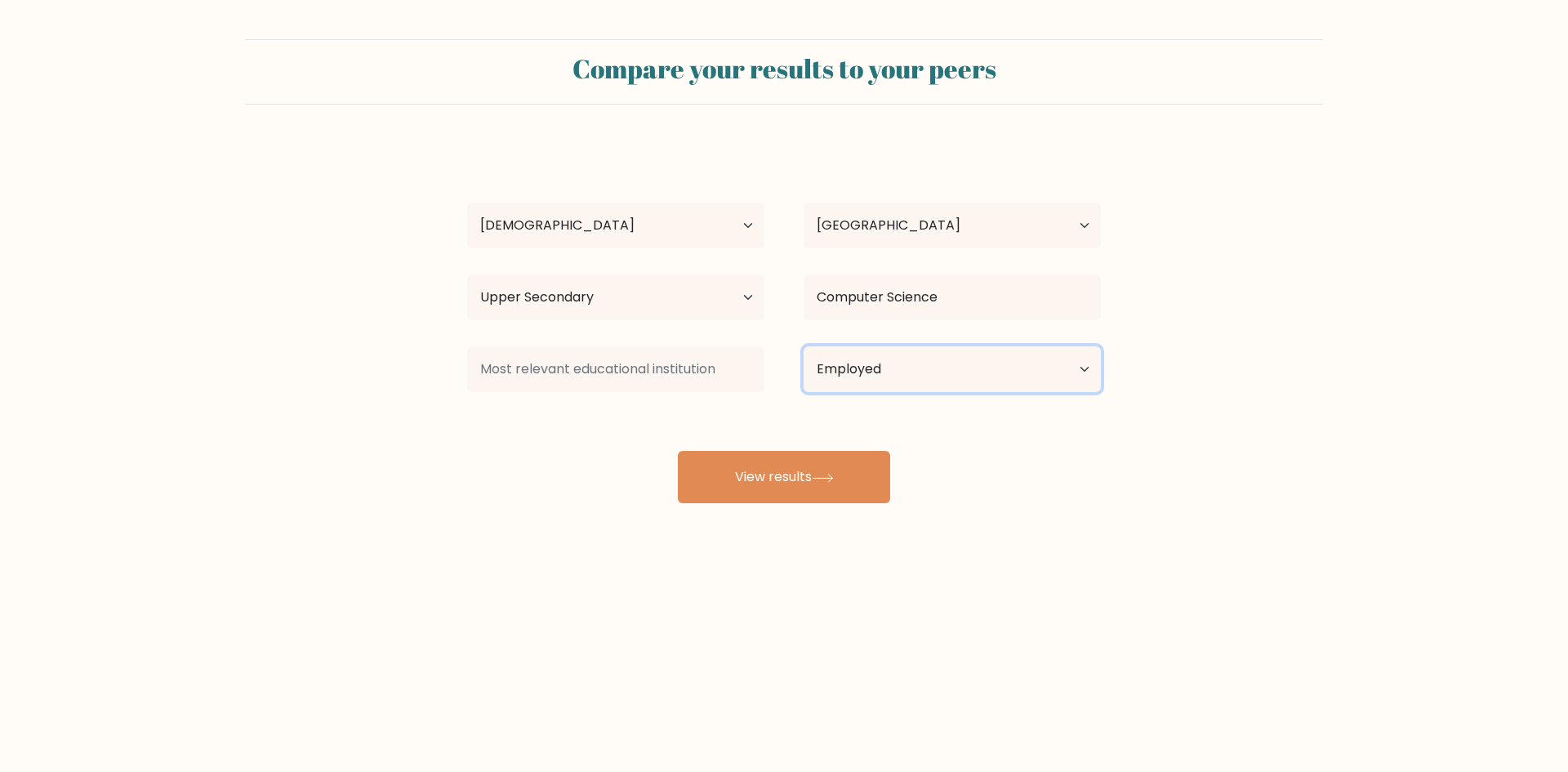
click at [803, 346] on select "Current employment status Employed Student Retired Other / prefer not to answer" at bounding box center [952, 369] width 298 height 46
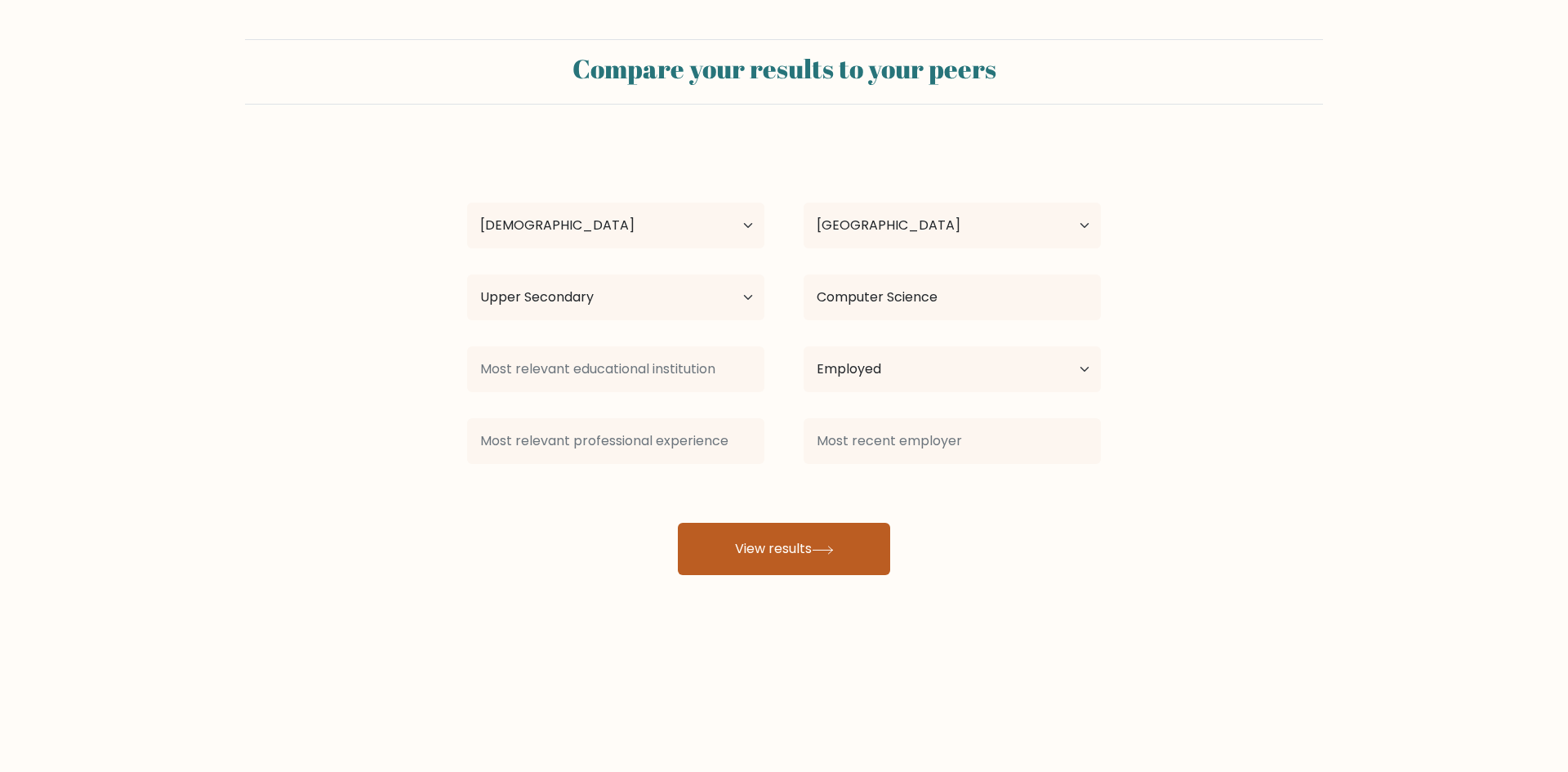
click at [830, 470] on div at bounding box center [952, 441] width 337 height 59
click at [805, 530] on button "View results" at bounding box center [784, 549] width 212 height 52
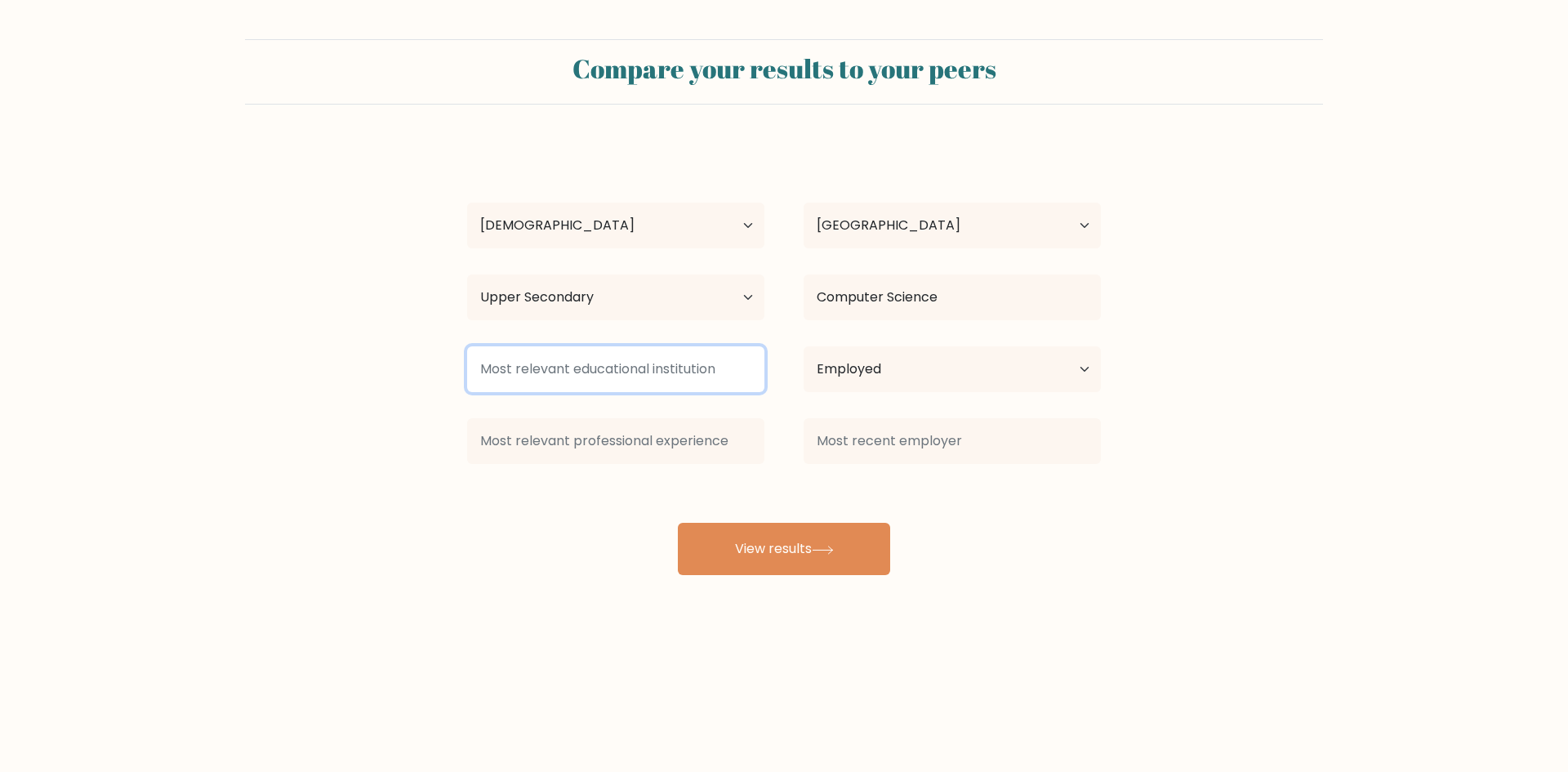
click at [649, 380] on input at bounding box center [616, 369] width 298 height 46
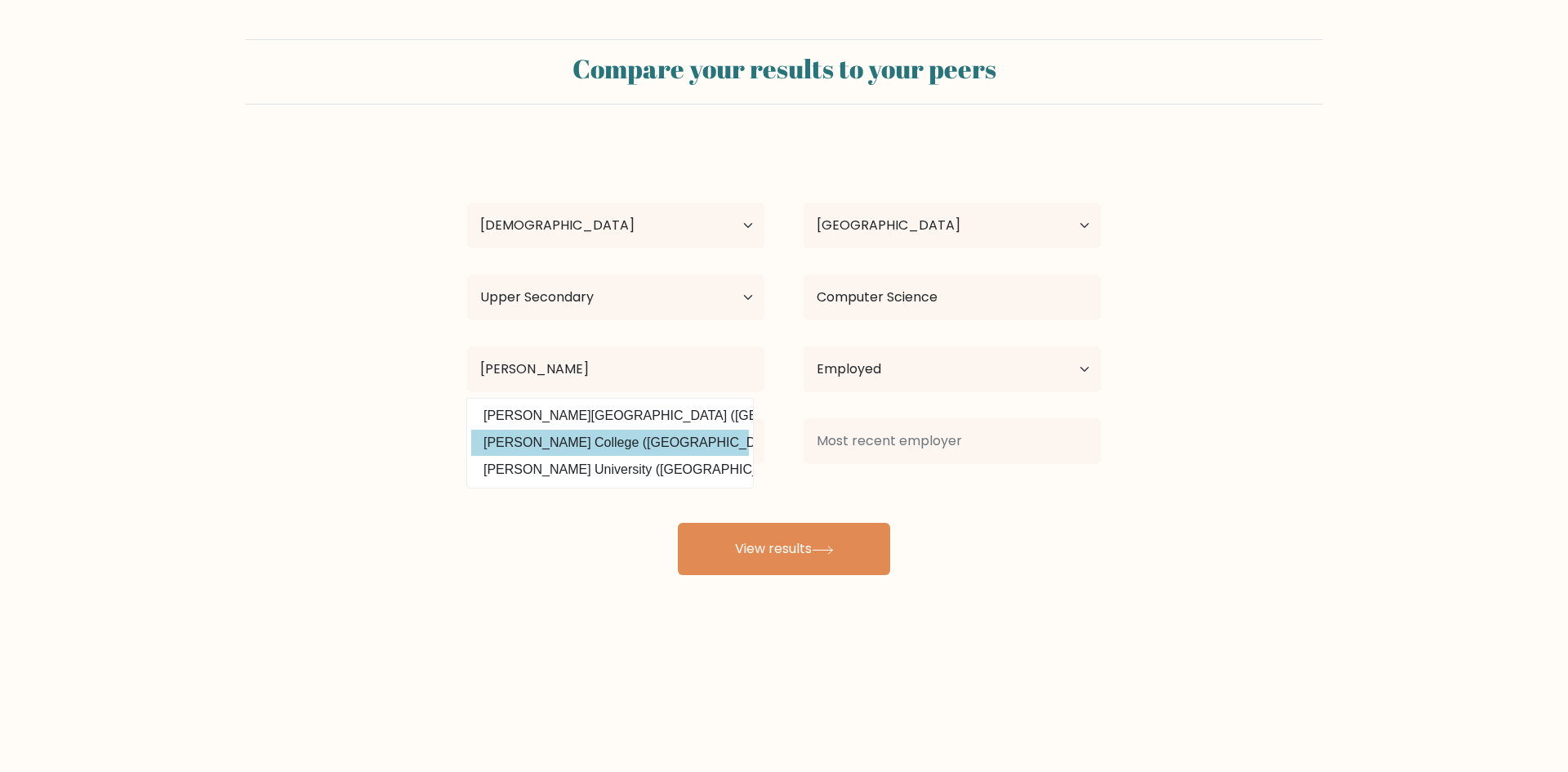
click at [672, 446] on option "Gordon College (United States)" at bounding box center [610, 442] width 277 height 26
type input "[PERSON_NAME][GEOGRAPHIC_DATA]"
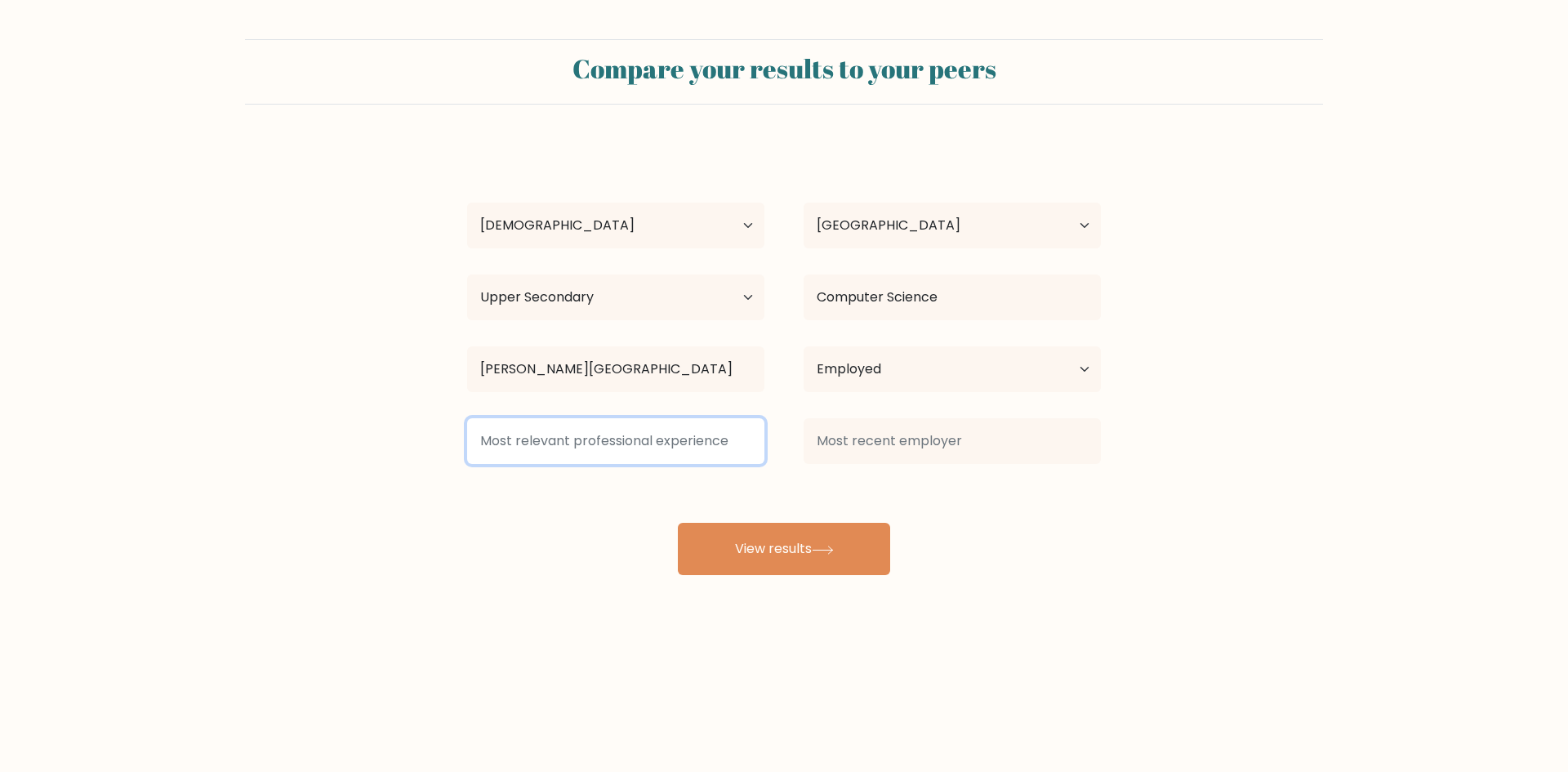
click at [655, 441] on input at bounding box center [616, 441] width 298 height 46
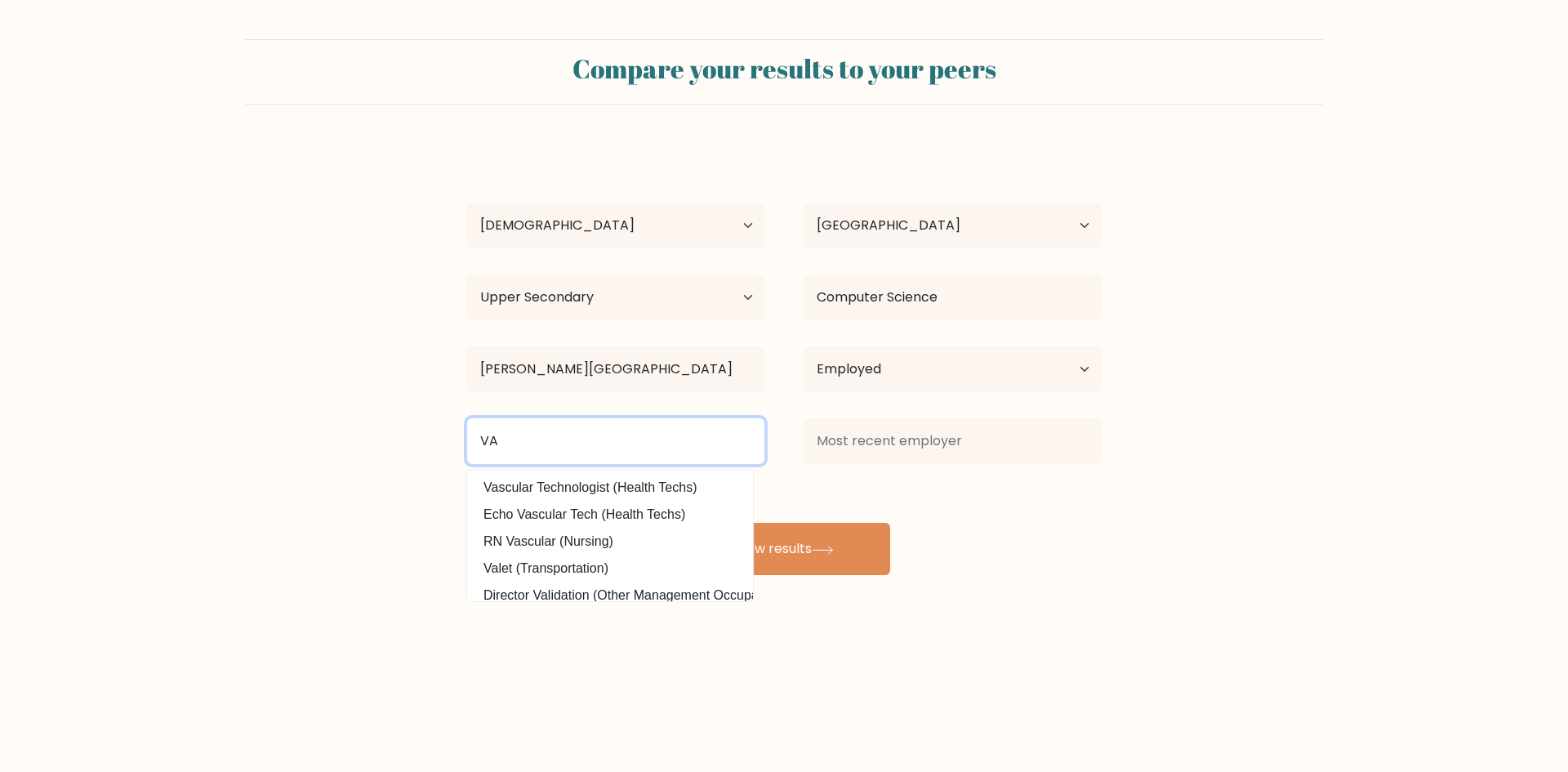
type input "VA"
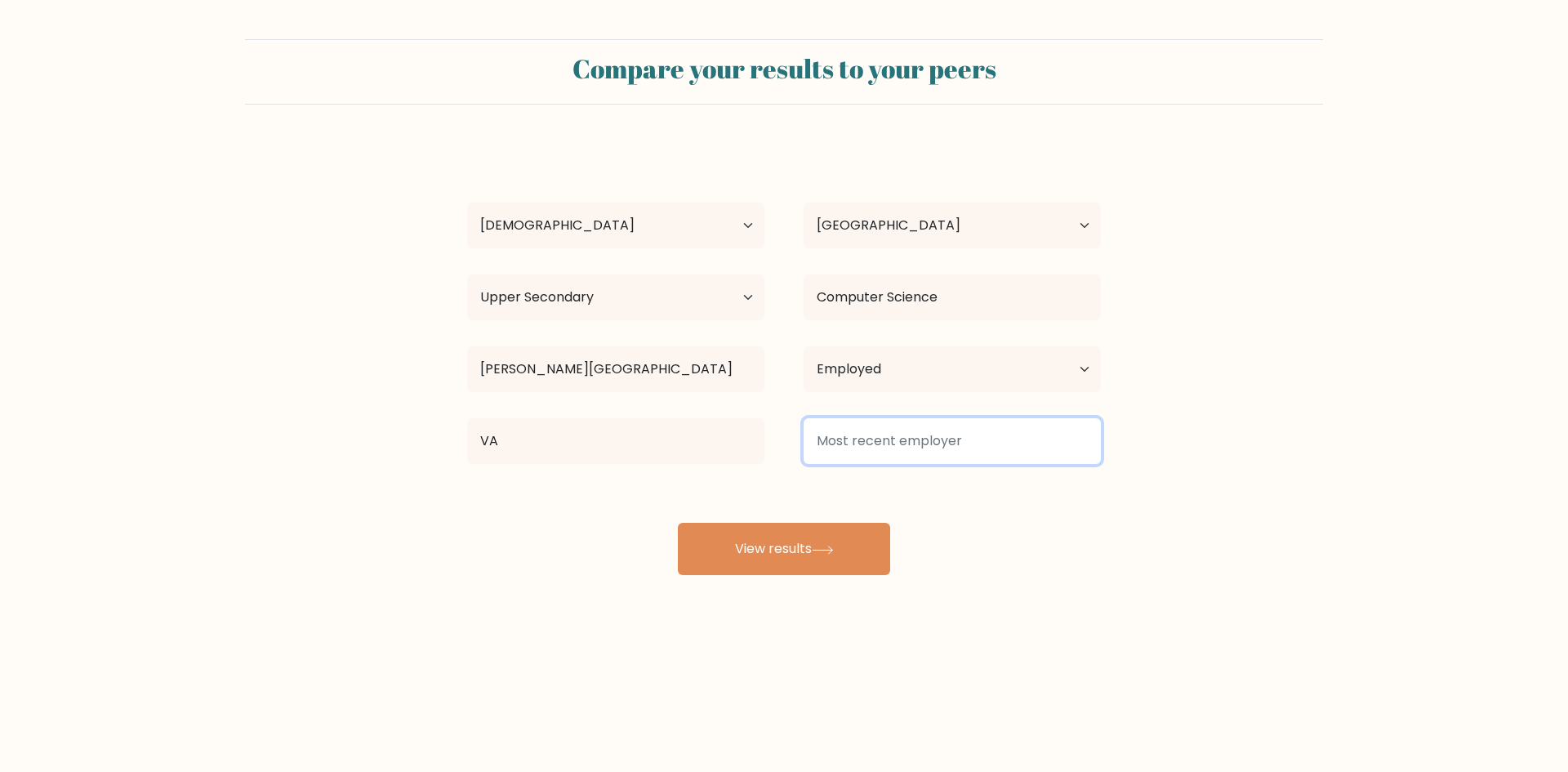
click at [929, 435] on input at bounding box center [952, 441] width 298 height 46
type input "Mighty Dog Roofing"
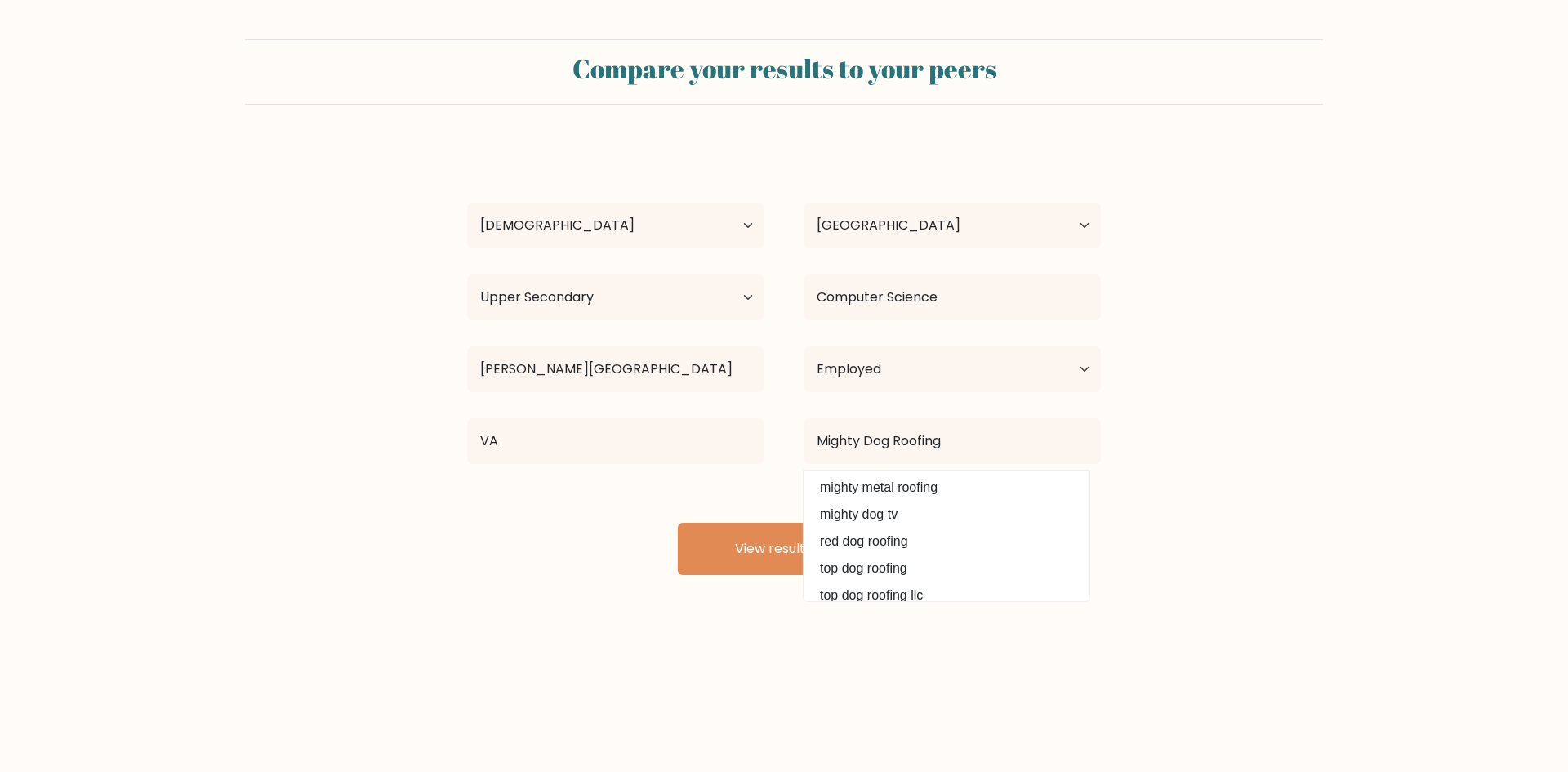
click at [561, 576] on div "Compare your results to your peers Lnea arplas Age Under 18 years old 18-24 yea…" at bounding box center [784, 309] width 1568 height 619
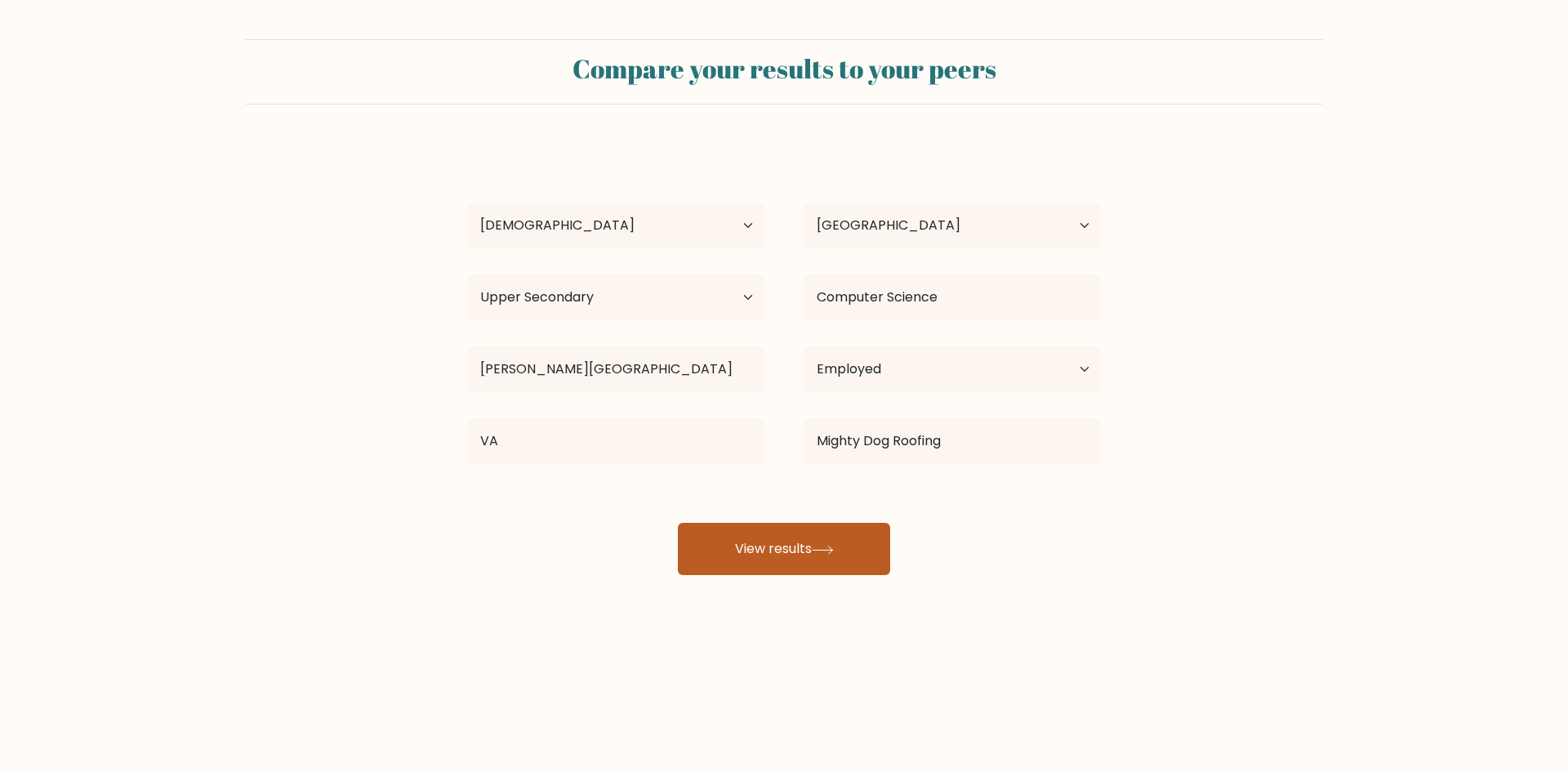
click at [774, 550] on button "View results" at bounding box center [784, 549] width 212 height 52
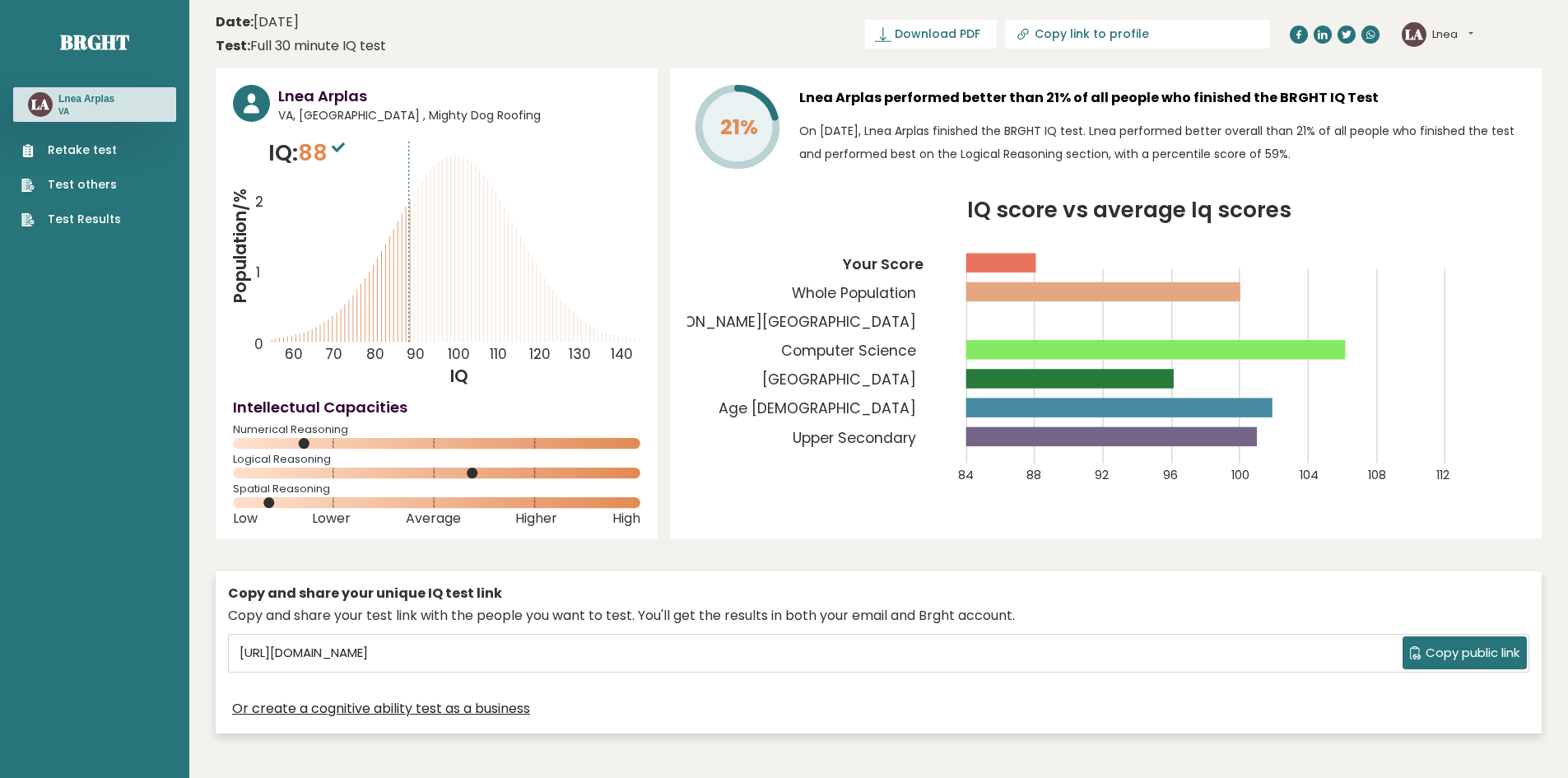
click at [476, 372] on icon "Population/% IQ 0 1 2 60 70 80 90 100 110 120 130 140" at bounding box center [436, 262] width 407 height 251
